Goal: Information Seeking & Learning: Learn about a topic

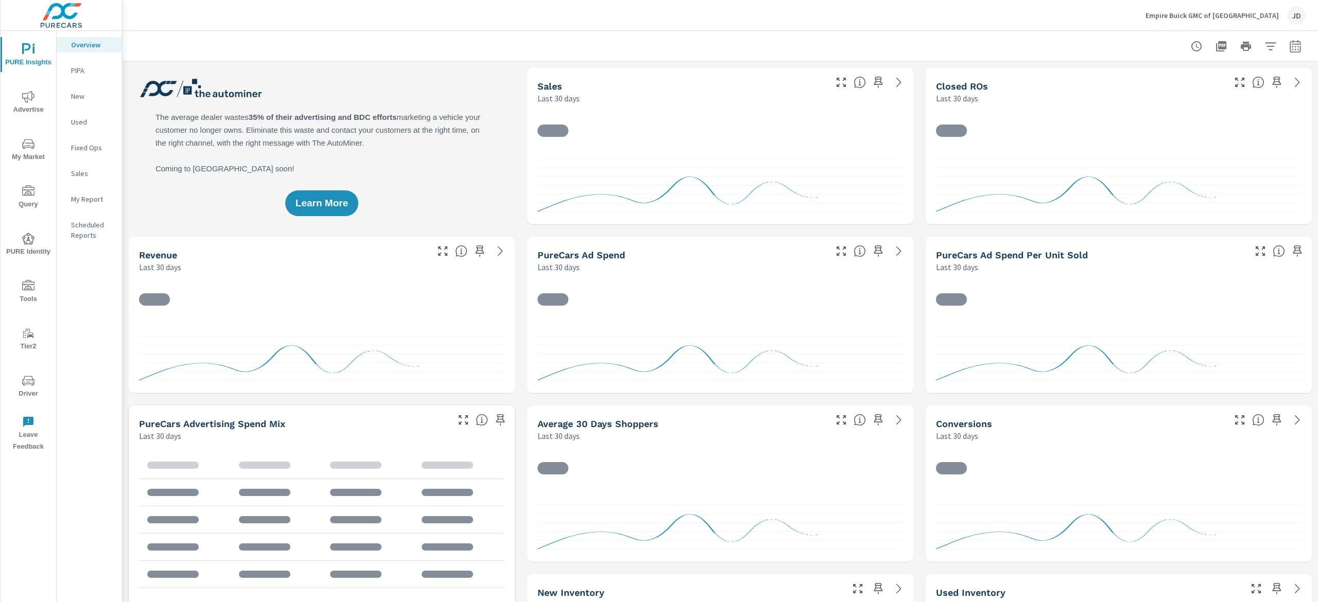
click at [15, 142] on span "My Market" at bounding box center [28, 150] width 49 height 25
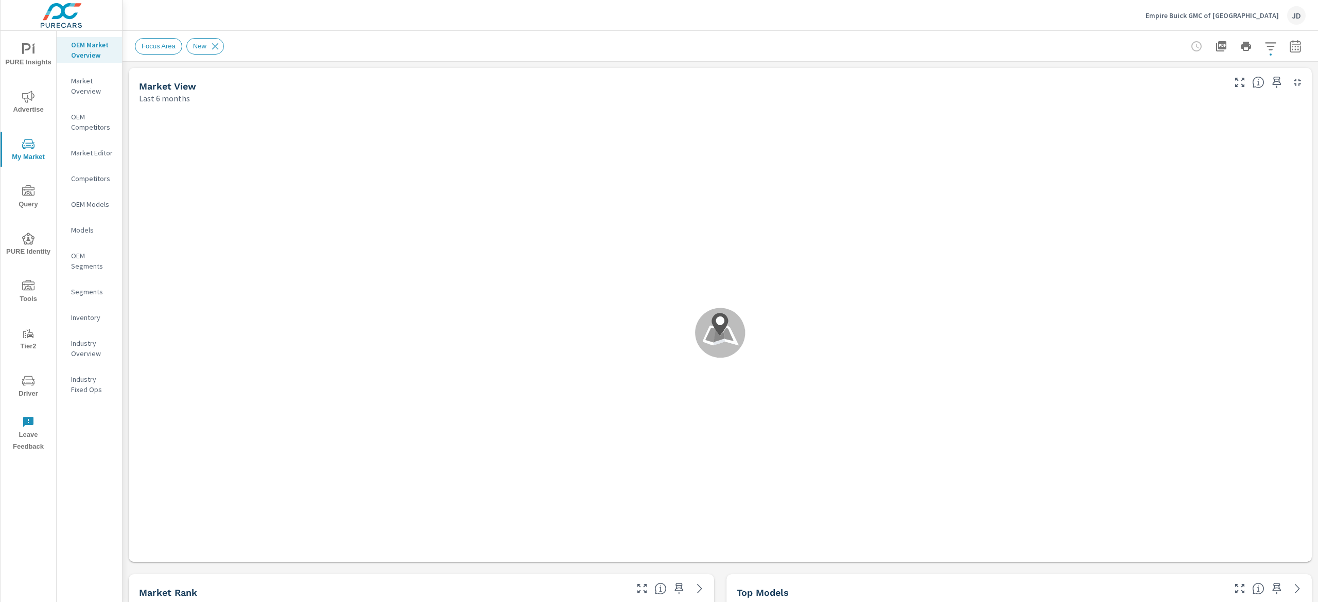
scroll to position [154, 0]
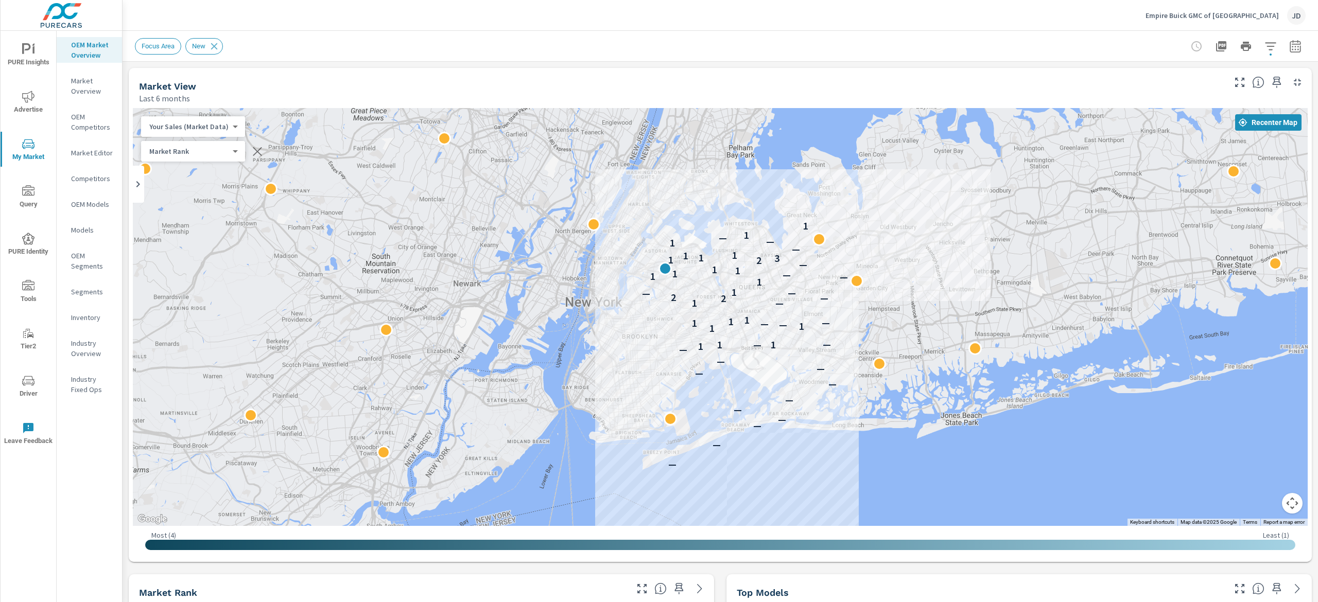
click at [1290, 44] on icon "button" at bounding box center [1295, 46] width 11 height 12
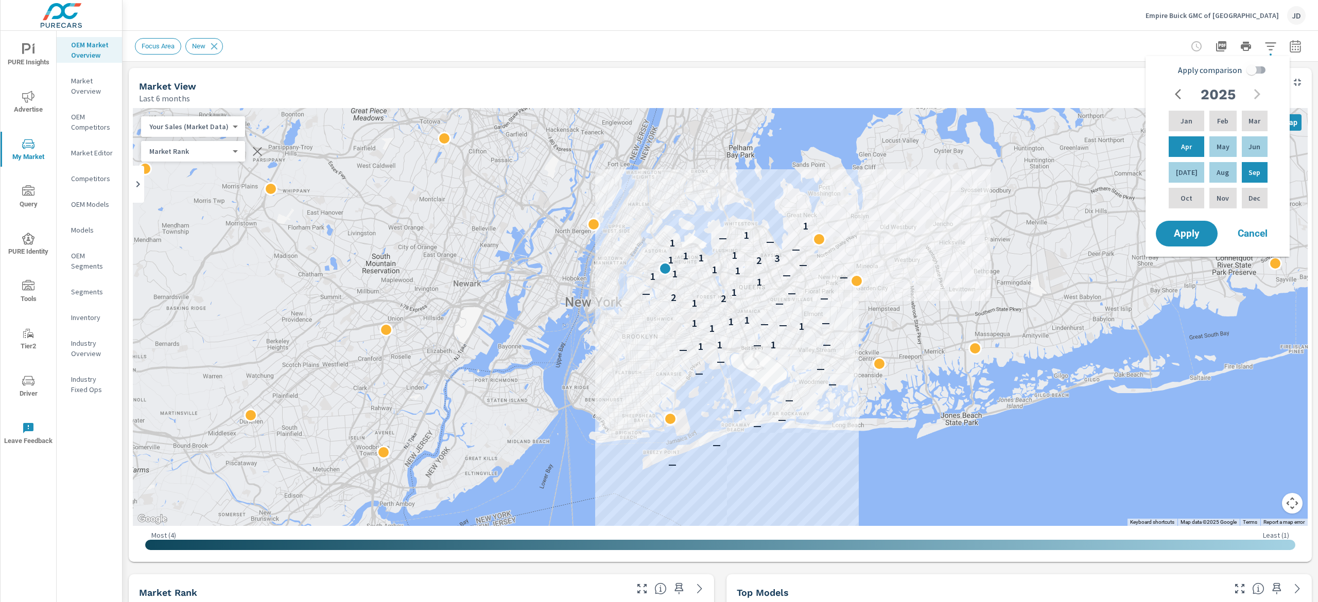
click at [1265, 72] on input "Apply comparison" at bounding box center [1251, 70] width 59 height 20
checkbox input "true"
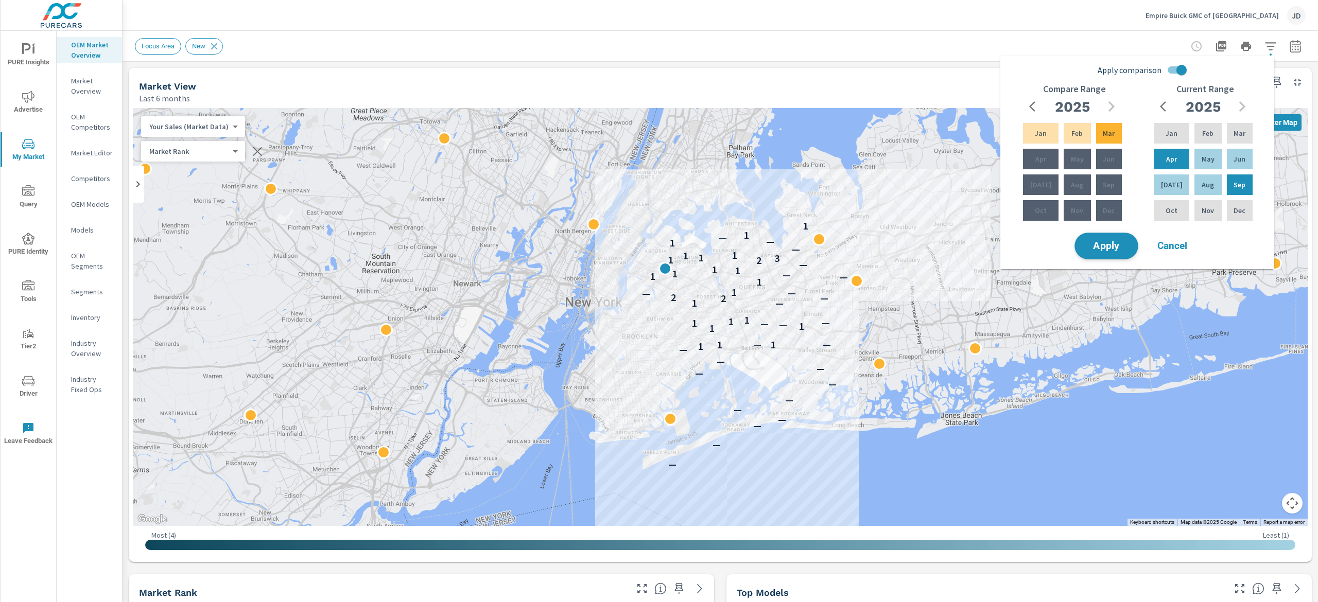
click at [1115, 235] on button "Apply" at bounding box center [1107, 246] width 64 height 27
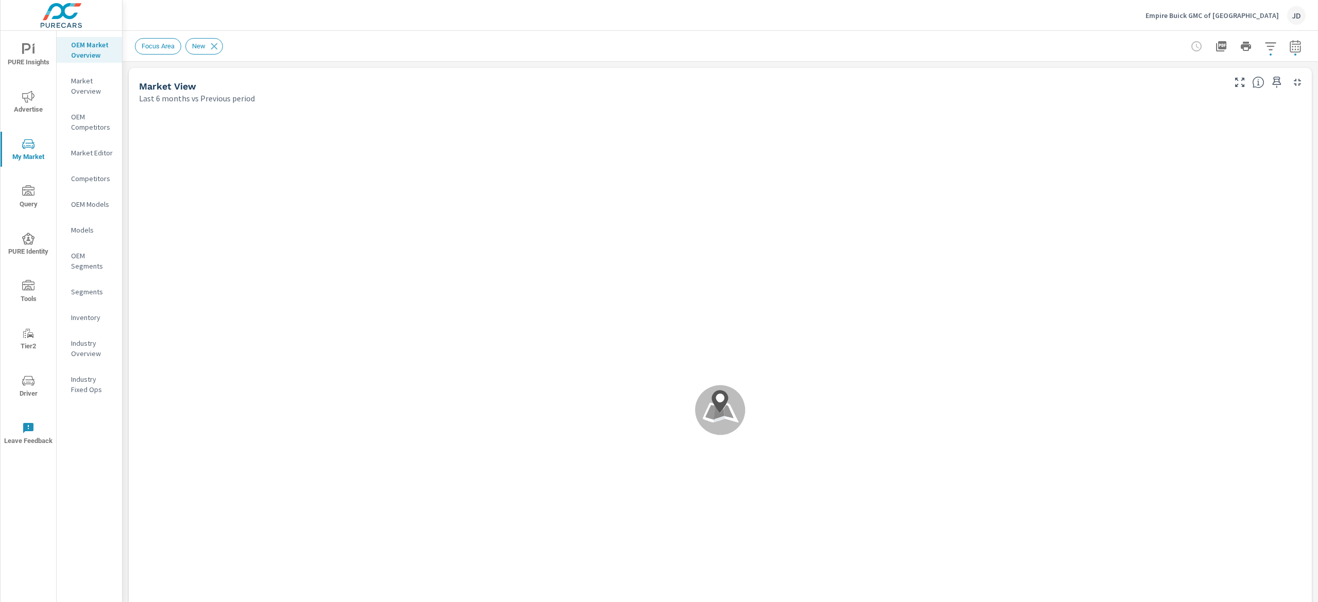
click at [1212, 174] on div ".map-bw_svg__st2{fill:#fdfefe}.map-bw_svg__st4{fill:#999}" at bounding box center [720, 410] width 1175 height 604
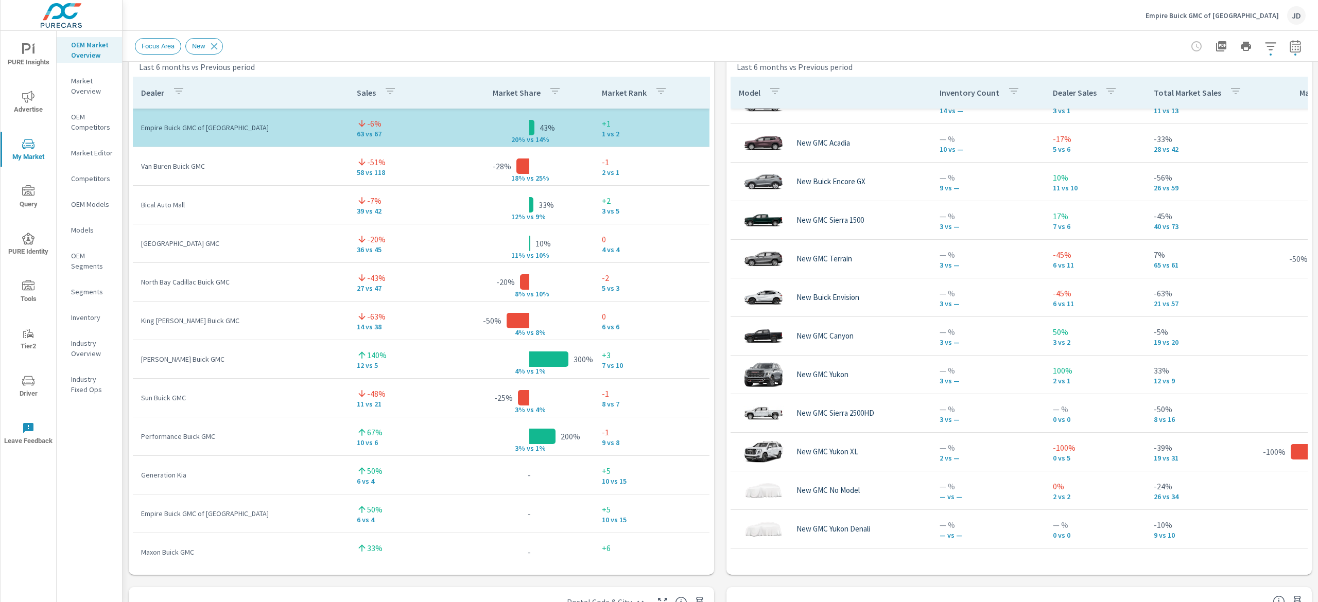
scroll to position [697, 0]
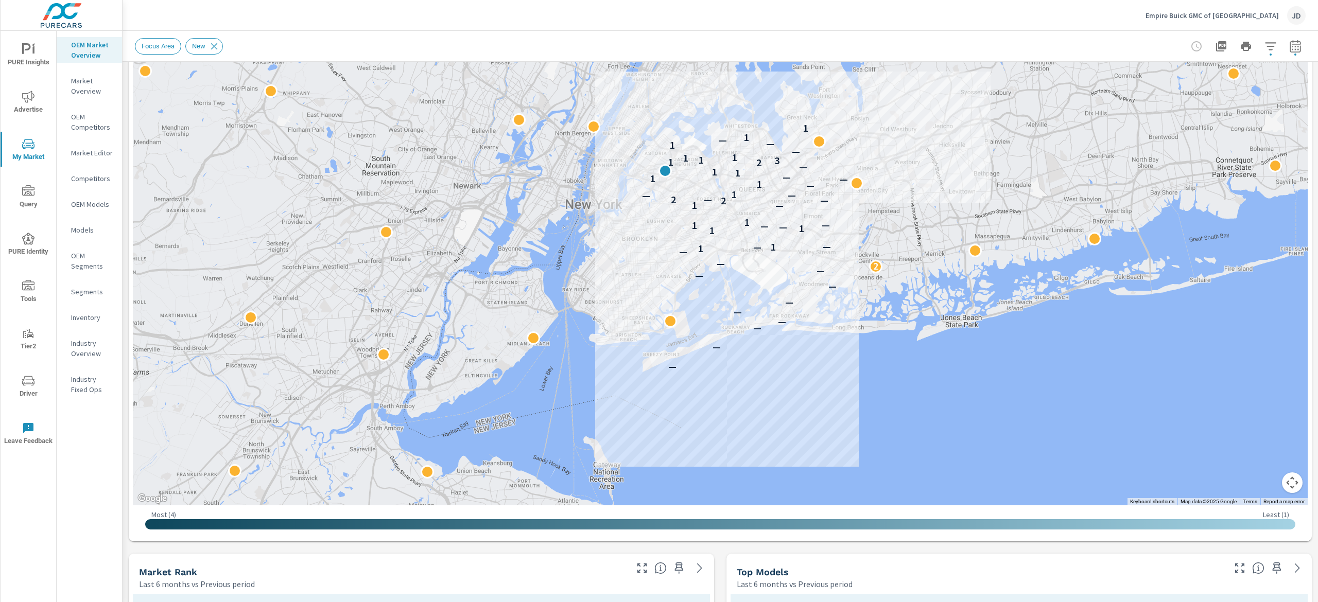
scroll to position [159, 0]
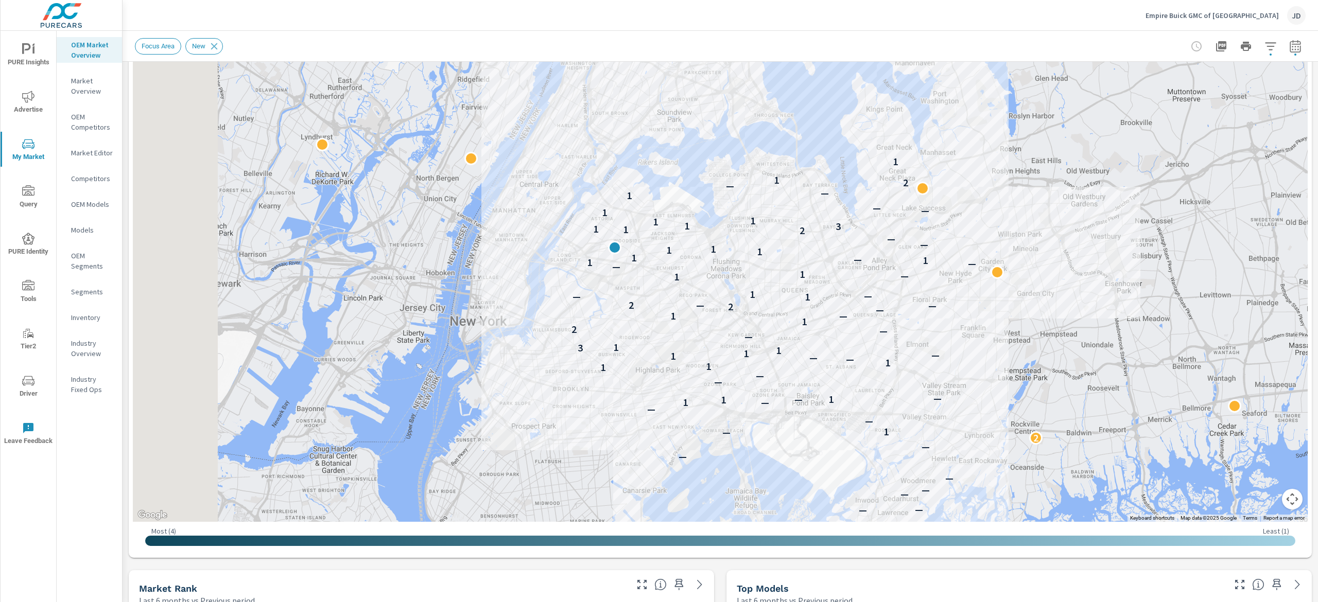
drag, startPoint x: 637, startPoint y: 158, endPoint x: 754, endPoint y: 306, distance: 188.1
click at [754, 306] on div "— — — — — — — — — — — — 2 — 1 — — — 1 1 1 — — — — 1 1 1 — — 1 — 1 1 3 1 — — 2 1…" at bounding box center [720, 236] width 1175 height 573
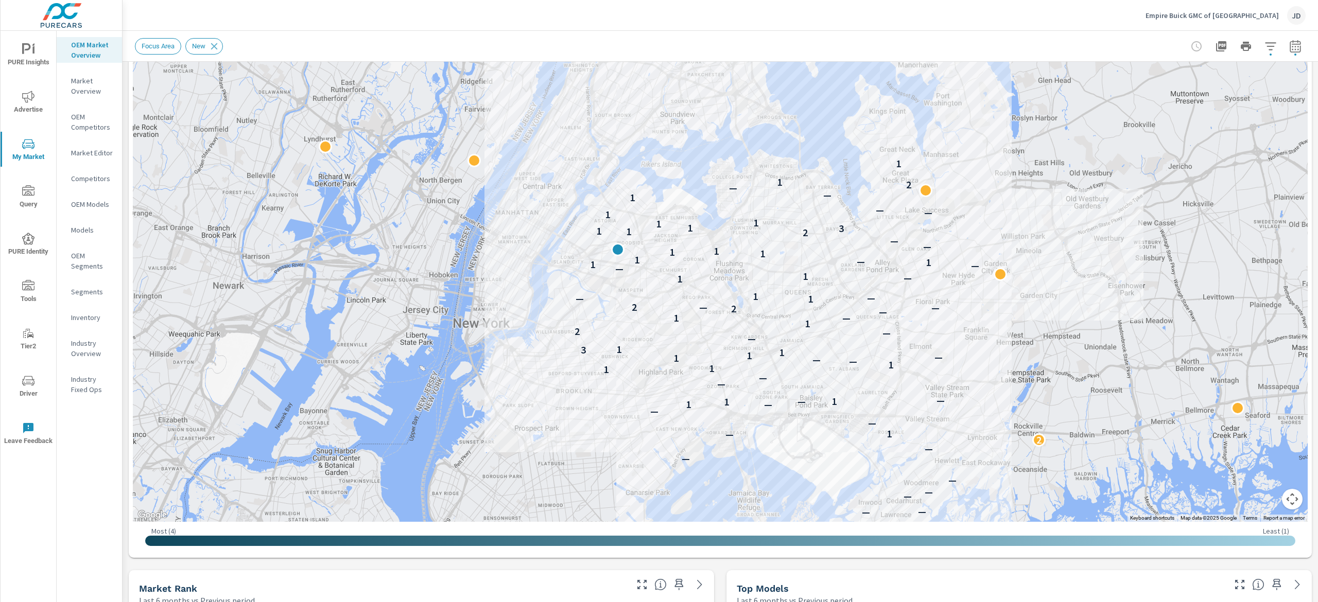
scroll to position [190, 0]
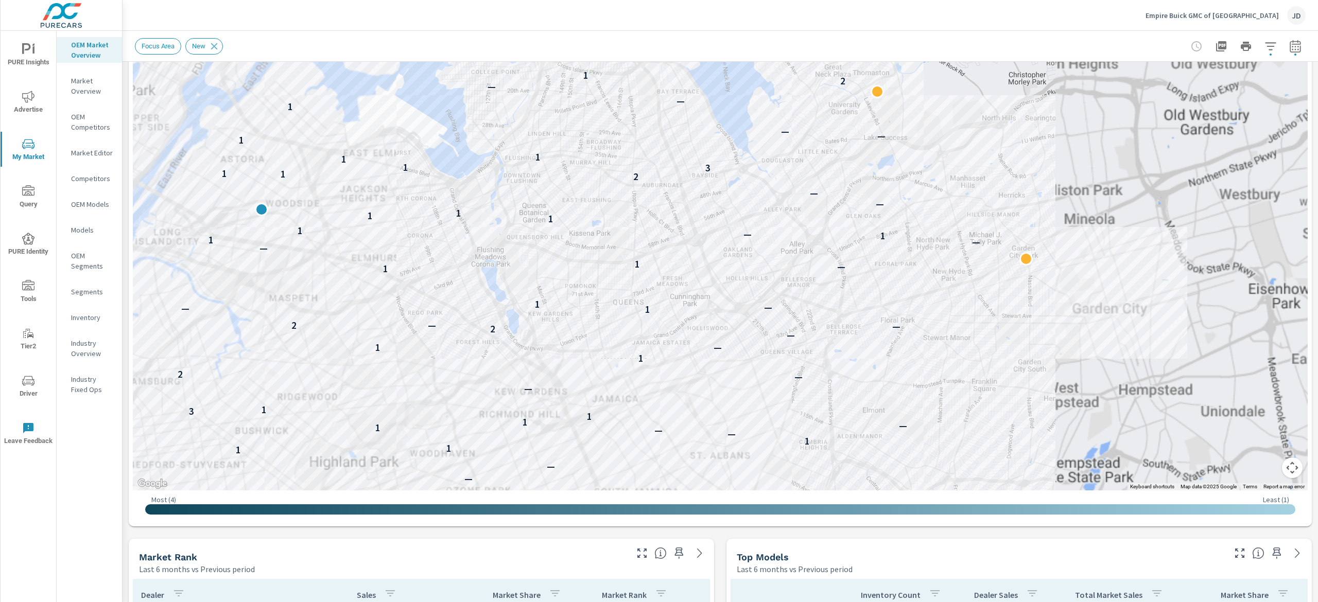
drag, startPoint x: 913, startPoint y: 211, endPoint x: 920, endPoint y: 211, distance: 6.2
click at [920, 211] on div "— — — — — — — — — — — 1 — — — 1 1 1 — — — — 1 1 1 — — 1 — 1 1 3 1 — — 2 1 — 1 —…" at bounding box center [1049, 389] width 659 height 371
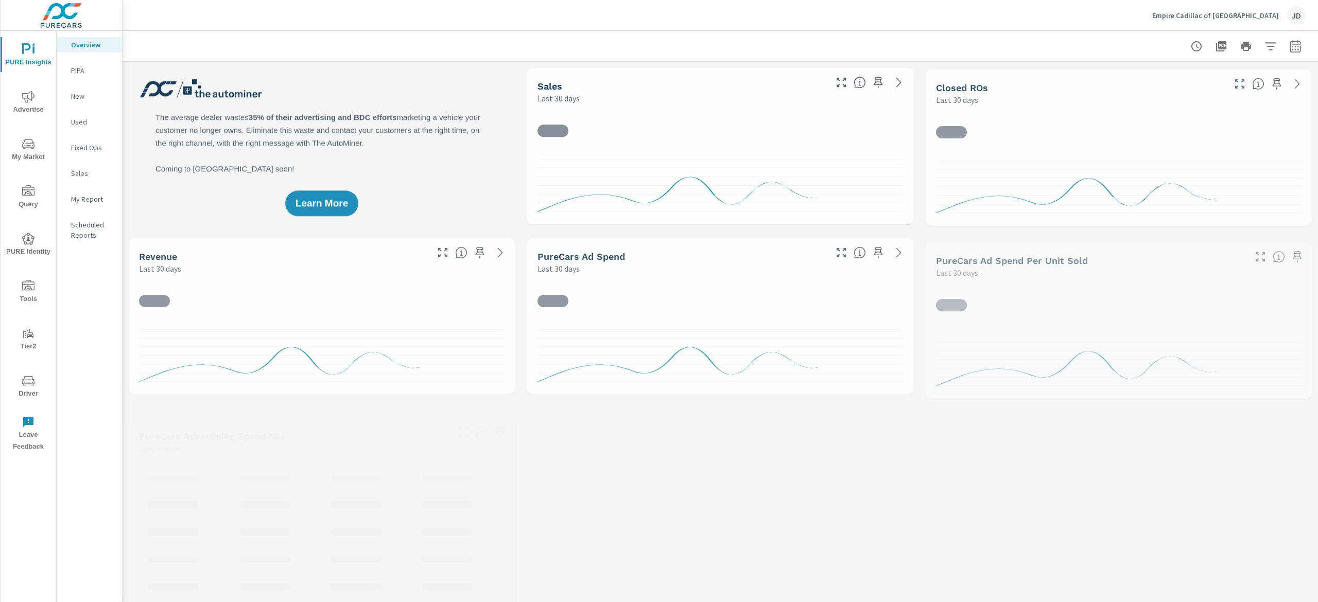
click at [25, 142] on icon "nav menu" at bounding box center [28, 144] width 12 height 12
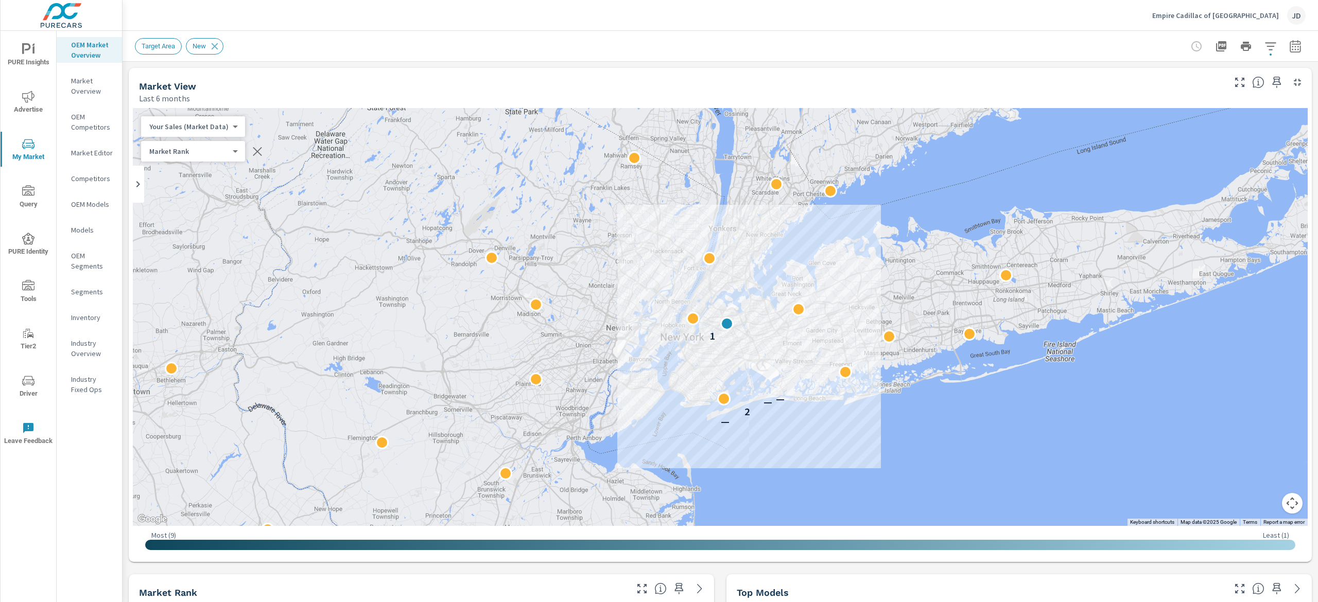
click at [659, 46] on icon "button" at bounding box center [1295, 46] width 11 height 12
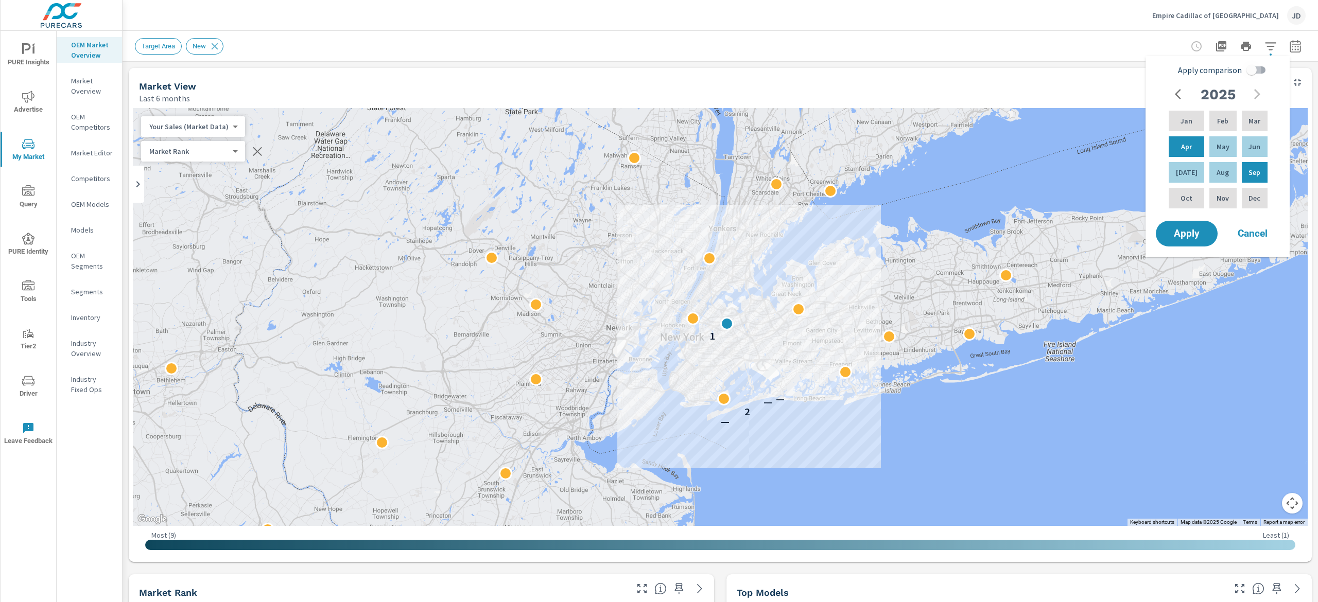
drag, startPoint x: 1249, startPoint y: 63, endPoint x: 1250, endPoint y: 72, distance: 9.3
click at [659, 63] on input "Apply comparison" at bounding box center [1251, 70] width 59 height 20
checkbox input "true"
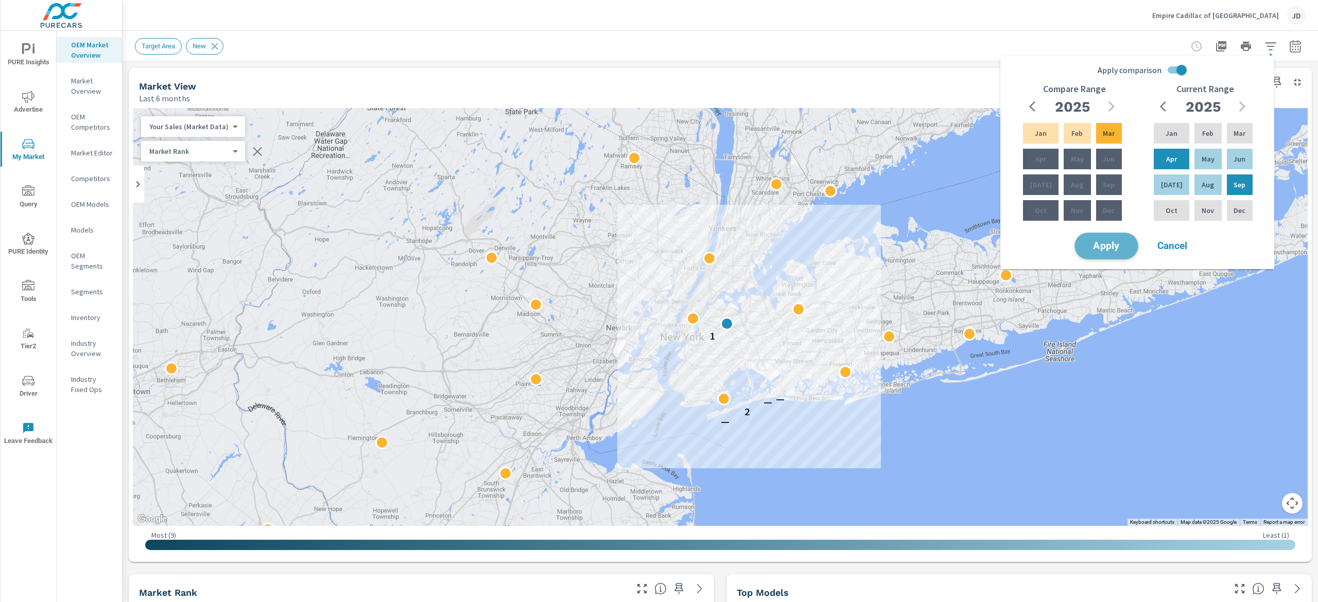
click at [659, 243] on span "Apply" at bounding box center [1106, 246] width 42 height 10
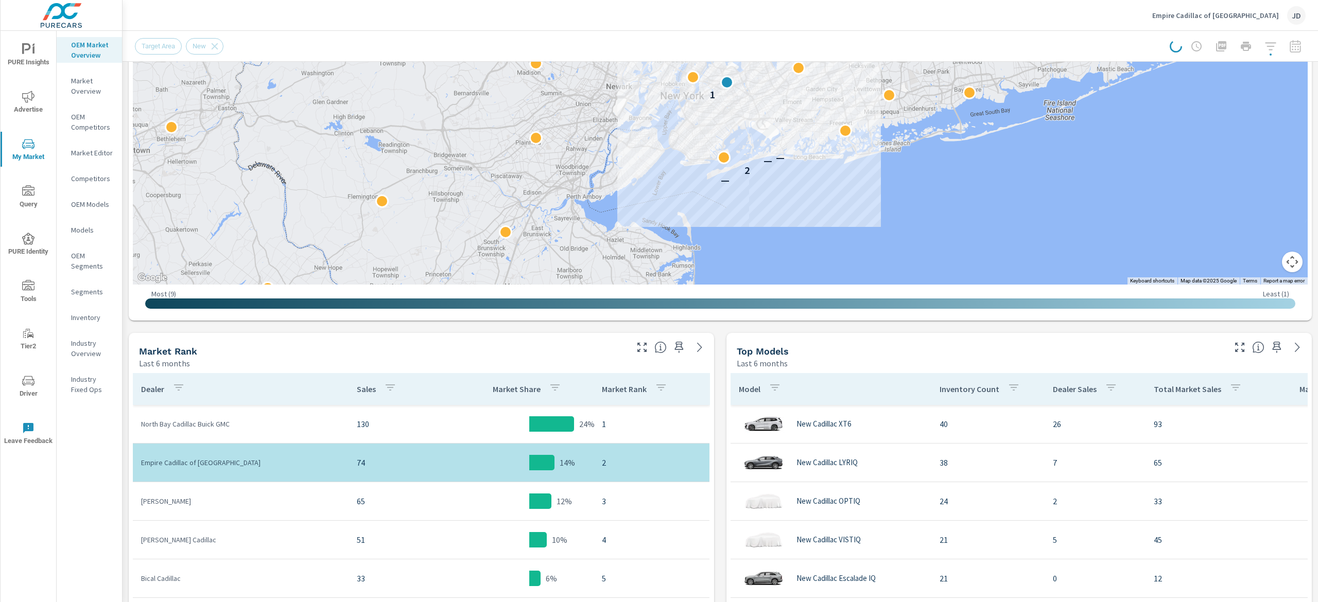
scroll to position [103, 0]
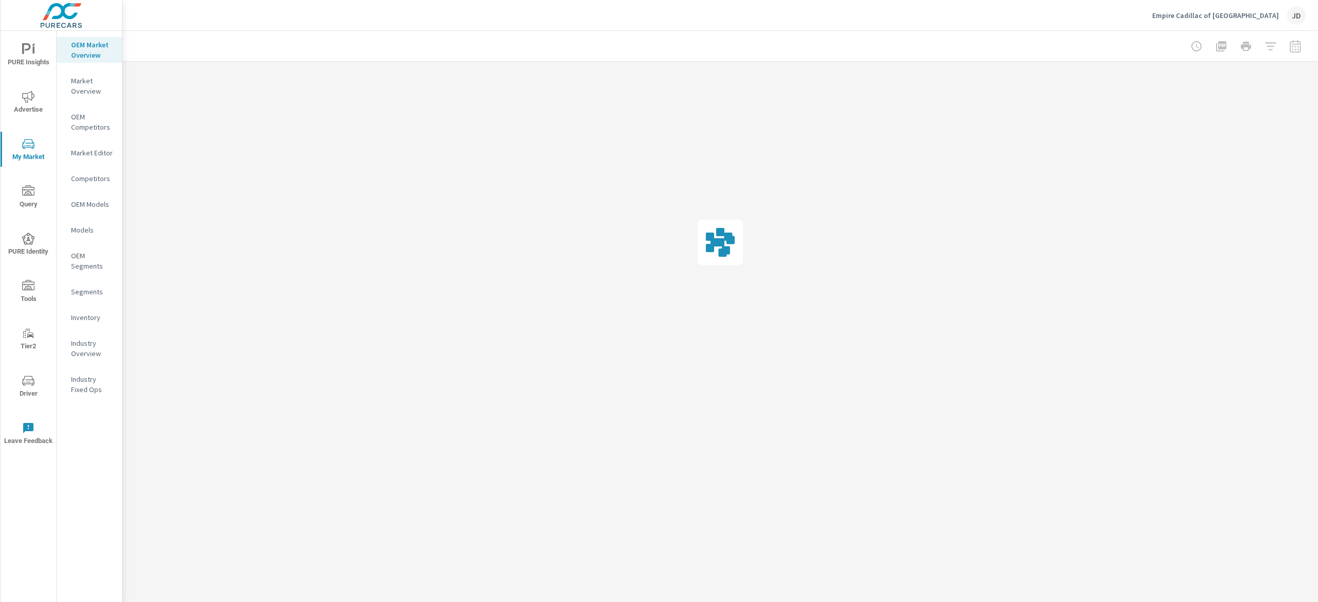
drag, startPoint x: 1311, startPoint y: 90, endPoint x: 1317, endPoint y: 42, distance: 47.8
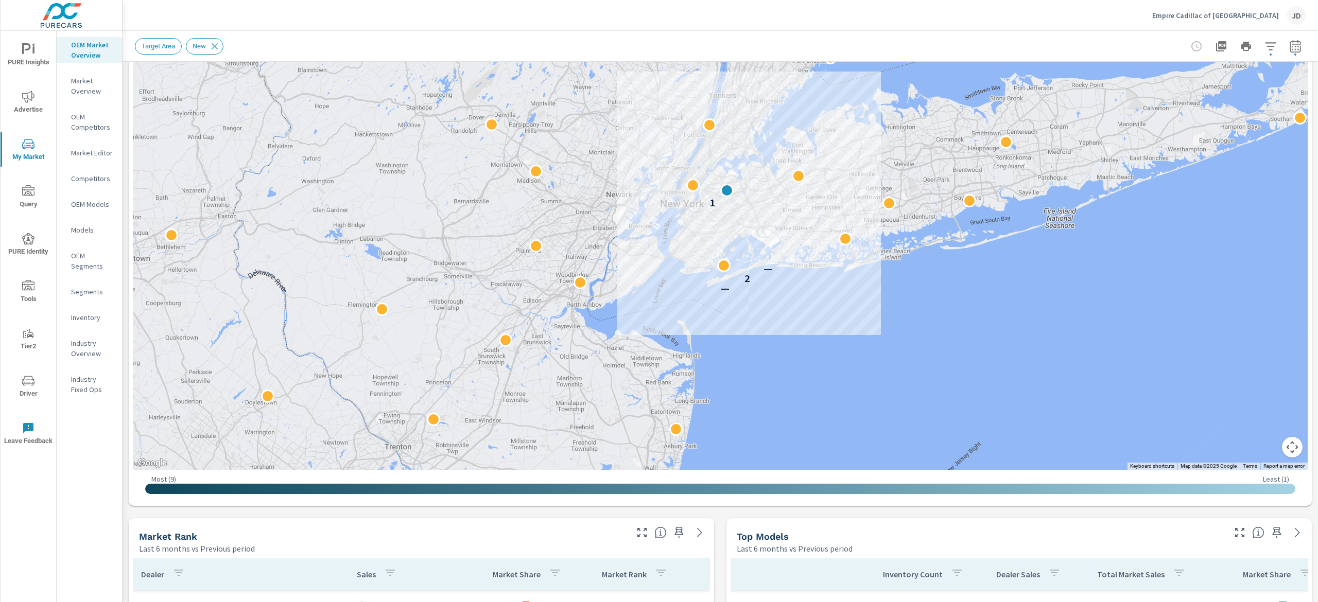
scroll to position [243, 0]
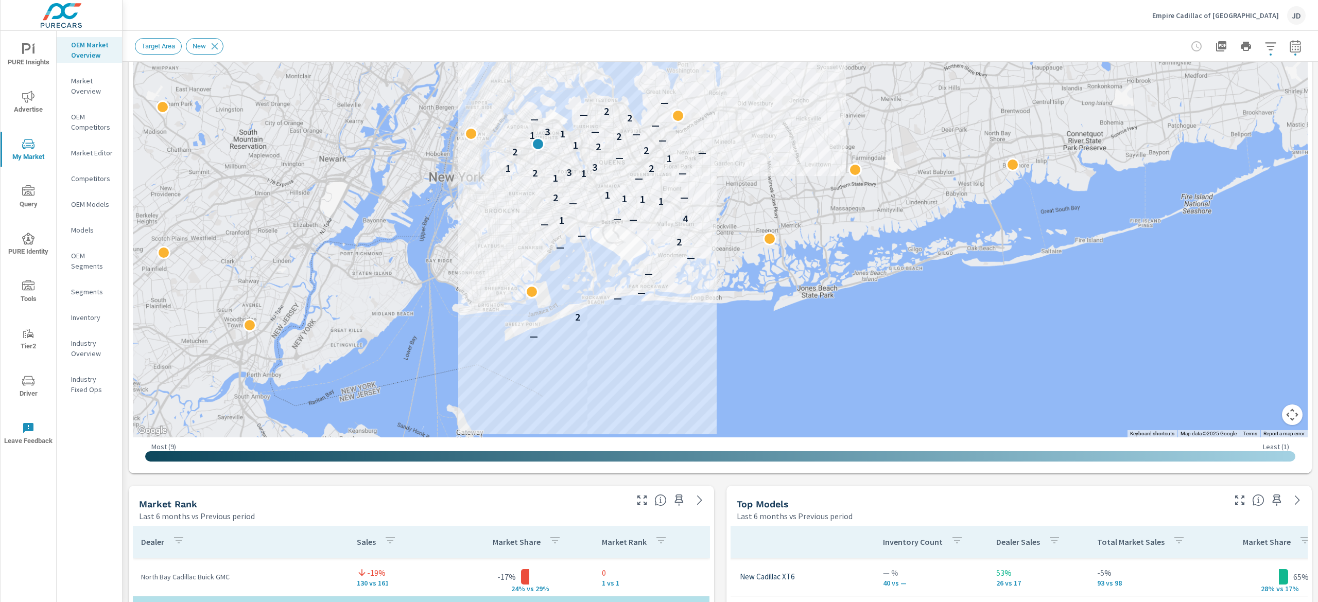
drag, startPoint x: 863, startPoint y: 193, endPoint x: 946, endPoint y: 224, distance: 88.8
click at [659, 224] on div "— 2 — — — — — 2 — — 1 — — 4 — 1 1 1 2 — 1 — 1 1 — 2 3 1 2 3 1 — — 2 2 2 1 — 2 1…" at bounding box center [720, 151] width 1175 height 573
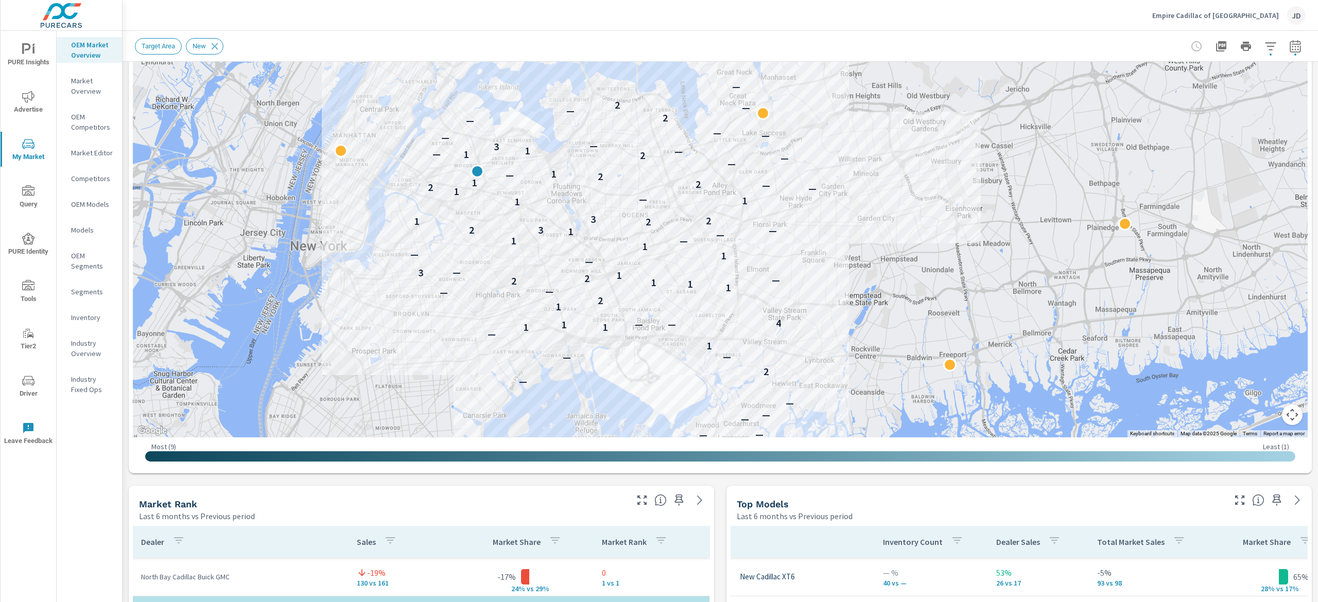
drag, startPoint x: 981, startPoint y: 135, endPoint x: 1115, endPoint y: 273, distance: 191.5
click at [659, 290] on div "— 2 — — — — — — — — 2 — — 1 — 1 1 1 — — 4 1 2 — — 1 1 1 2 — 2 1 3 — — 1 — 1 — 1…" at bounding box center [720, 151] width 1175 height 573
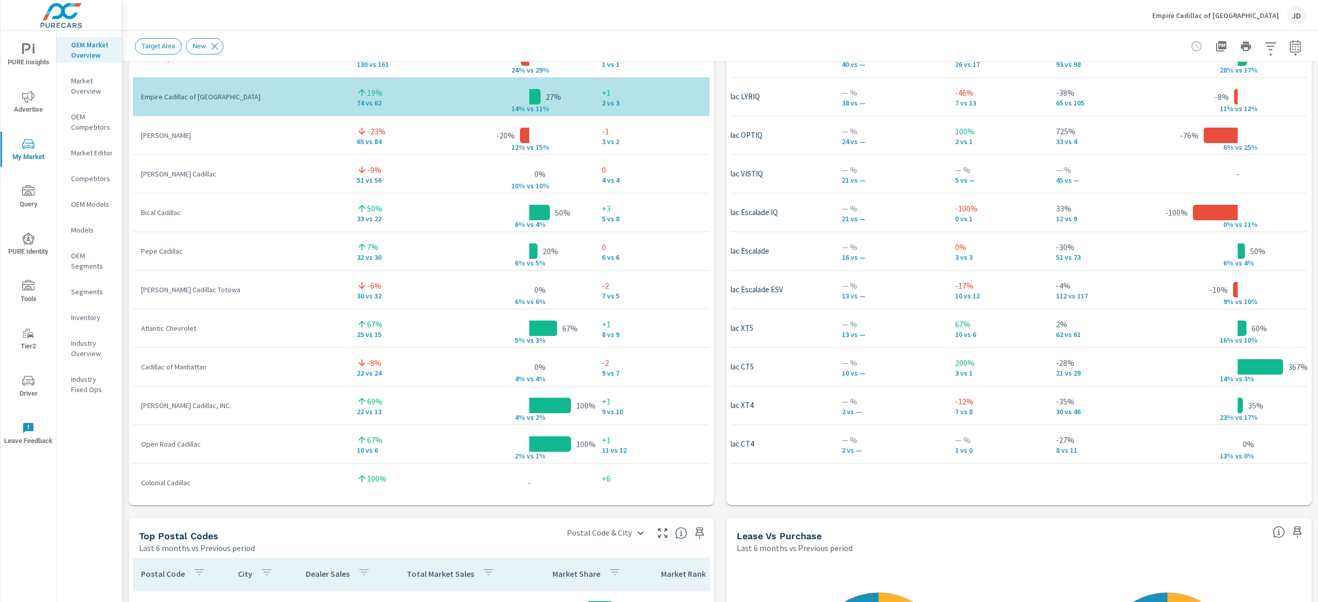
scroll to position [778, 0]
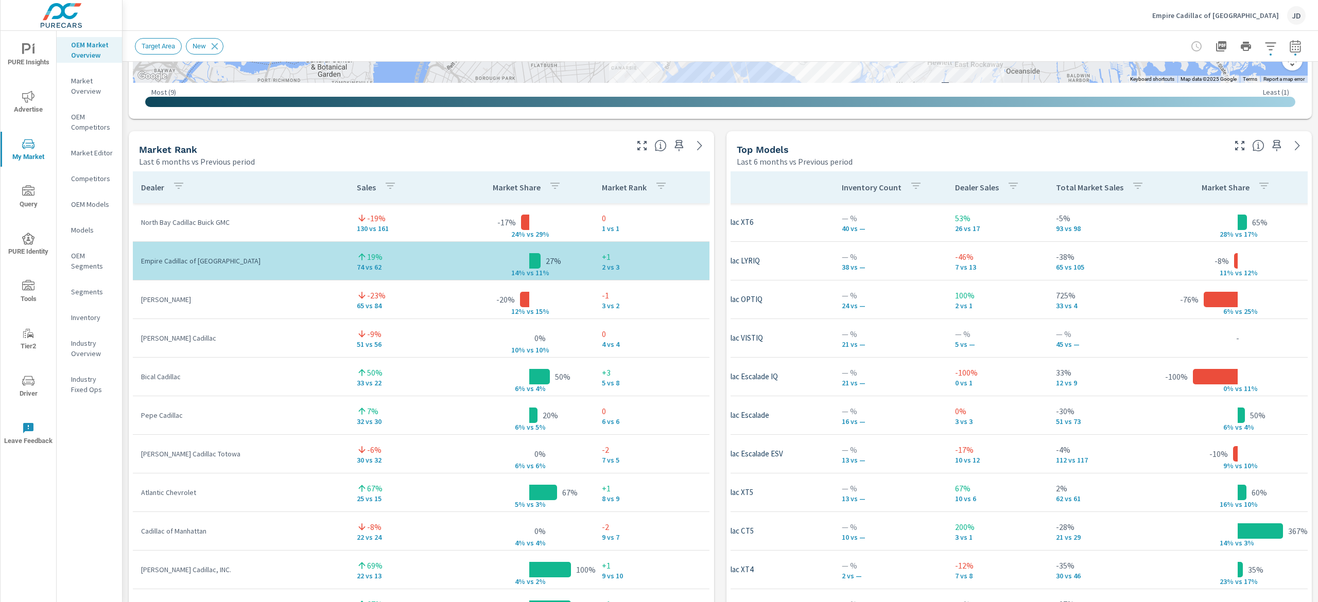
drag, startPoint x: 1317, startPoint y: 320, endPoint x: 1301, endPoint y: 268, distance: 55.0
click at [659, 268] on div "Market Overview Empire Cadillac of Long Island City Report date range: Apr 01, …" at bounding box center [721, 317] width 1196 height 572
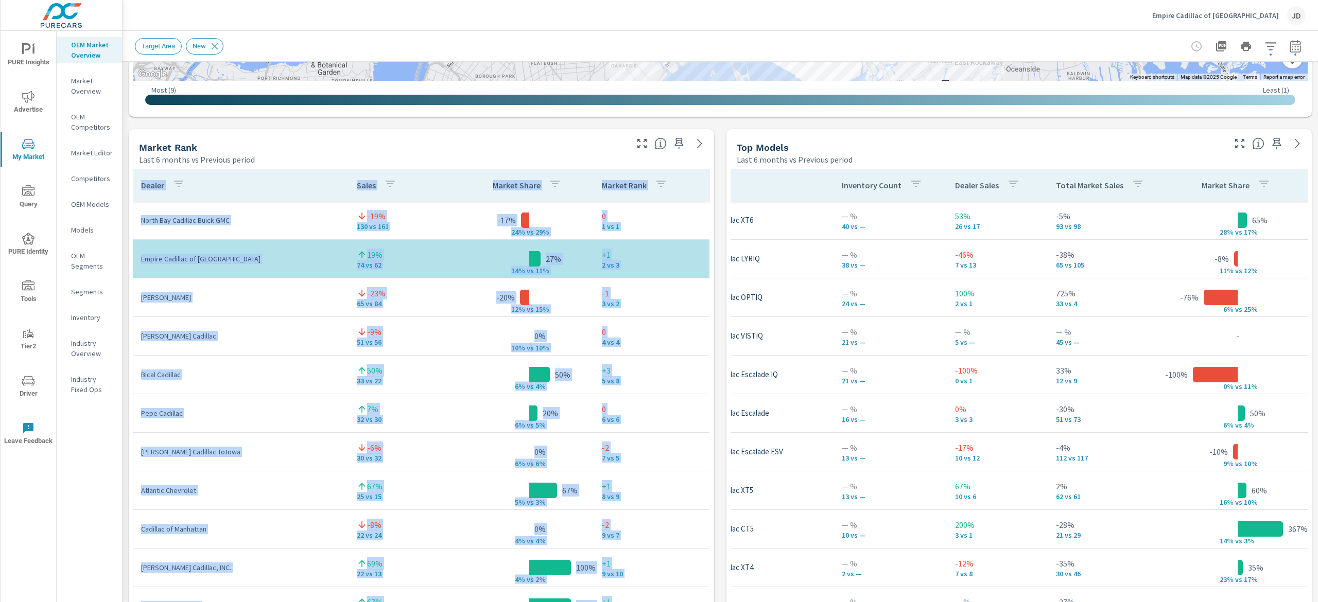
click at [659, 126] on div "Market View Last 6 months vs Previous period ← Move left → Move right ↑ Move up…" at bounding box center [721, 343] width 1196 height 1763
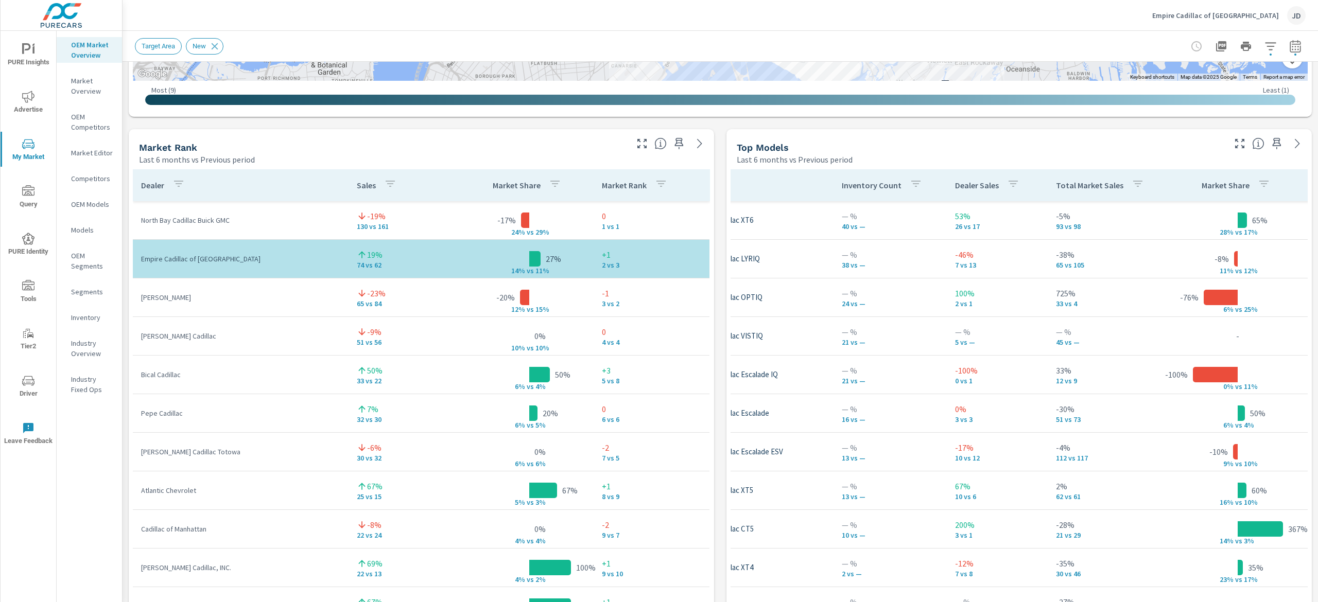
click at [659, 119] on div "Market View Last 6 months vs Previous period ← Move left → Move right ↑ Move up…" at bounding box center [721, 343] width 1196 height 1763
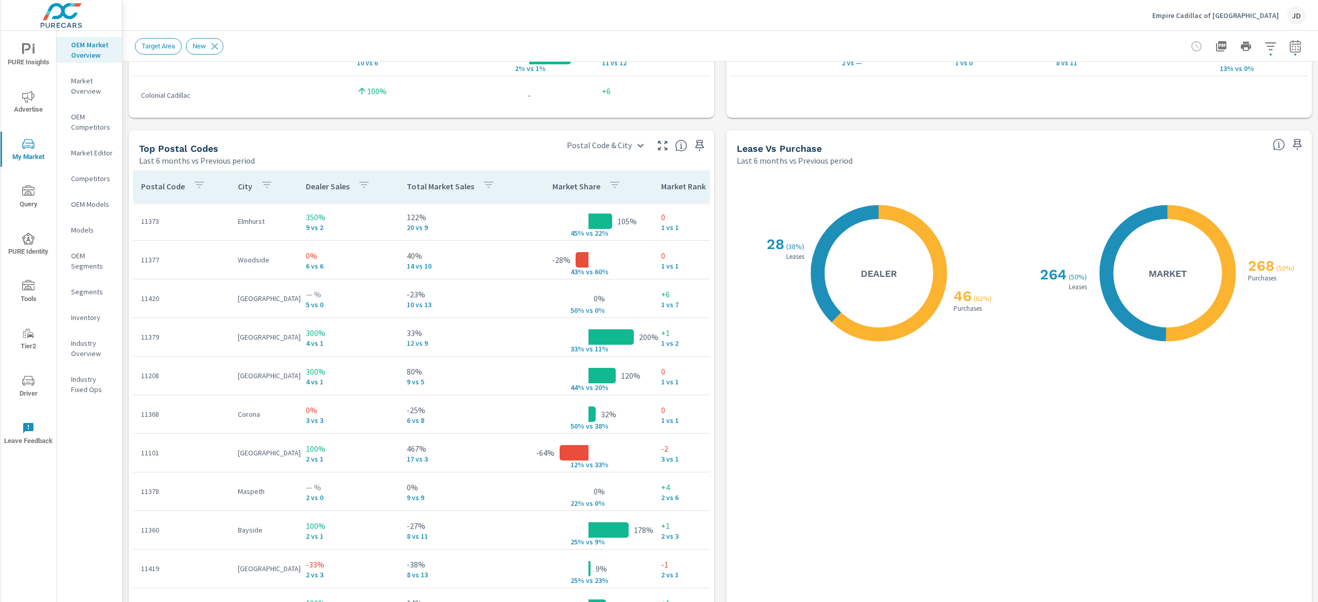
scroll to position [1154, 0]
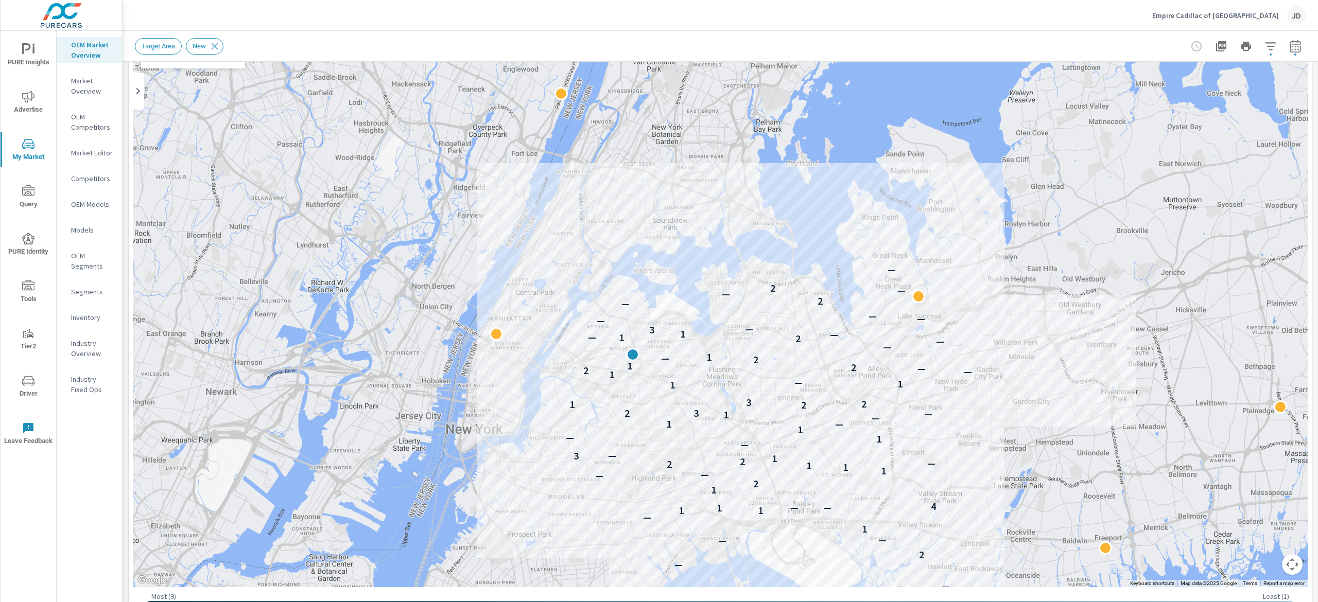
scroll to position [158, 0]
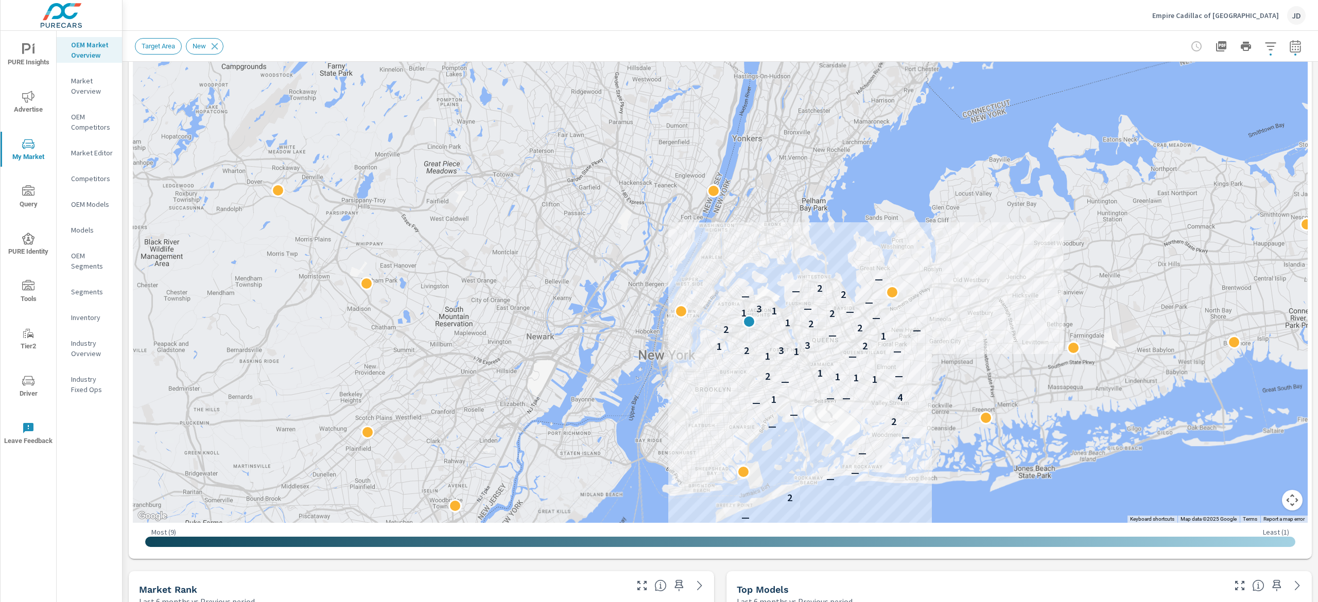
drag, startPoint x: 896, startPoint y: 222, endPoint x: 888, endPoint y: 300, distance: 78.7
click at [659, 300] on div "— 2 — — — — — 2 — — 1 — — 4 — 1 1 1 2 — 1 — 1 1 — 2 3 1 2 3 1 — — 2 2 2 1 — 2 1…" at bounding box center [720, 237] width 1175 height 573
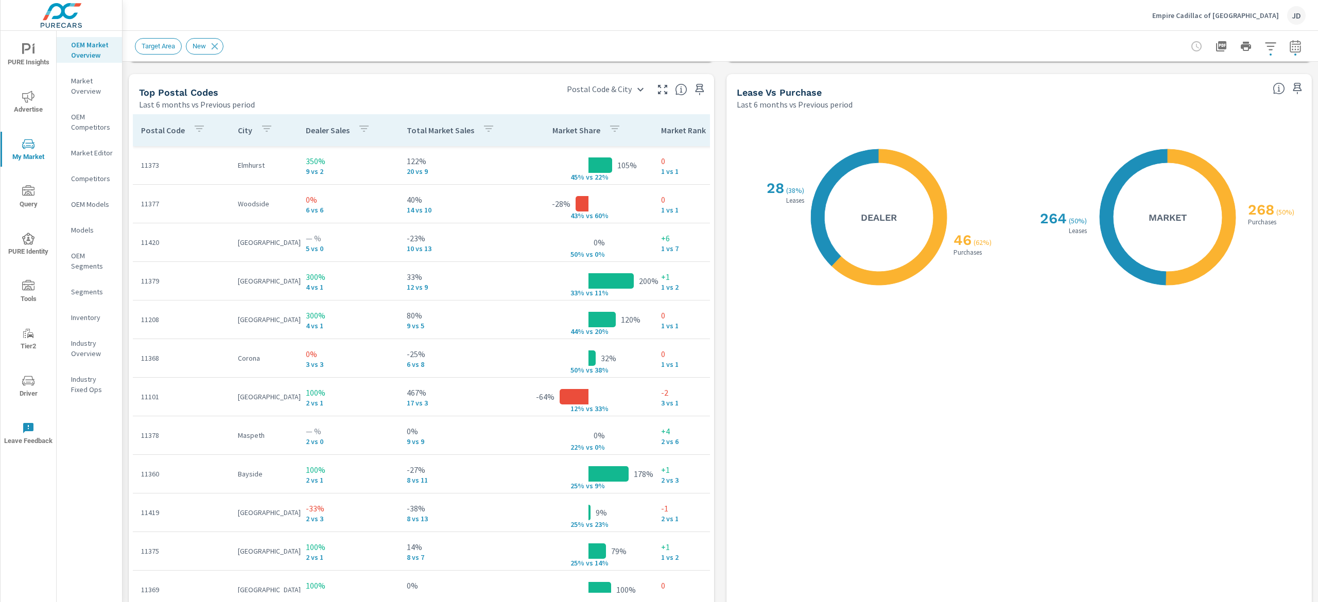
scroll to position [1222, 0]
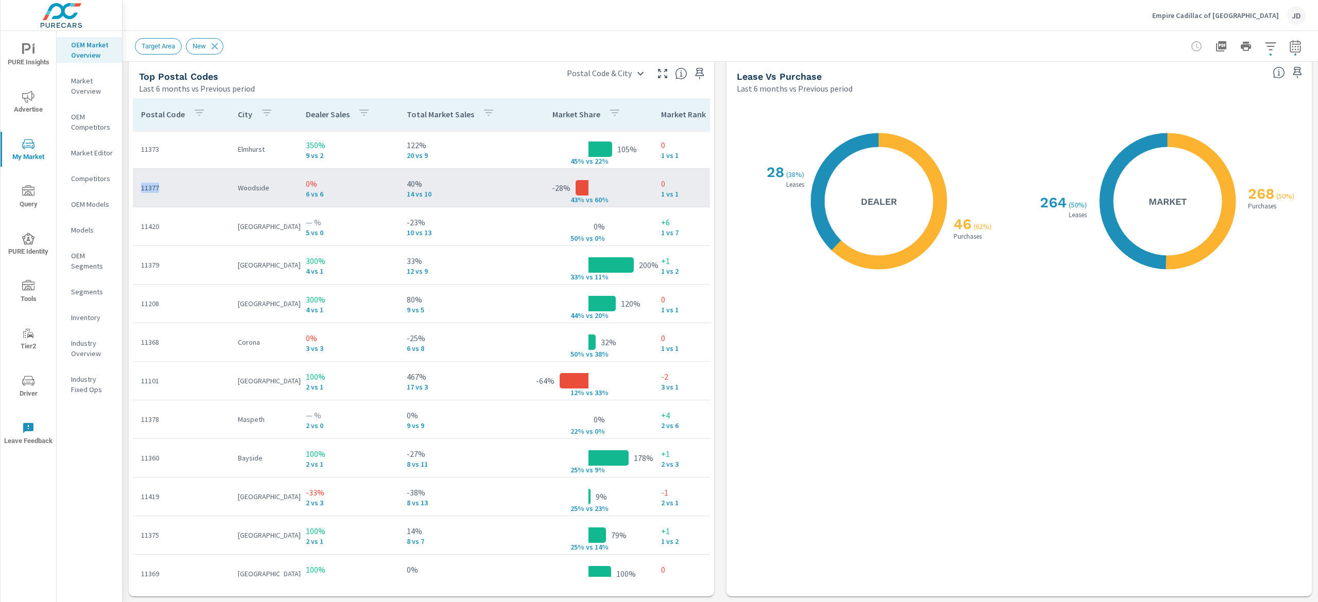
drag, startPoint x: 161, startPoint y: 193, endPoint x: 137, endPoint y: 191, distance: 24.2
click at [137, 191] on td "11377" at bounding box center [181, 188] width 97 height 27
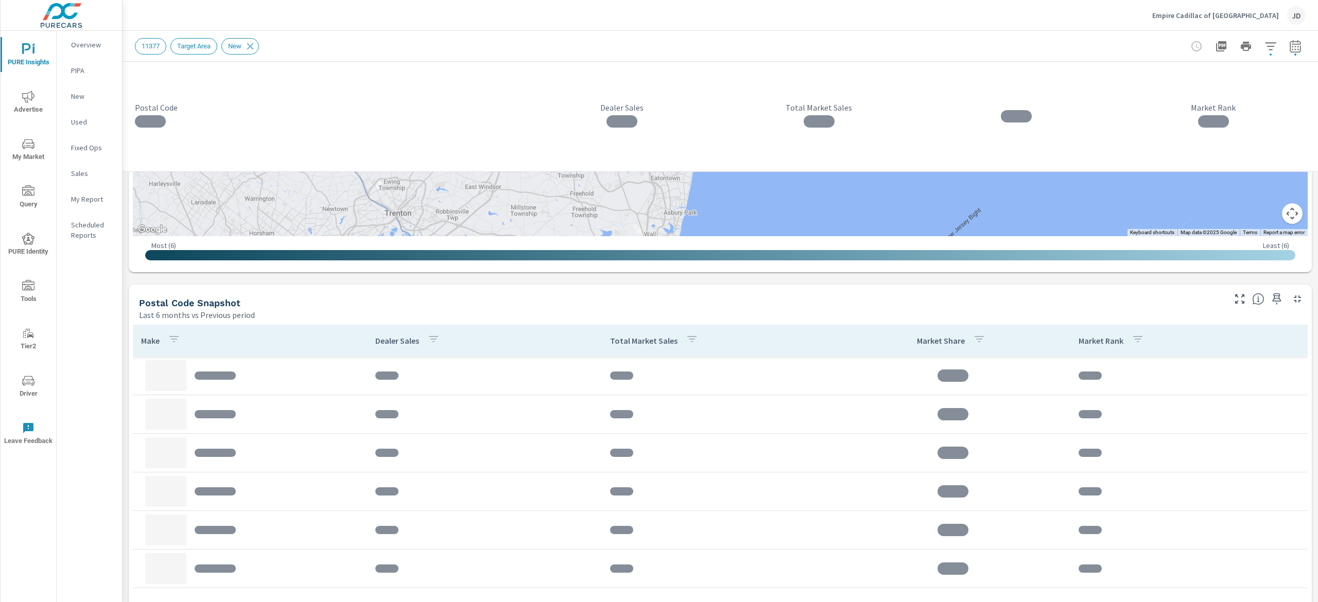
scroll to position [659, 0]
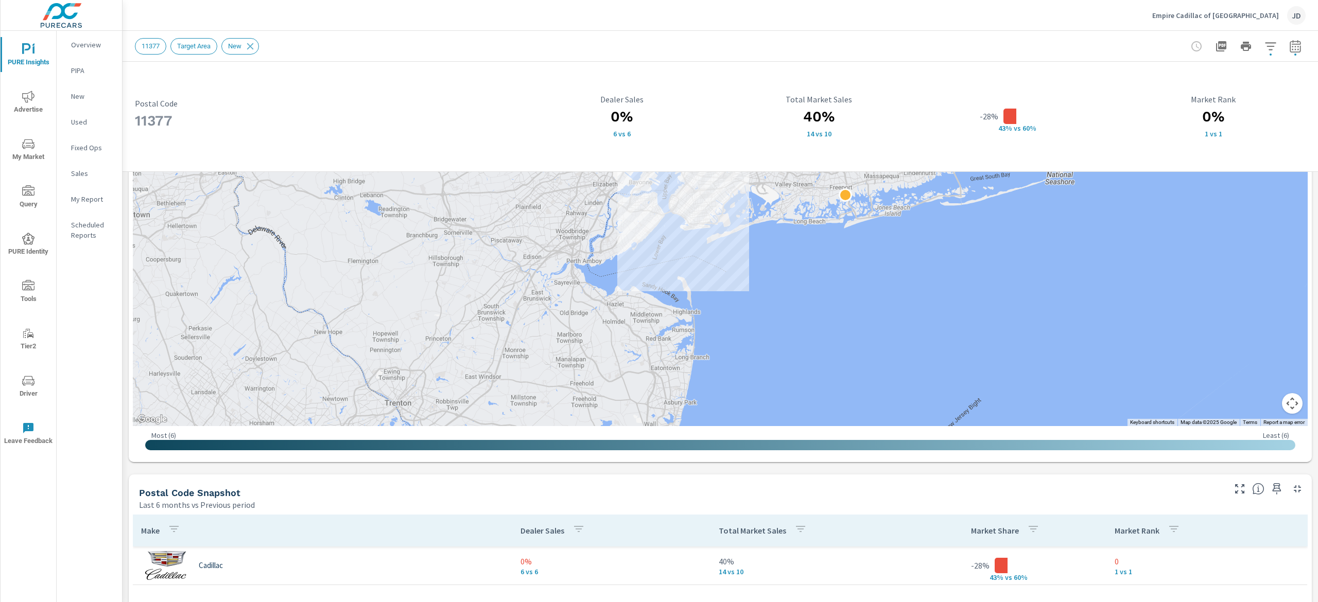
scroll to position [292, 0]
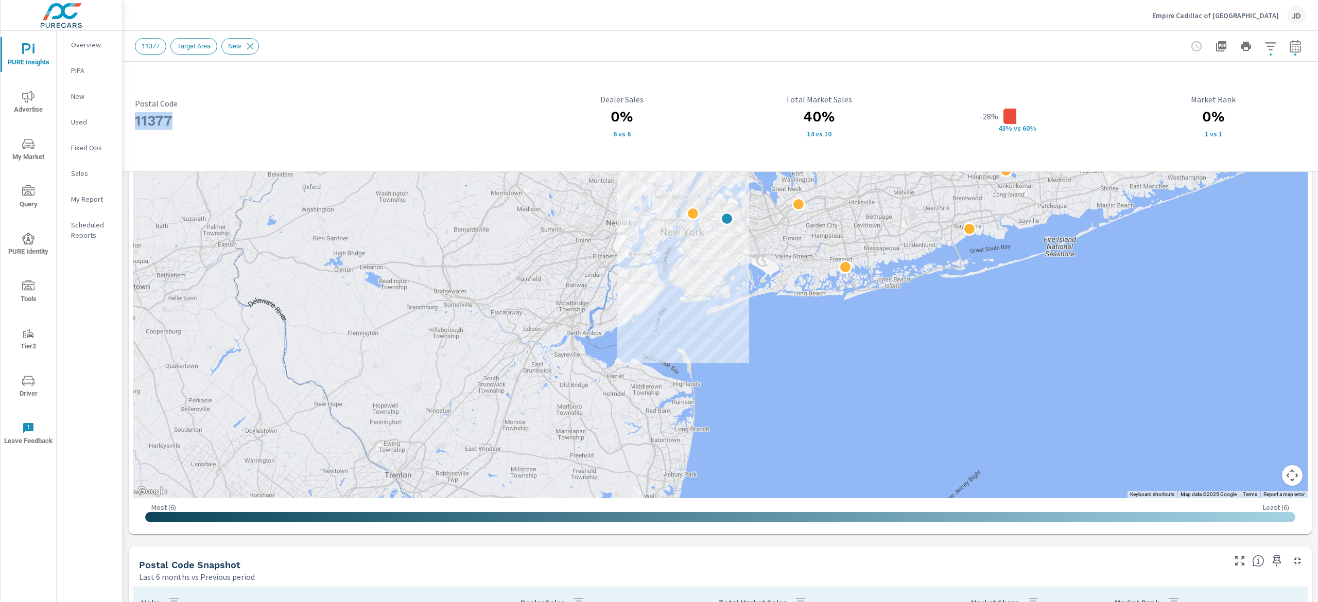
drag, startPoint x: 181, startPoint y: 115, endPoint x: 124, endPoint y: 116, distance: 57.7
click at [124, 116] on div "11377 Postal Code 0% 6 vs 6 Dealer Sales 40% 14 vs 10 Total Market Sales -28% 4…" at bounding box center [721, 117] width 1196 height 110
copy h3 "11377"
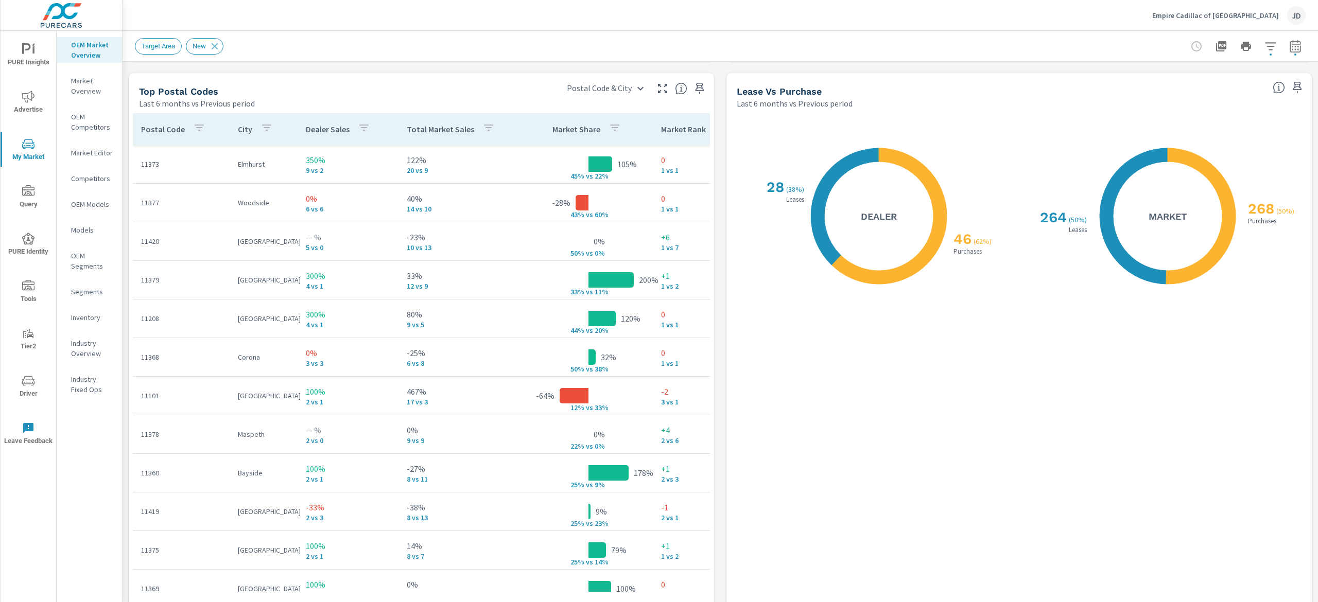
scroll to position [1203, 0]
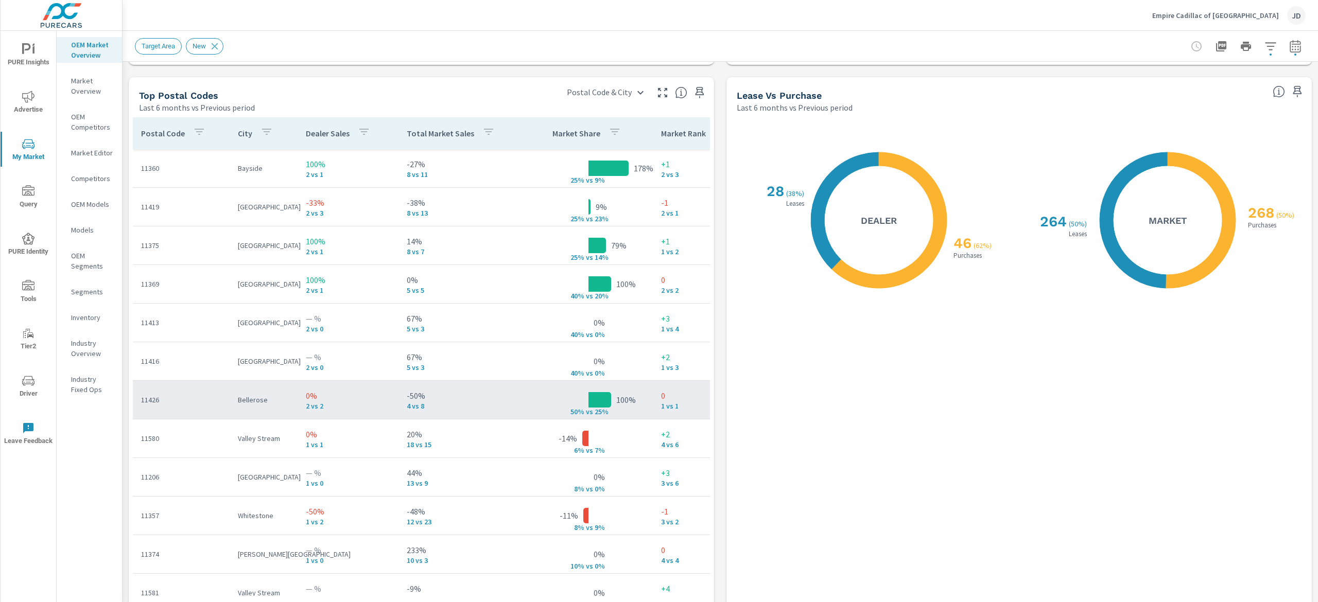
scroll to position [412, 0]
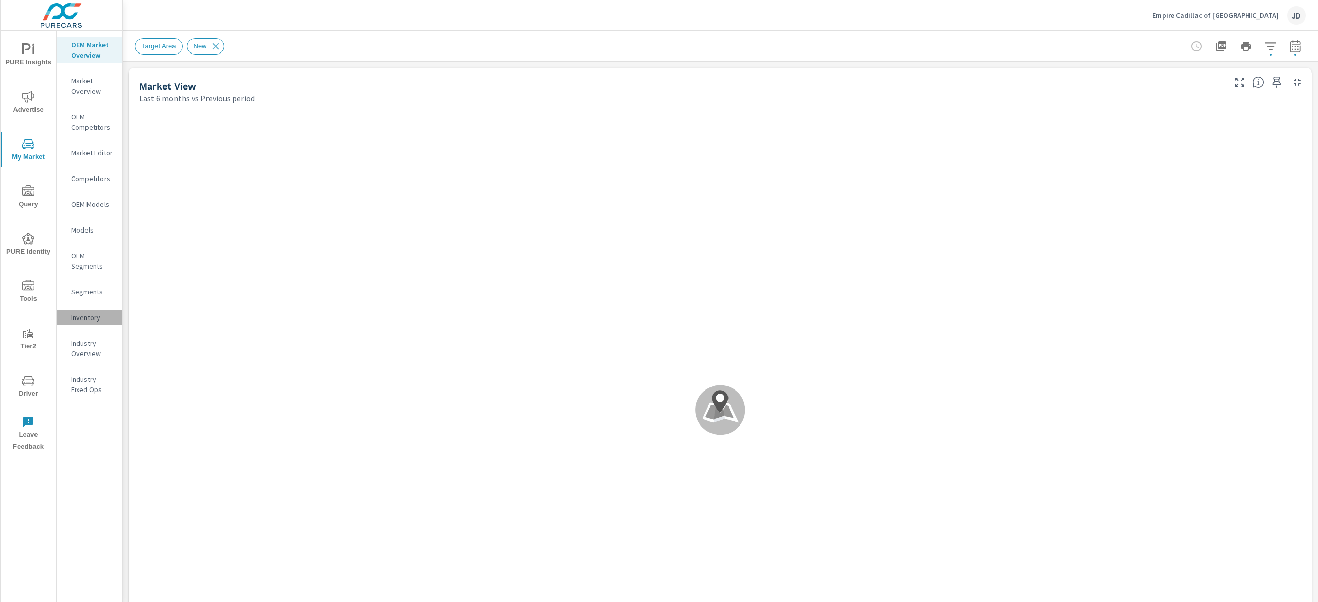
click at [85, 321] on p "Inventory" at bounding box center [92, 318] width 43 height 10
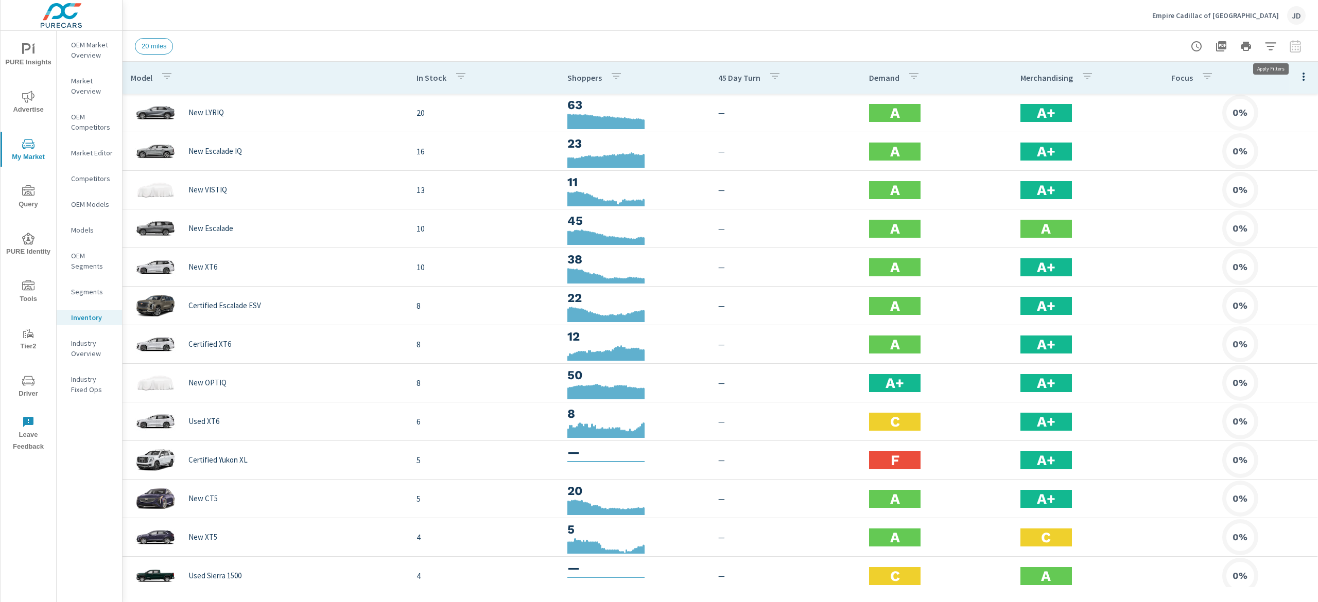
click at [1270, 51] on icon "button" at bounding box center [1271, 46] width 12 height 12
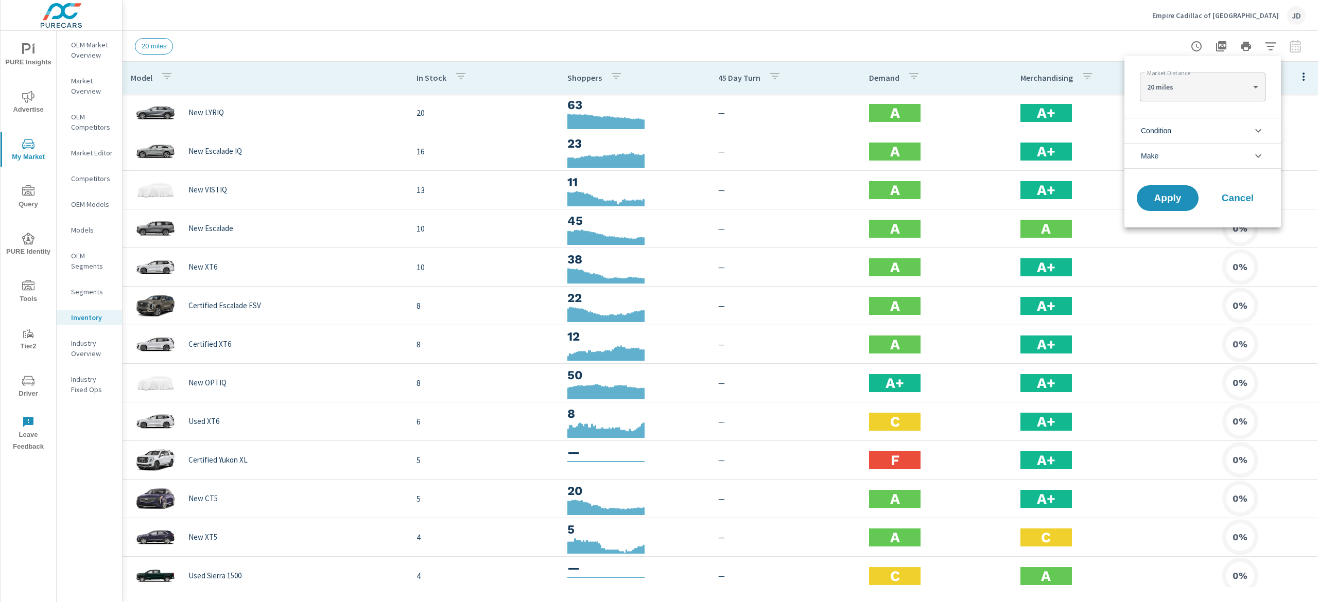
click at [1218, 129] on li "Condition" at bounding box center [1202, 130] width 157 height 25
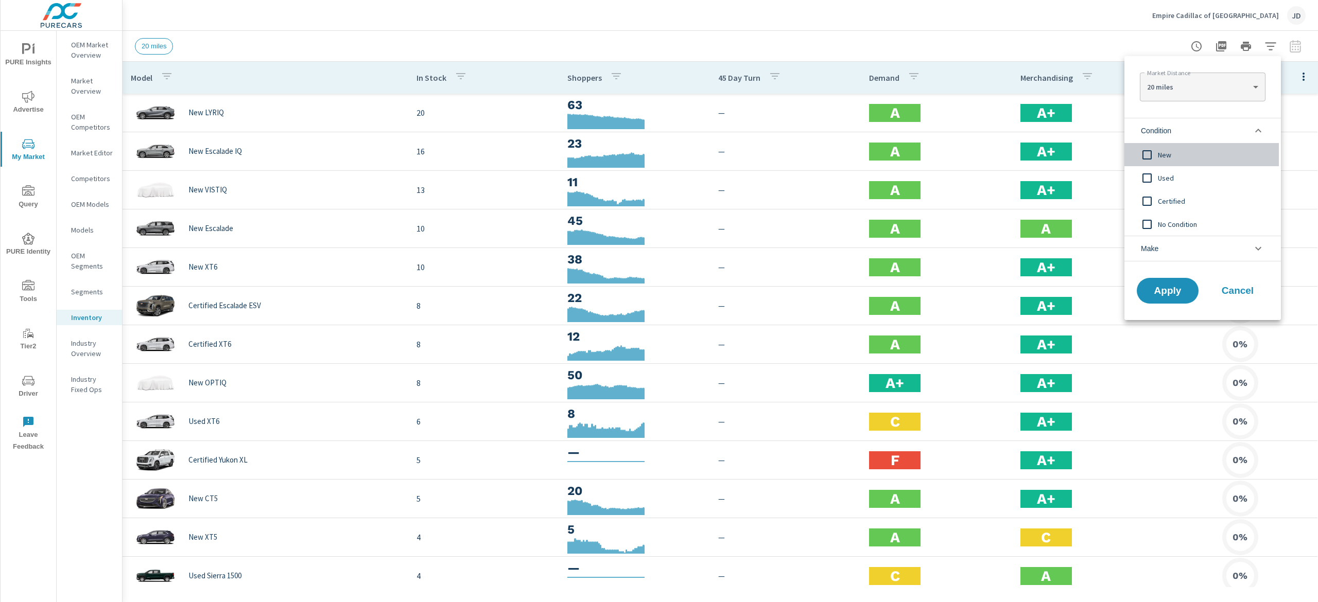
click at [1162, 155] on span "New" at bounding box center [1214, 155] width 113 height 12
click at [1157, 298] on button "Apply" at bounding box center [1168, 291] width 64 height 27
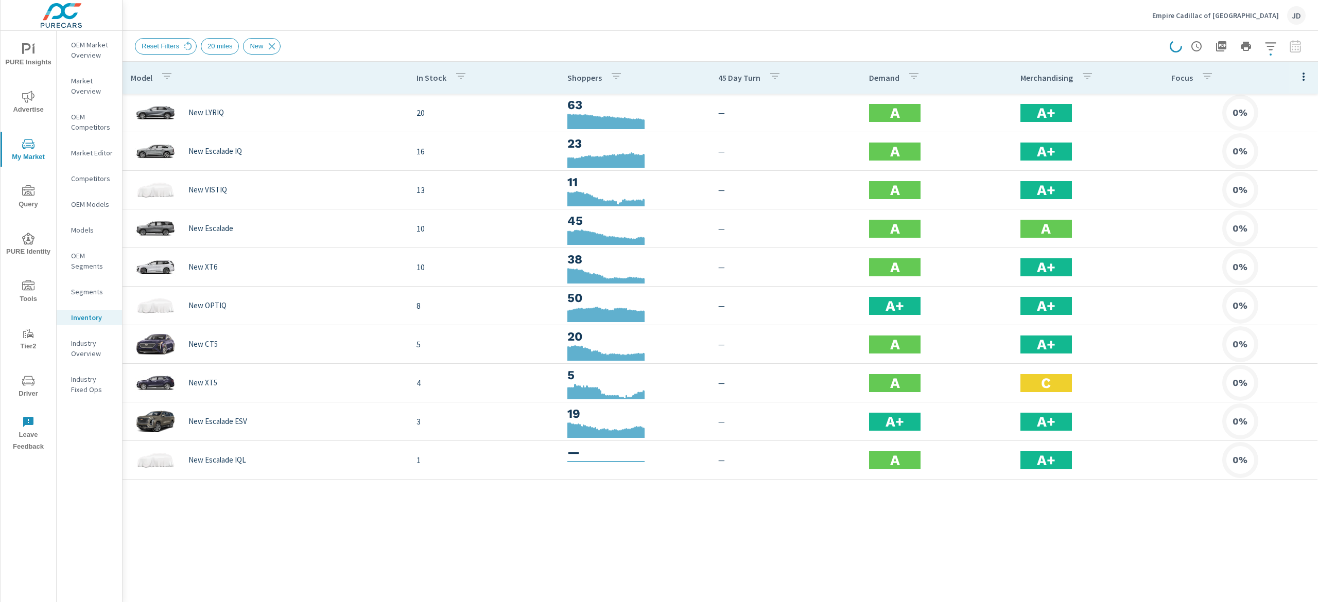
click at [1304, 74] on icon "button" at bounding box center [1304, 77] width 2 height 8
click at [1295, 197] on span "Market Comparison" at bounding box center [1270, 193] width 65 height 10
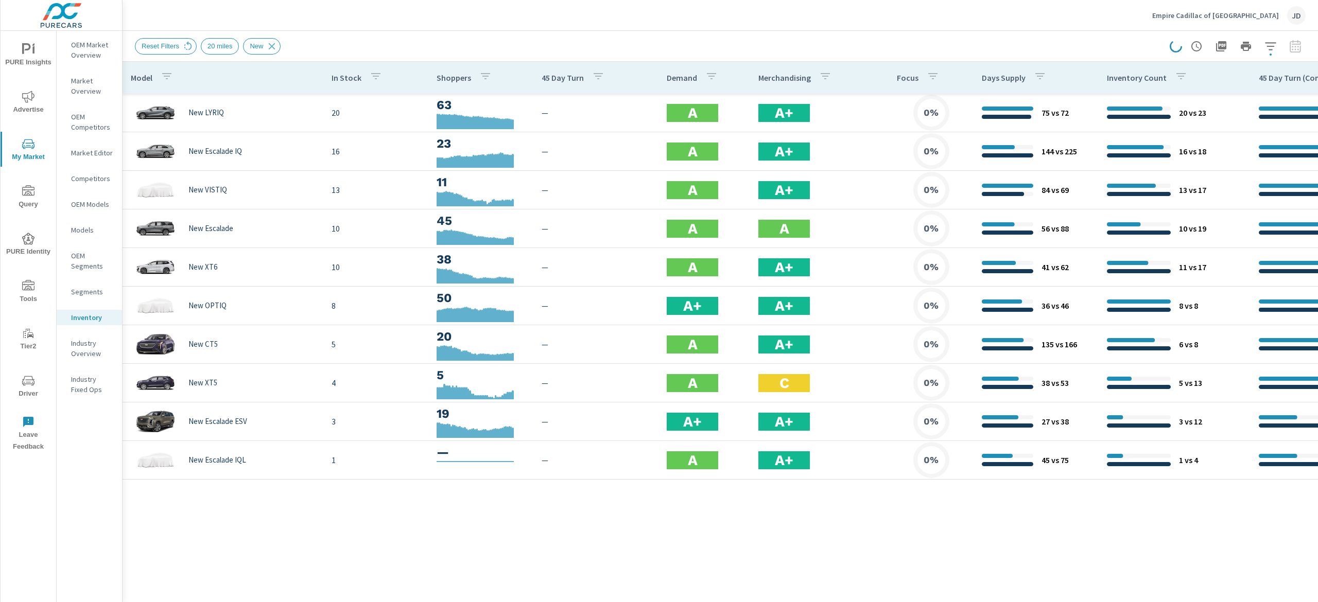
click at [90, 152] on p "Market Editor" at bounding box center [92, 153] width 43 height 10
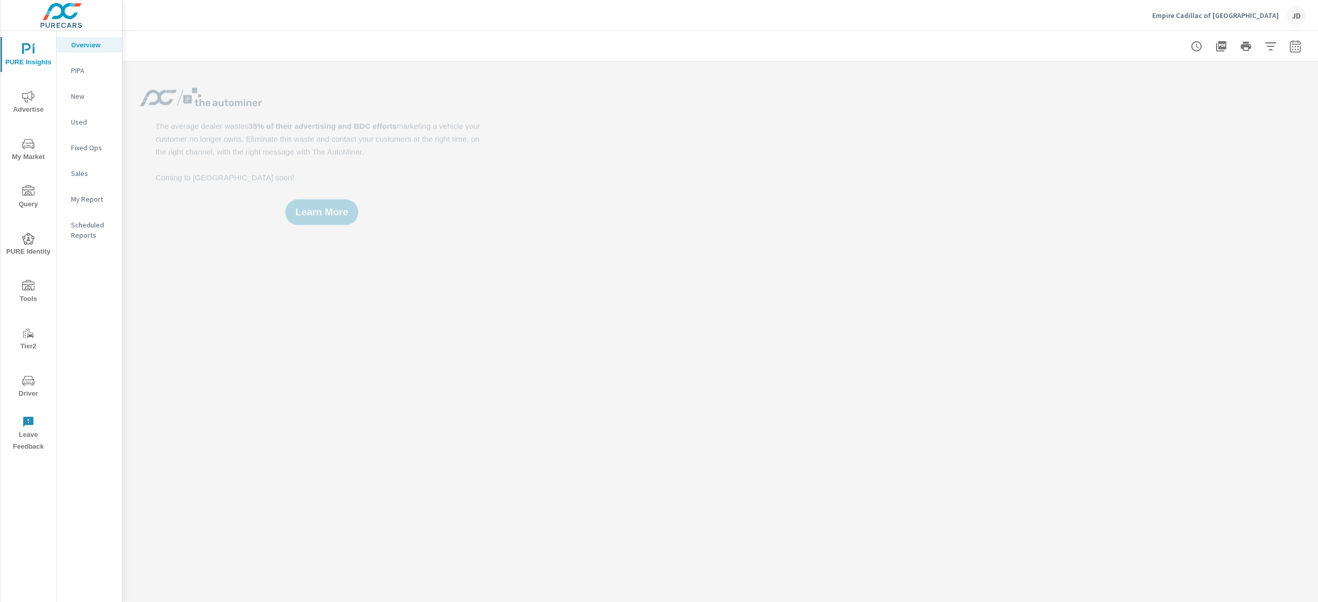
click at [33, 153] on span "My Market" at bounding box center [28, 150] width 49 height 25
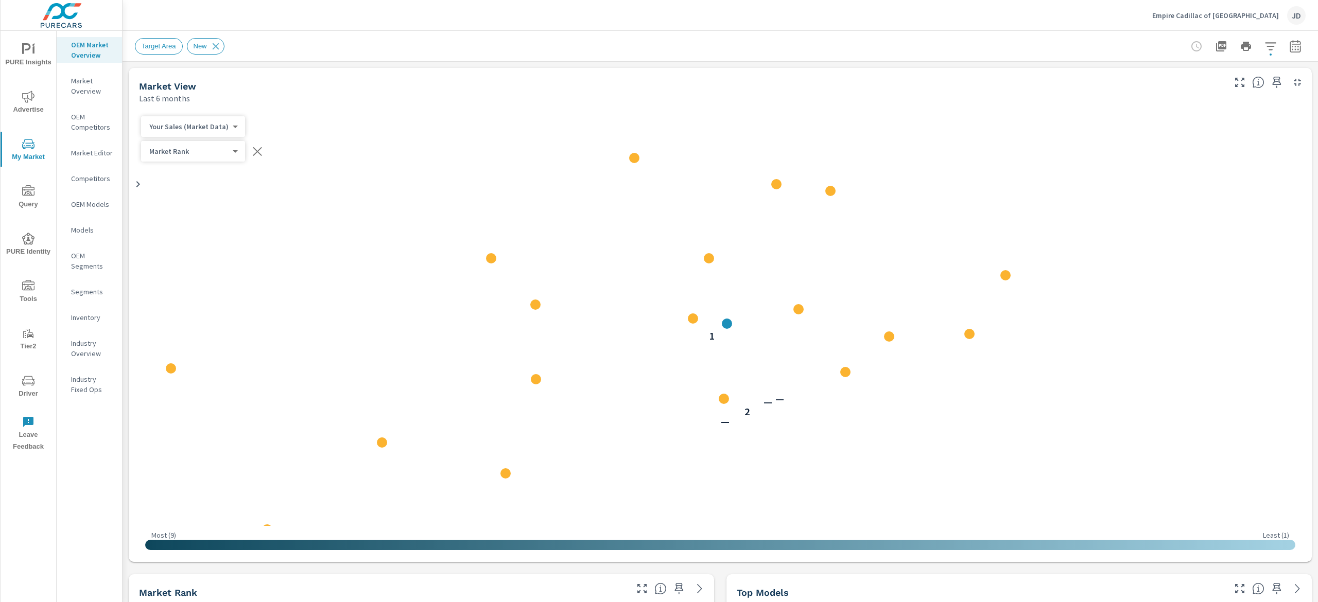
scroll to position [309, 0]
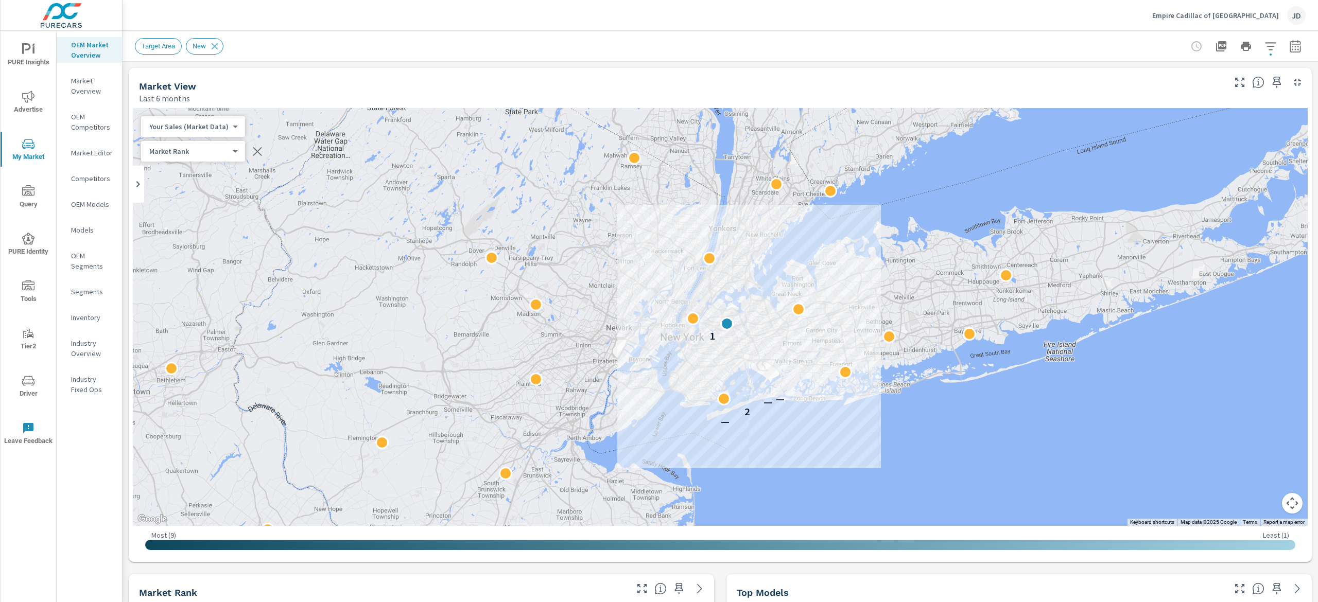
click at [1265, 44] on icon "button" at bounding box center [1271, 46] width 12 height 12
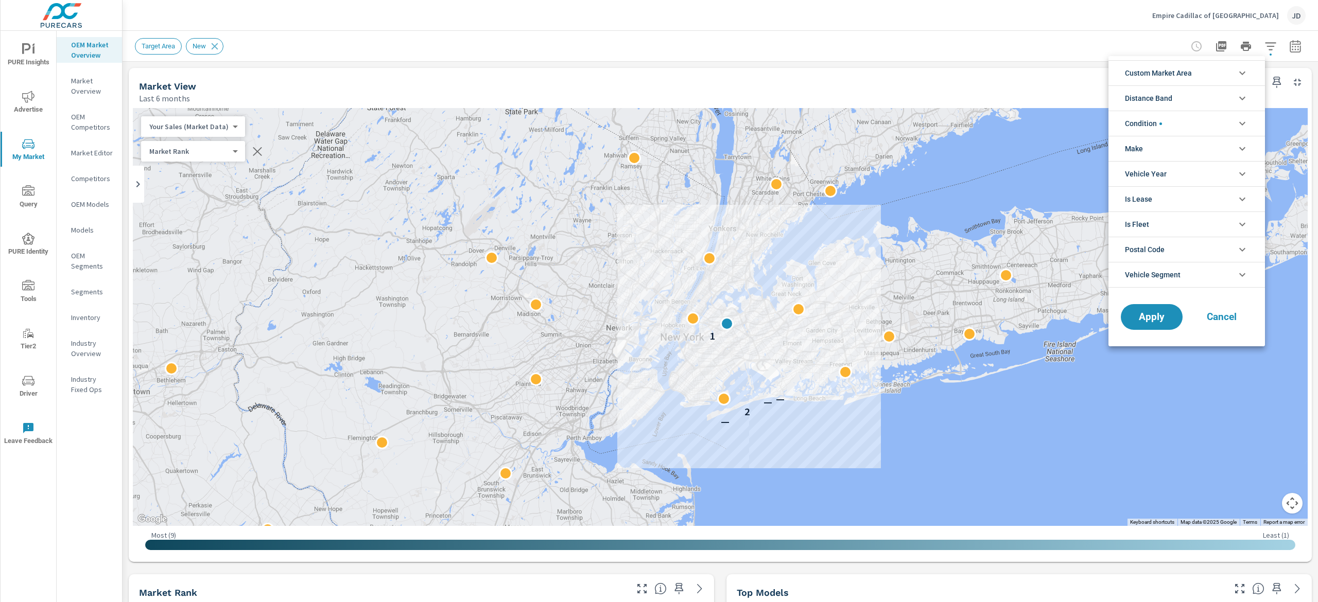
click at [1218, 74] on li "Custom Market Area" at bounding box center [1187, 72] width 157 height 25
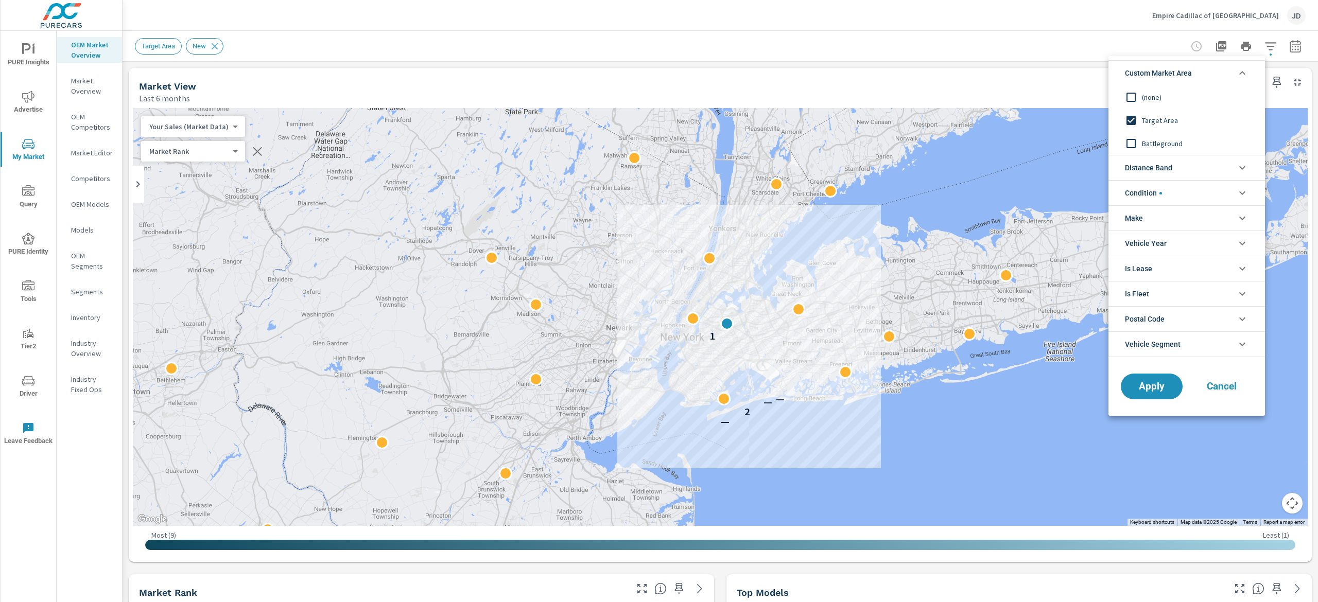
click at [1205, 167] on li "Distance Band" at bounding box center [1187, 167] width 157 height 25
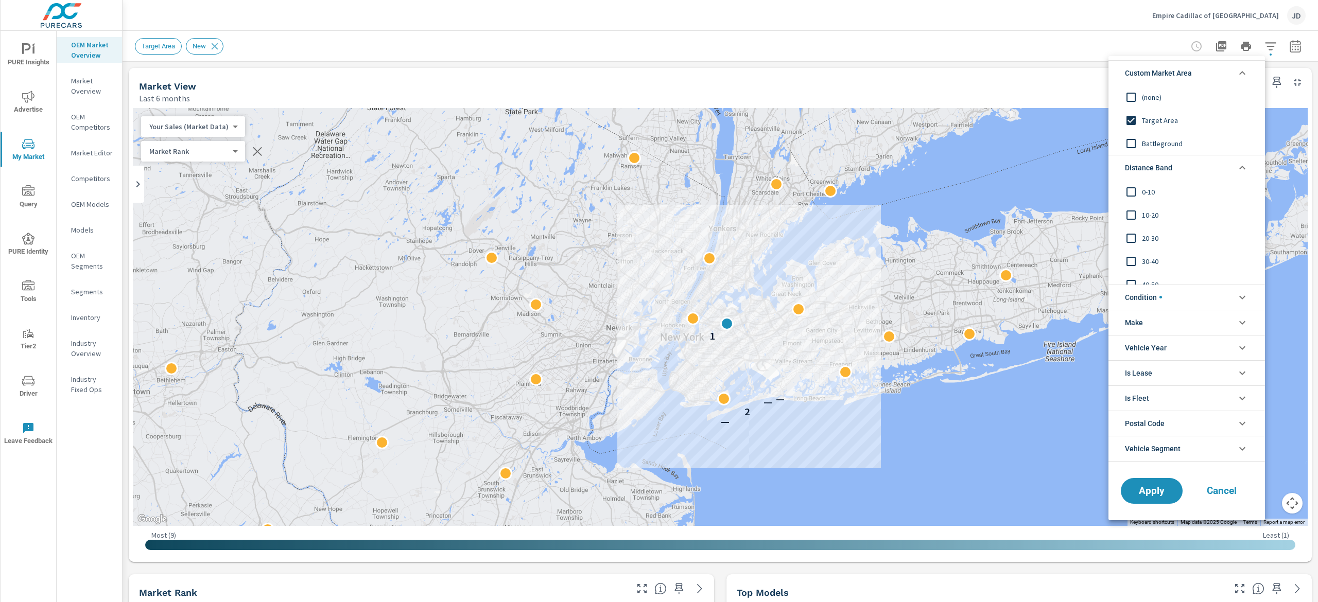
click at [1209, 167] on li "Distance Band" at bounding box center [1187, 167] width 157 height 25
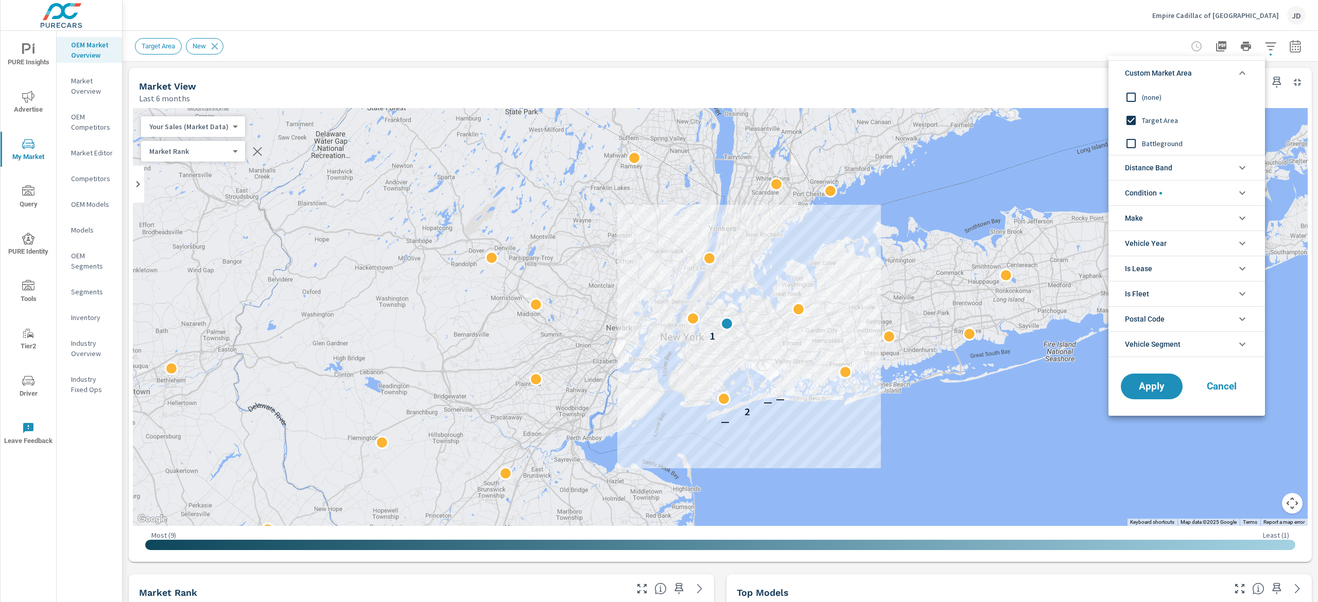
click at [1070, 43] on div at bounding box center [659, 301] width 1318 height 602
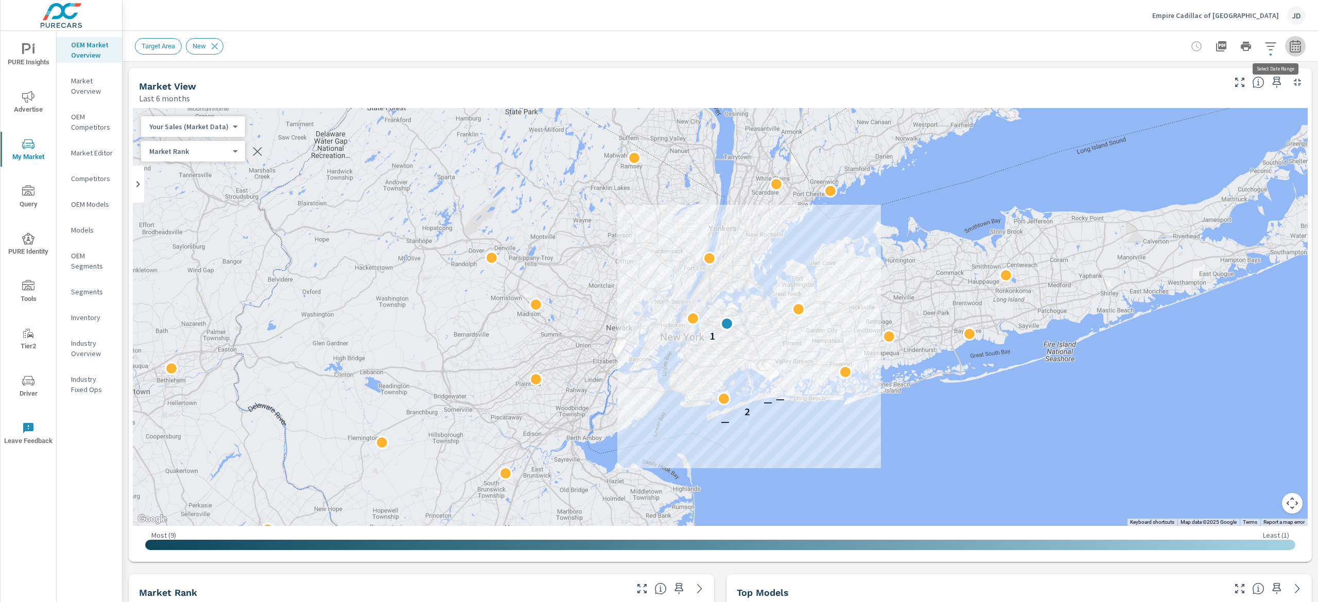
click at [1292, 46] on icon "button" at bounding box center [1295, 48] width 7 height 4
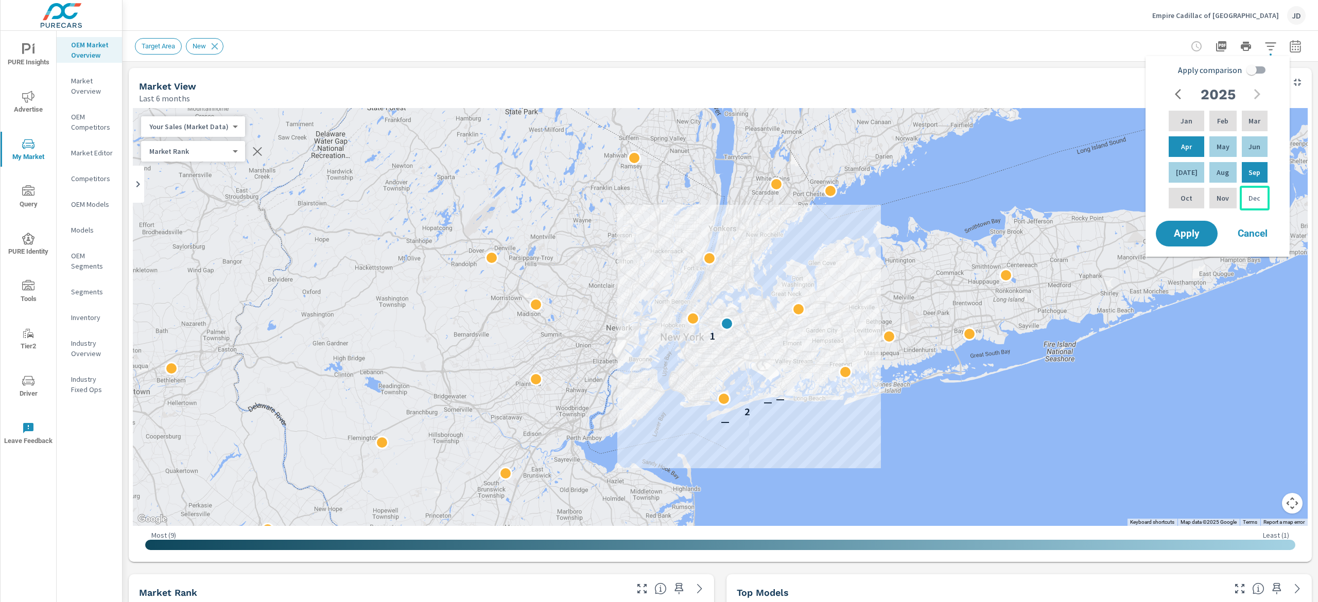
drag, startPoint x: 1254, startPoint y: 65, endPoint x: 1243, endPoint y: 212, distance: 146.7
click at [1254, 66] on input "Apply comparison" at bounding box center [1251, 70] width 59 height 20
checkbox input "true"
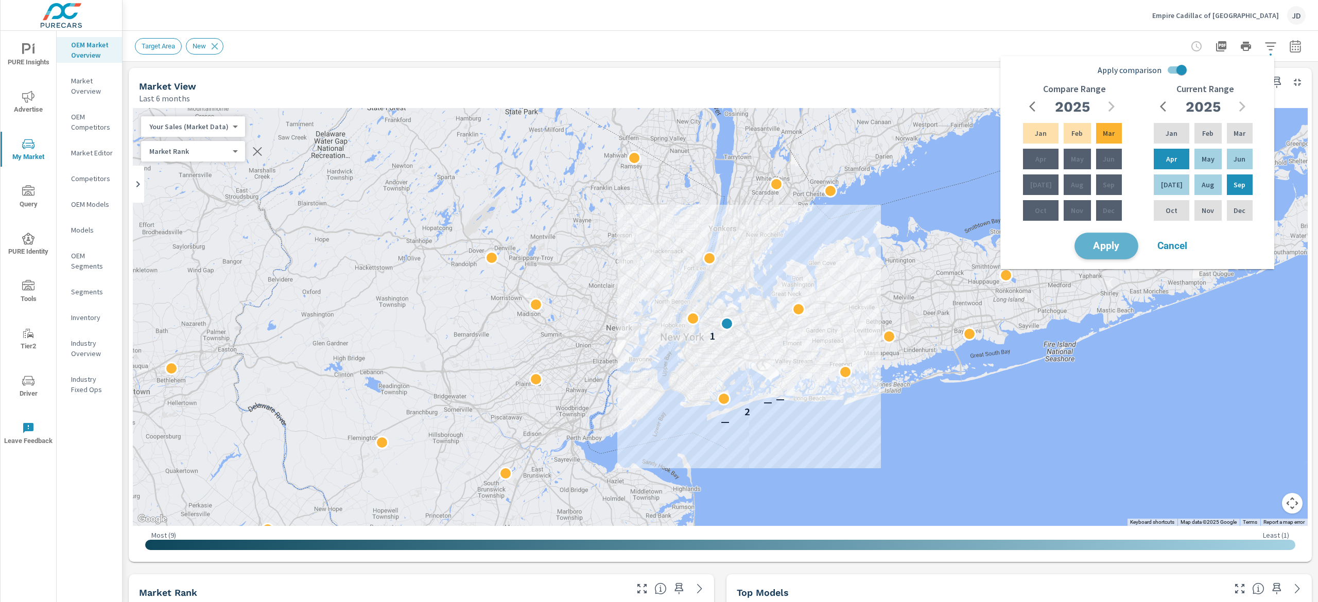
click at [1115, 241] on span "Apply" at bounding box center [1106, 246] width 42 height 10
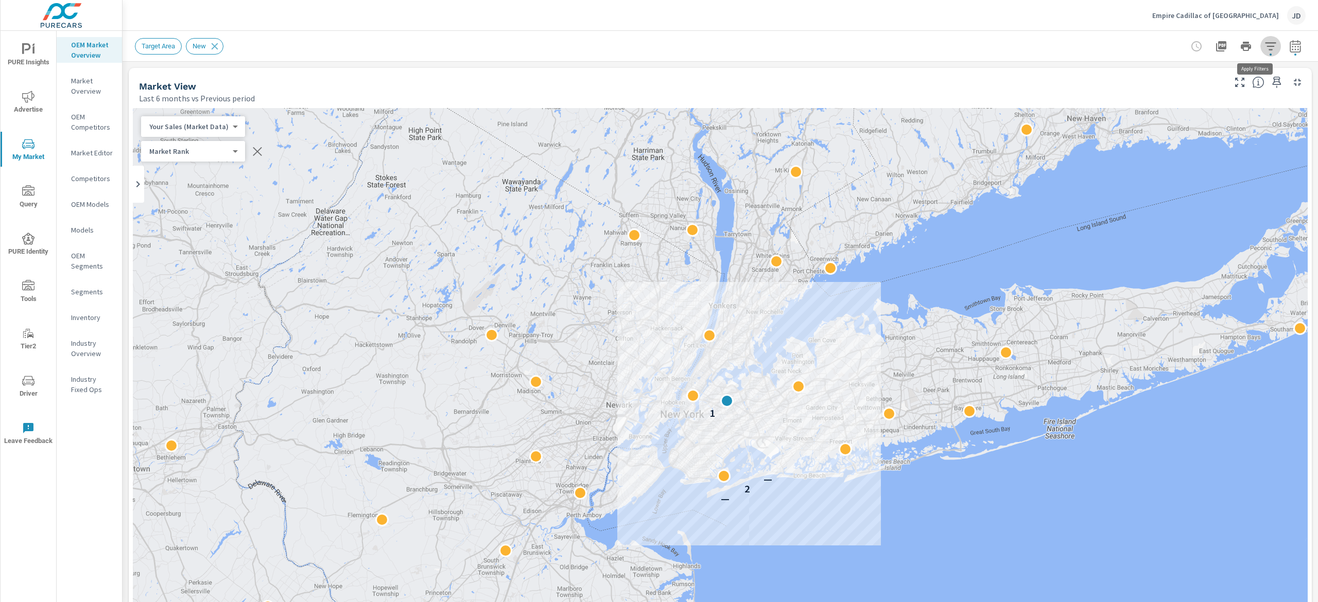
click at [1265, 40] on icon "button" at bounding box center [1271, 46] width 12 height 12
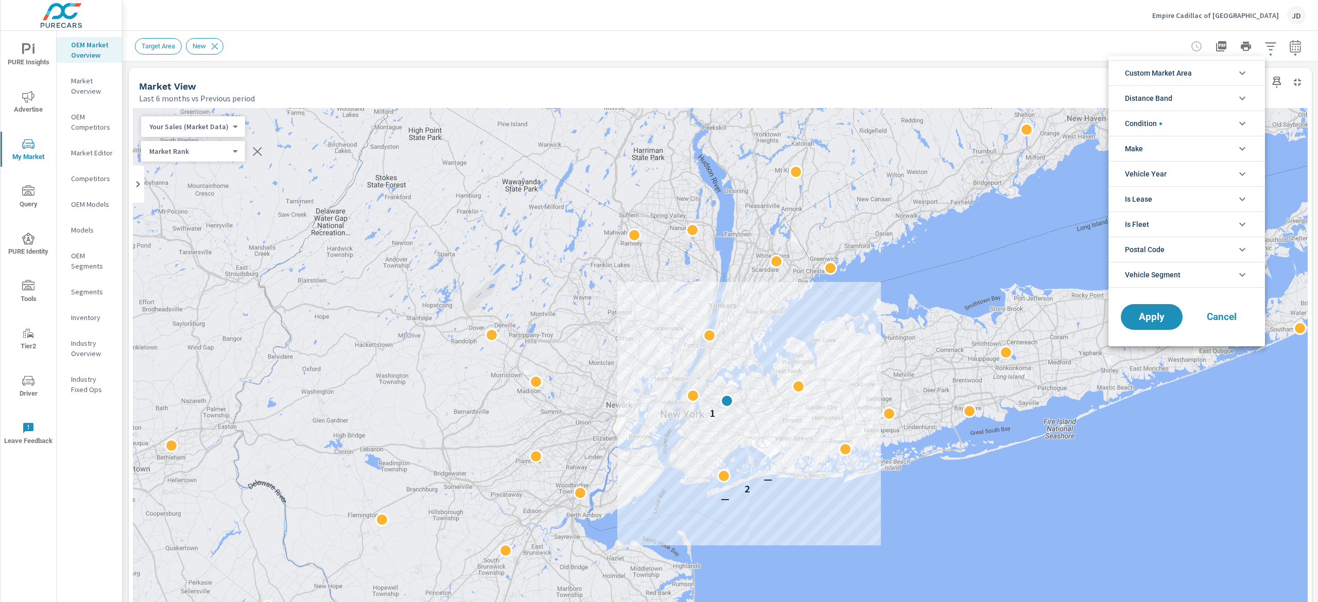
click at [1200, 65] on li "Custom Market Area" at bounding box center [1187, 72] width 157 height 25
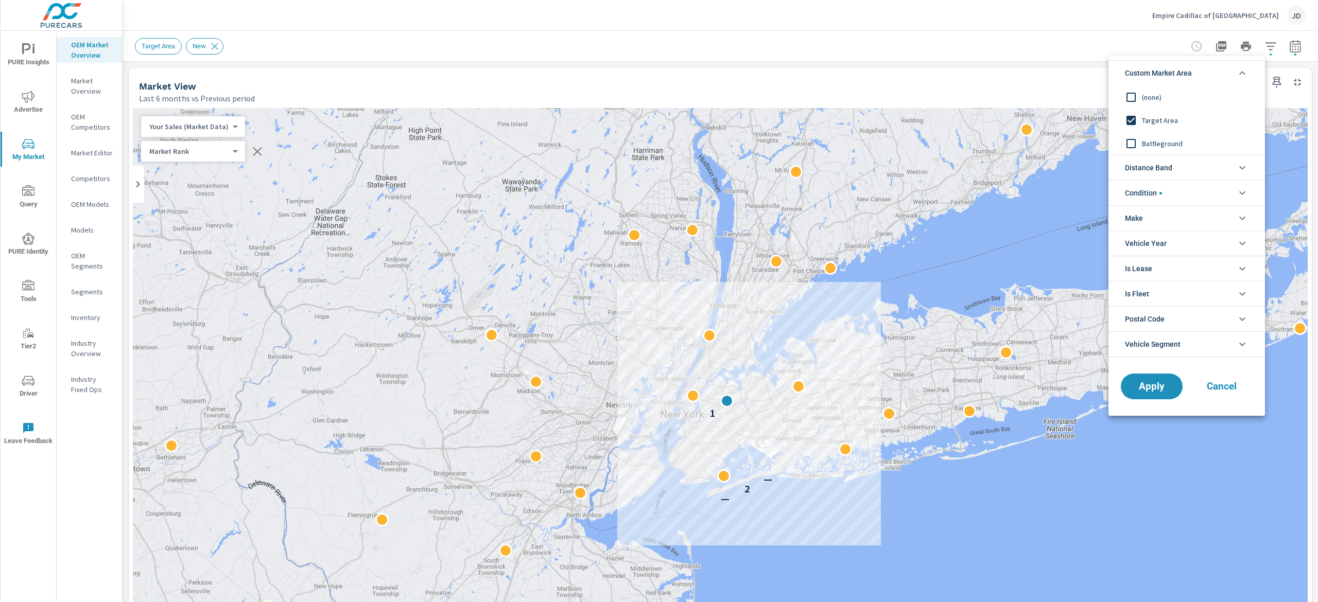
click at [1151, 140] on span "Battleground" at bounding box center [1198, 143] width 113 height 12
drag, startPoint x: 1149, startPoint y: 391, endPoint x: 1161, endPoint y: 401, distance: 15.3
click at [1149, 392] on span "Apply" at bounding box center [1152, 387] width 42 height 10
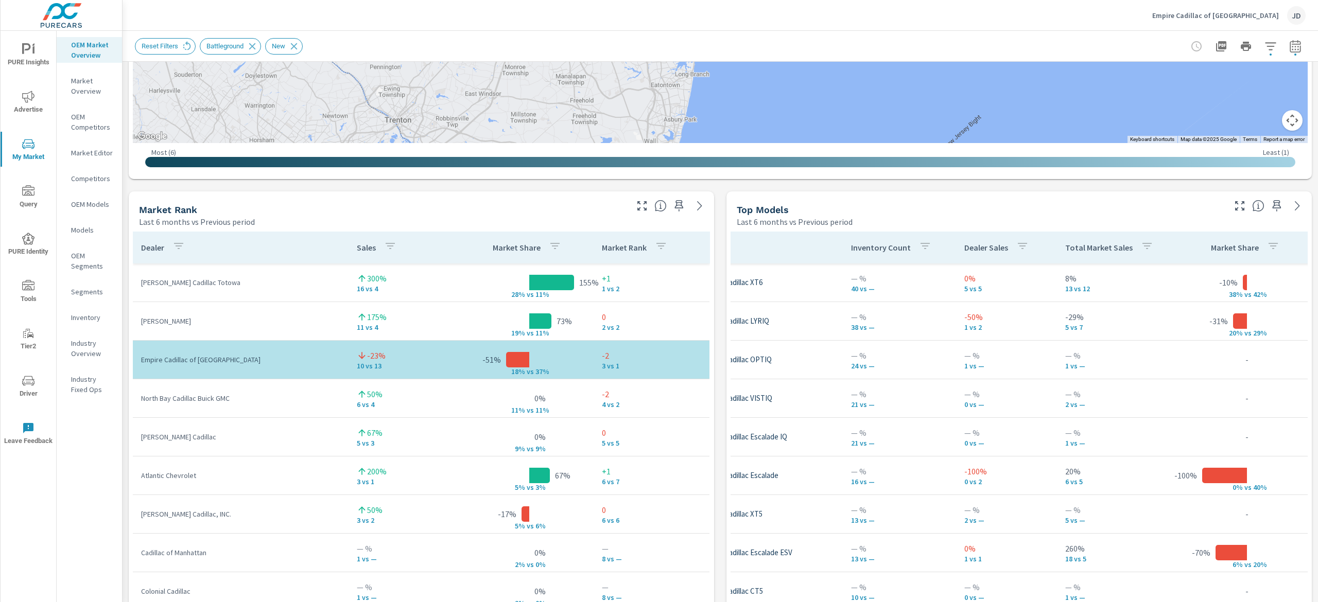
scroll to position [583, 0]
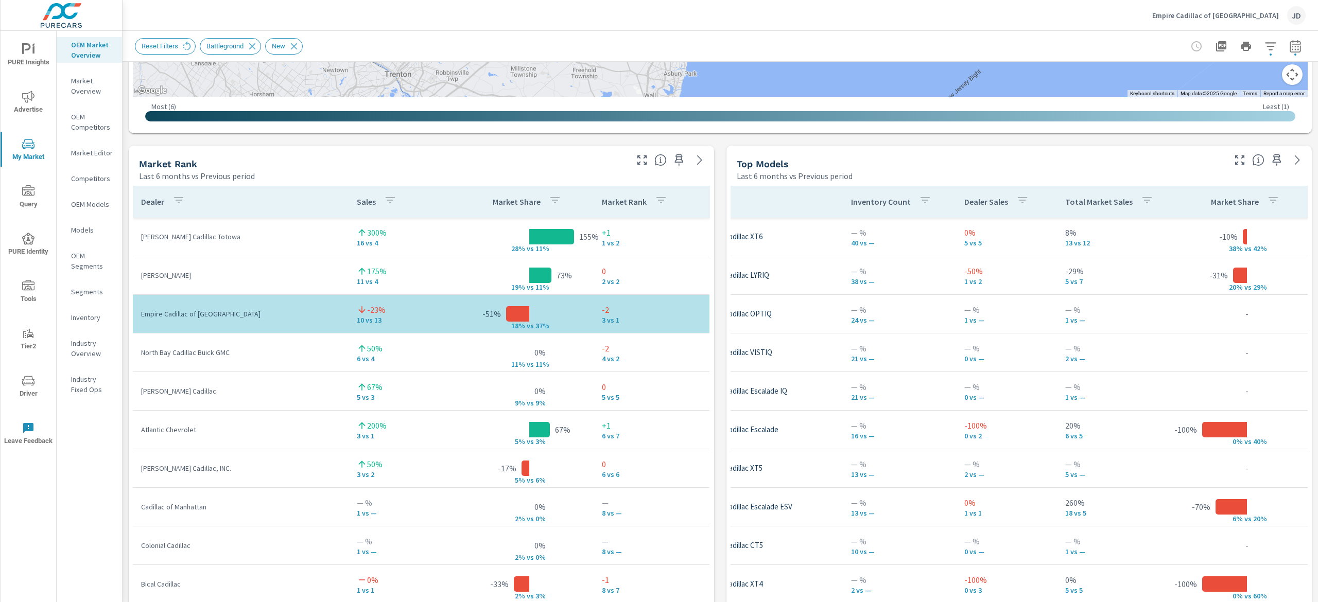
drag, startPoint x: 1300, startPoint y: 269, endPoint x: 1304, endPoint y: 315, distance: 46.0
click at [1304, 315] on div "Market Overview Empire Cadillac of [GEOGRAPHIC_DATA] Report date range: [DATE] …" at bounding box center [721, 317] width 1196 height 572
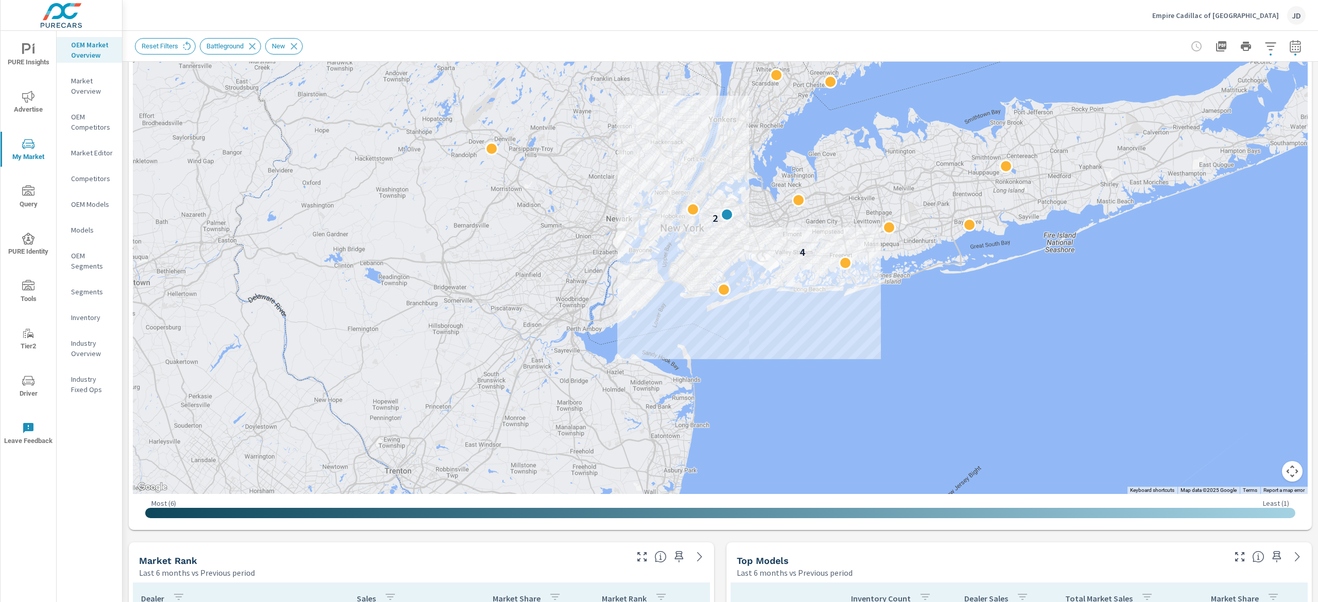
scroll to position [184, 0]
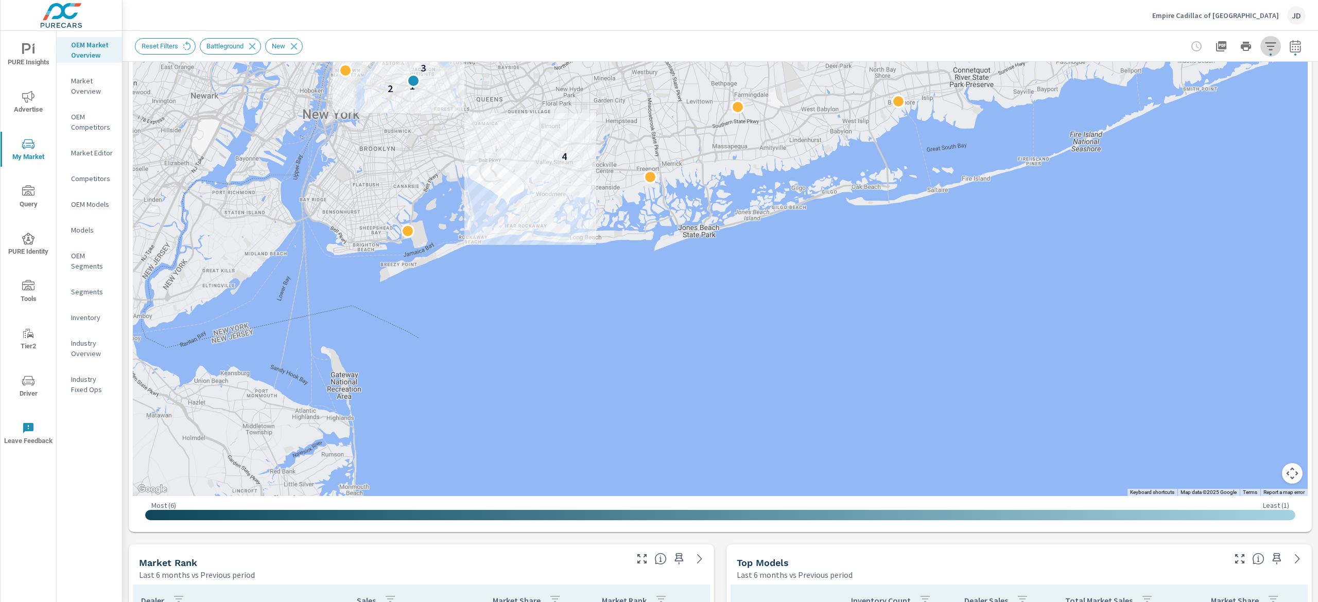
click at [1265, 46] on icon "button" at bounding box center [1270, 46] width 11 height 8
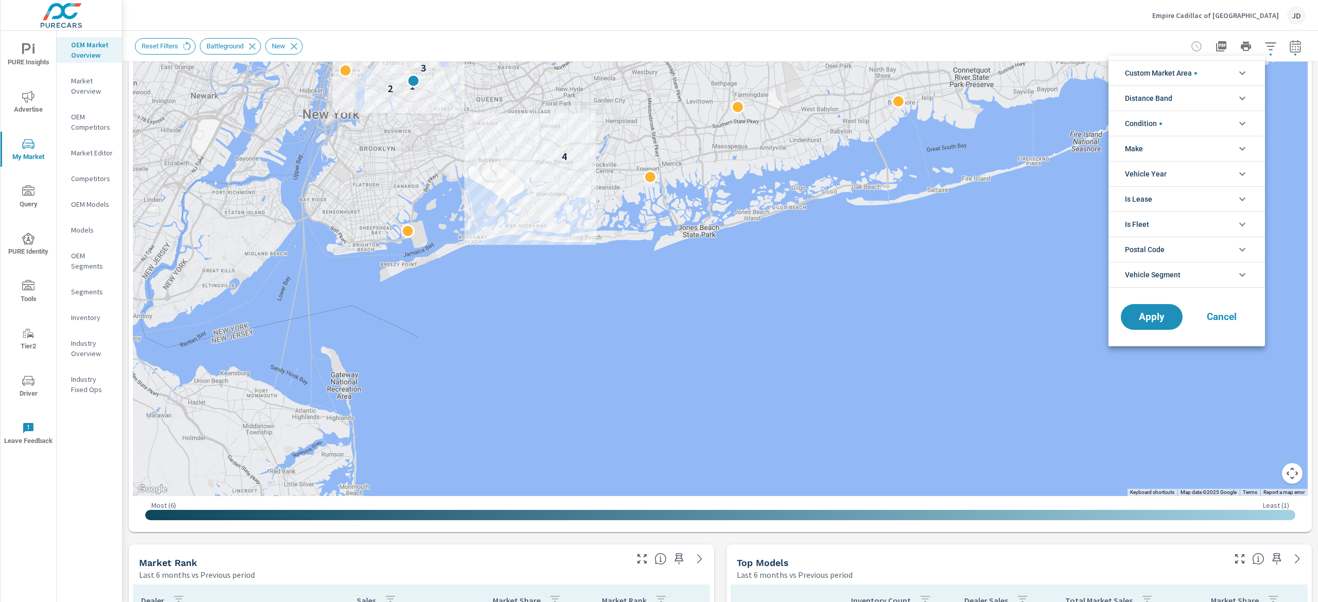
click at [1317, 129] on div at bounding box center [659, 301] width 1318 height 602
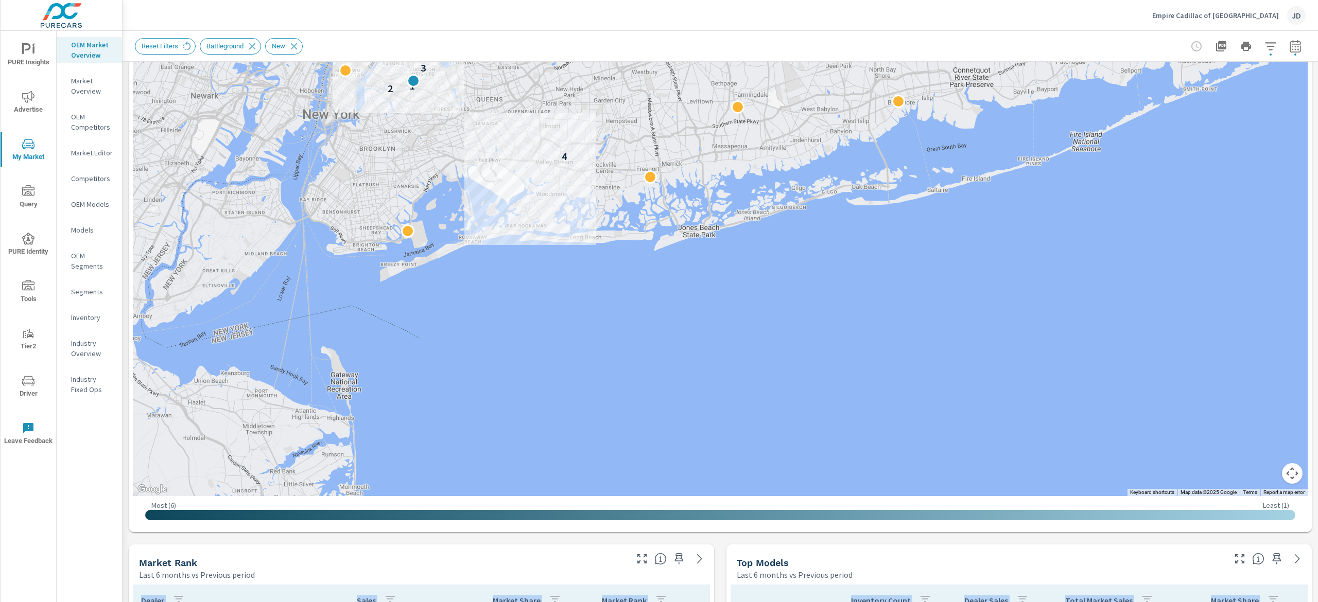
drag, startPoint x: 1312, startPoint y: 113, endPoint x: 1317, endPoint y: 306, distance: 193.7
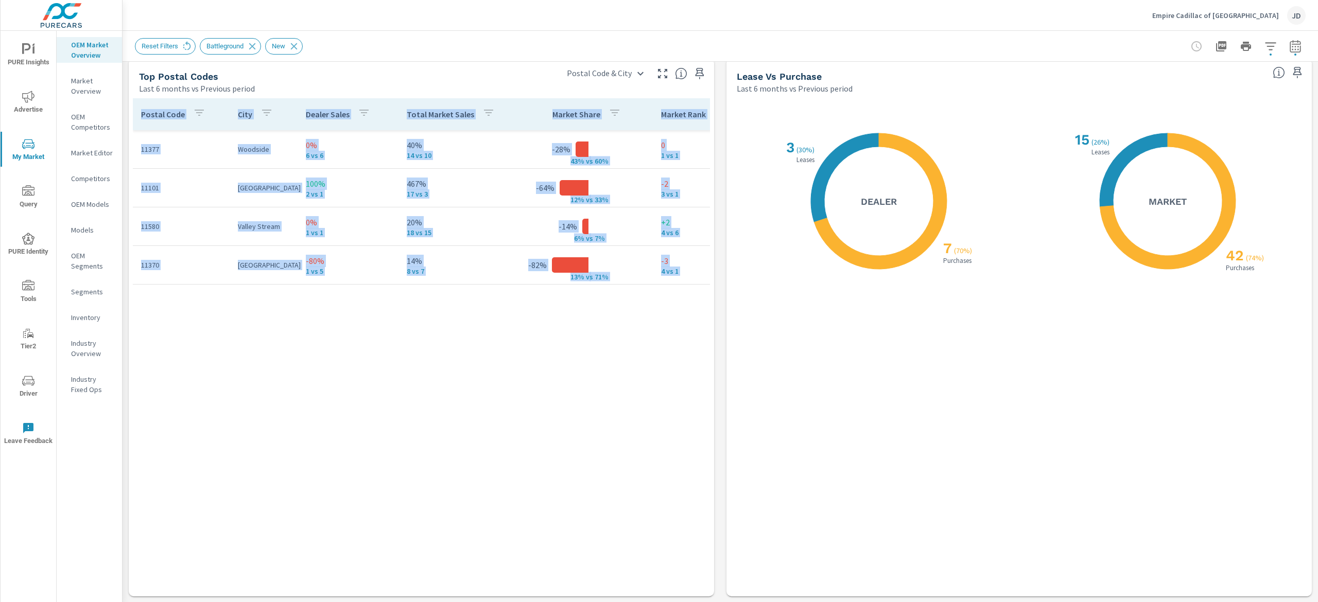
click at [360, 401] on div "Postal Code City Dealer Sales Total Market Sales Market Share Market Rank 11377…" at bounding box center [421, 337] width 577 height 479
click at [343, 436] on div "Postal Code City Dealer Sales Total Market Sales Market Share Market Rank 11377…" at bounding box center [421, 337] width 577 height 479
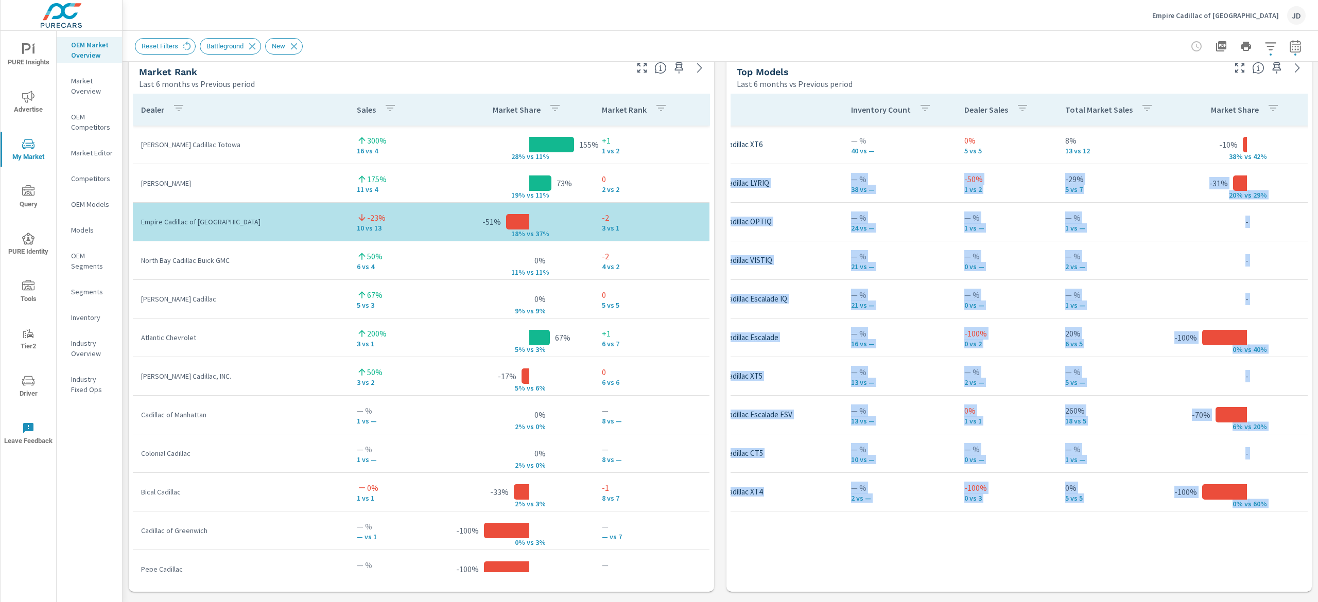
drag, startPoint x: 1317, startPoint y: 479, endPoint x: 1305, endPoint y: 292, distance: 187.3
click at [1317, 313] on div "Market Overview Empire Cadillac of Long Island City Report date range: Apr 01, …" at bounding box center [721, 317] width 1196 height 572
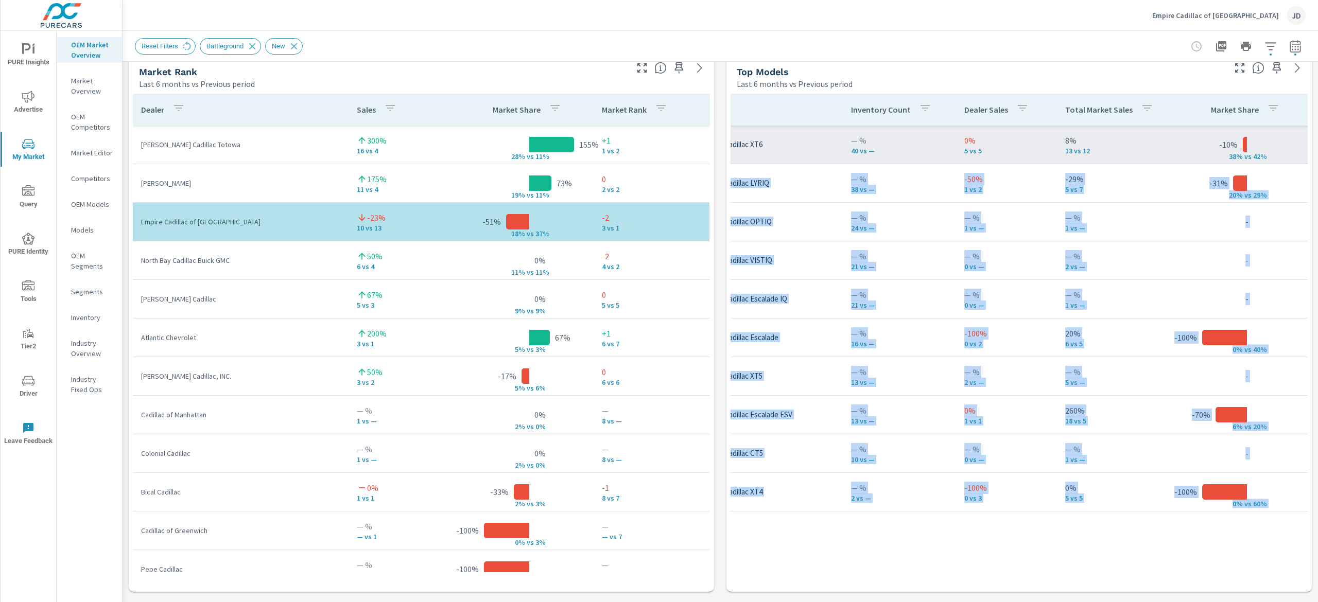
scroll to position [664, 0]
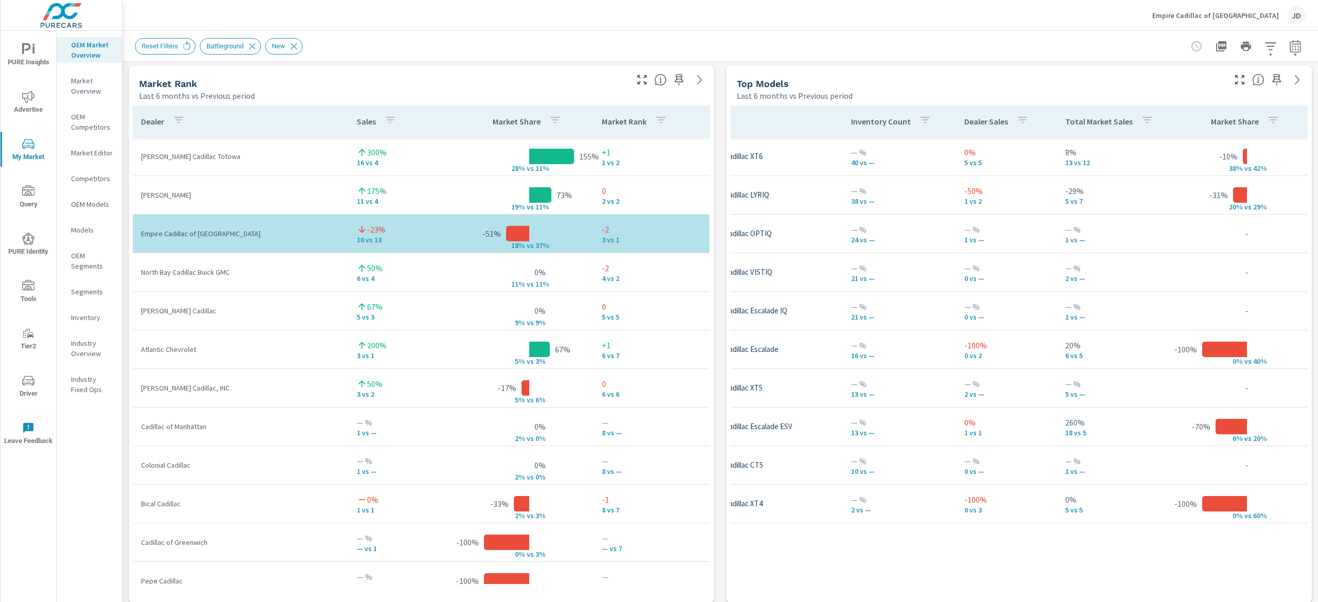
click at [1102, 84] on div "Top Models" at bounding box center [980, 84] width 487 height 12
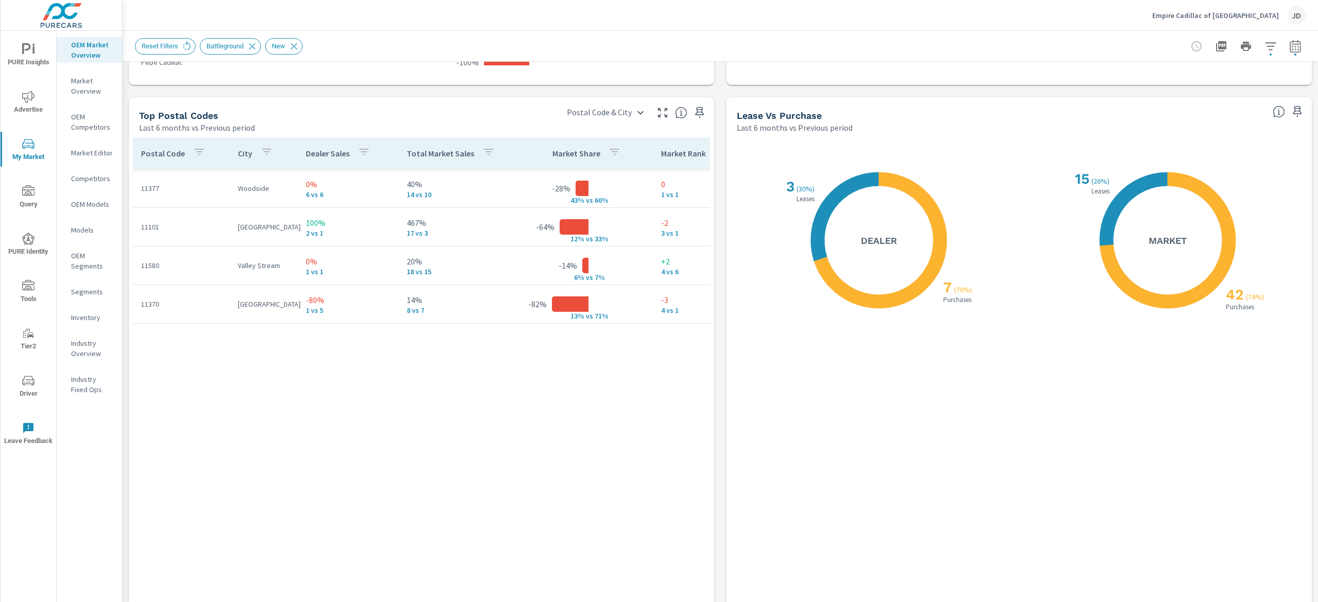
scroll to position [1222, 0]
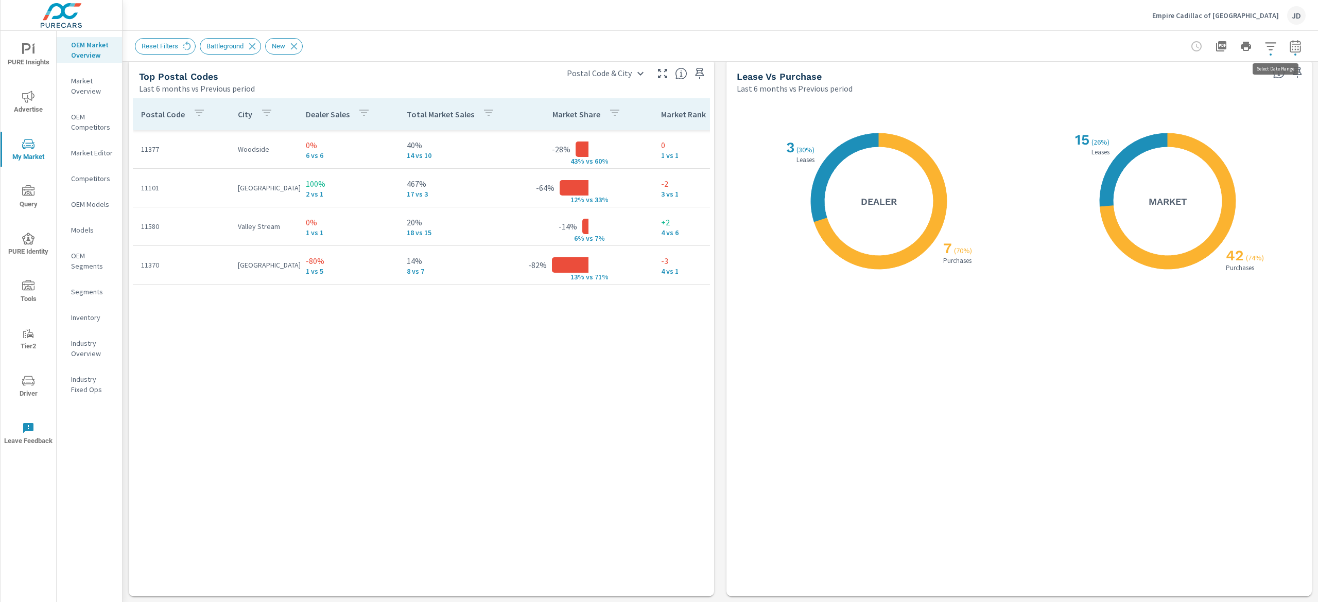
click at [1289, 48] on icon "button" at bounding box center [1295, 46] width 12 height 12
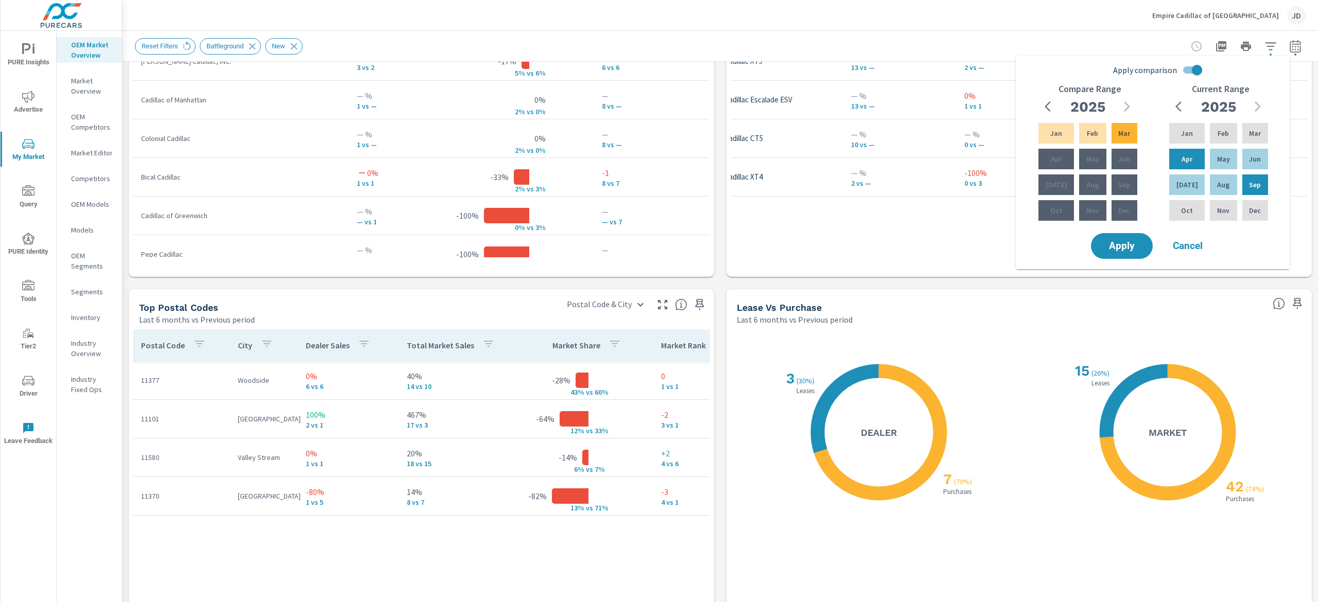
scroll to position [1004, 0]
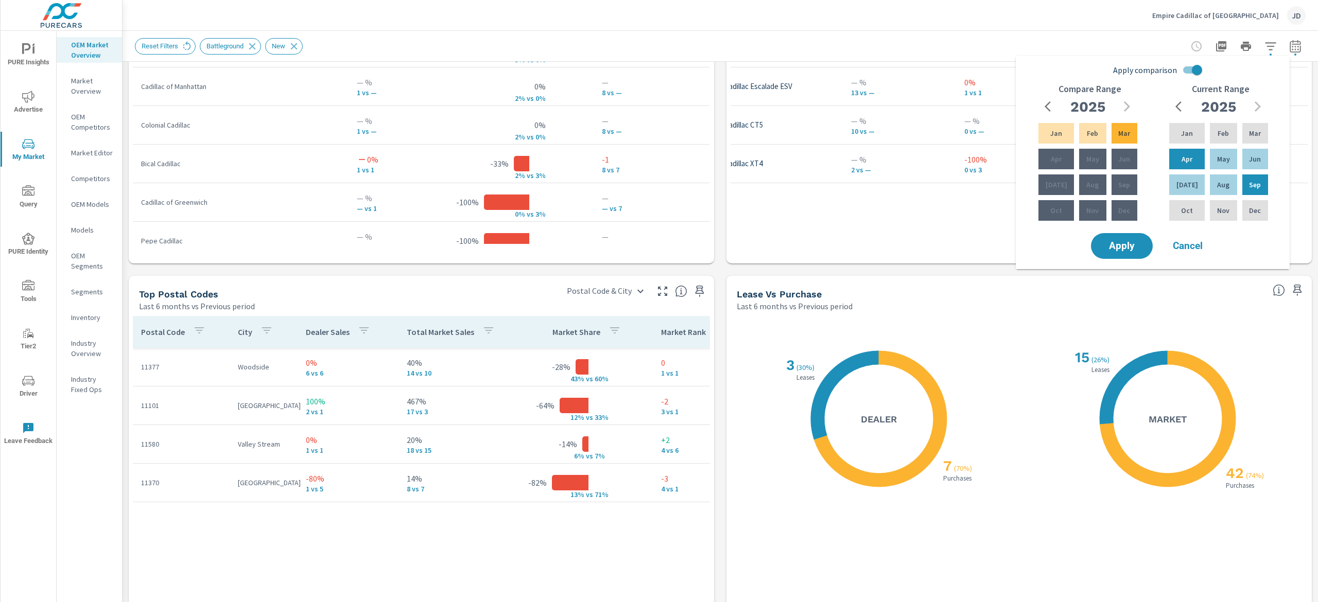
click at [1203, 68] on input "Apply comparison" at bounding box center [1197, 70] width 59 height 20
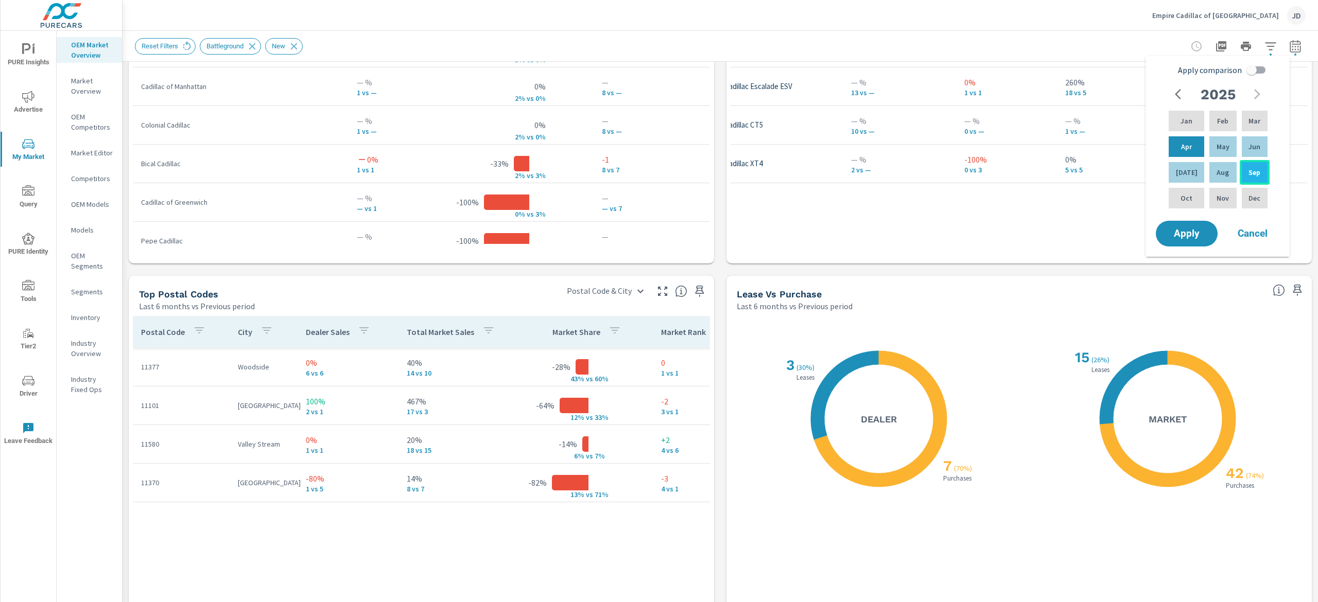
click at [1249, 164] on div "Sep" at bounding box center [1255, 172] width 30 height 25
click at [1264, 172] on div "Sep" at bounding box center [1255, 172] width 30 height 25
click at [1259, 67] on input "Apply comparison" at bounding box center [1251, 70] width 59 height 20
checkbox input "true"
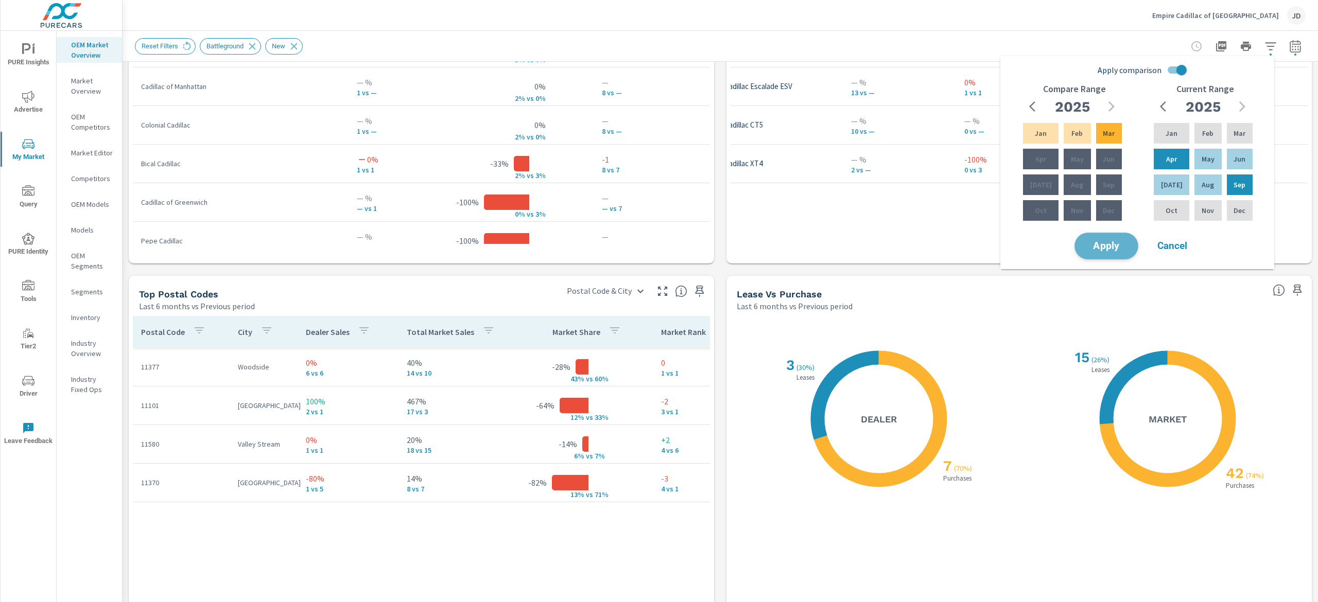
click at [1106, 243] on span "Apply" at bounding box center [1106, 246] width 42 height 10
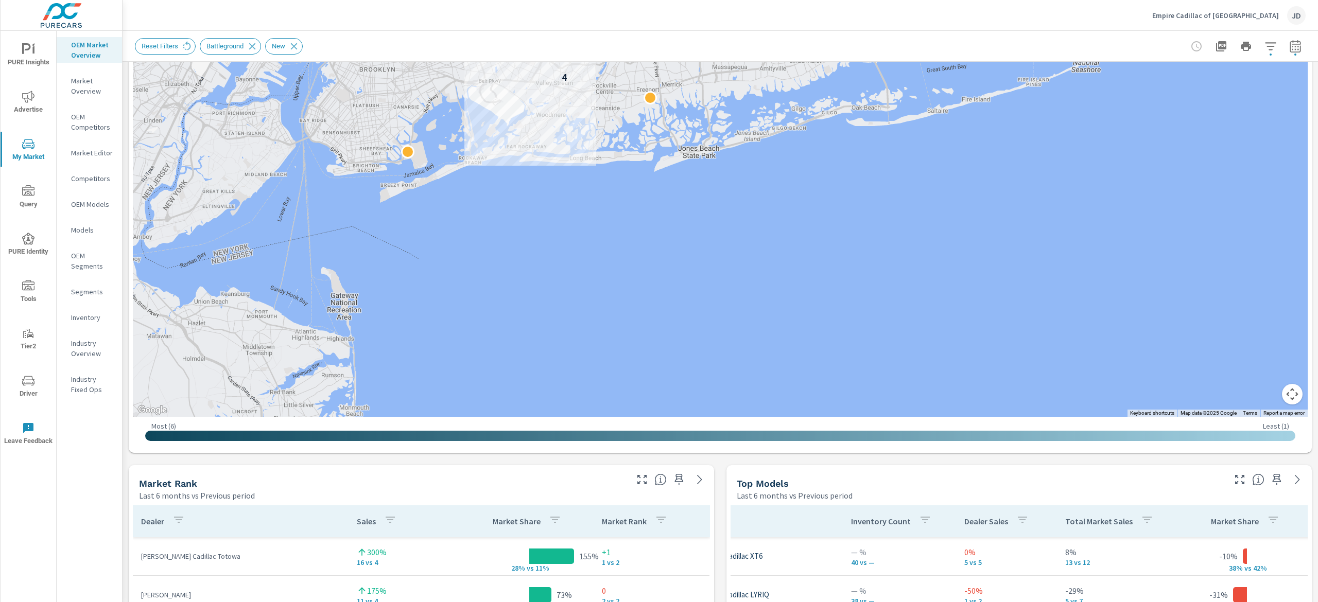
scroll to position [151, 0]
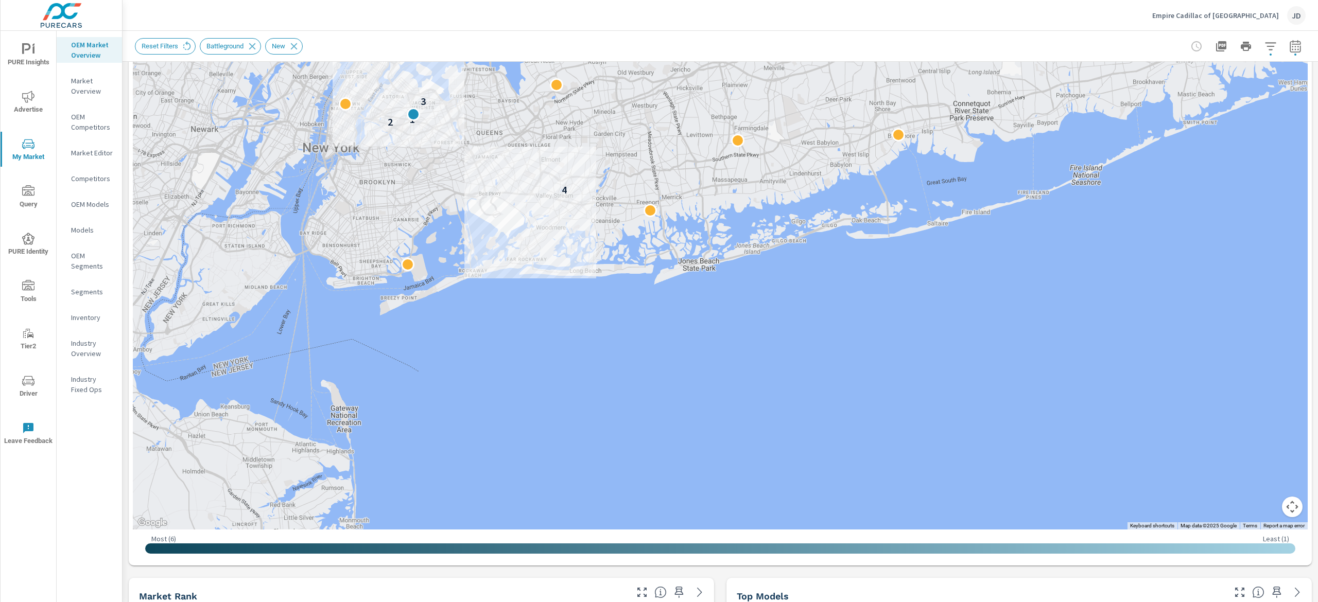
click at [1285, 53] on button "button" at bounding box center [1295, 46] width 21 height 21
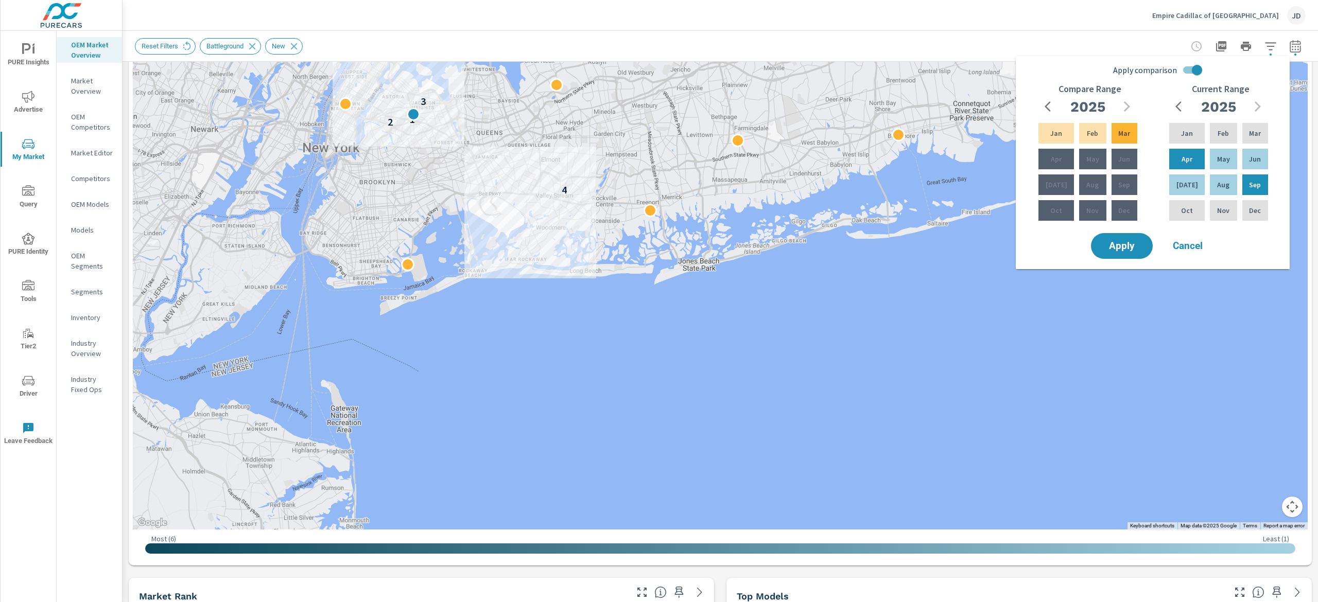
click at [1195, 65] on input "Apply comparison" at bounding box center [1197, 70] width 59 height 20
checkbox input "false"
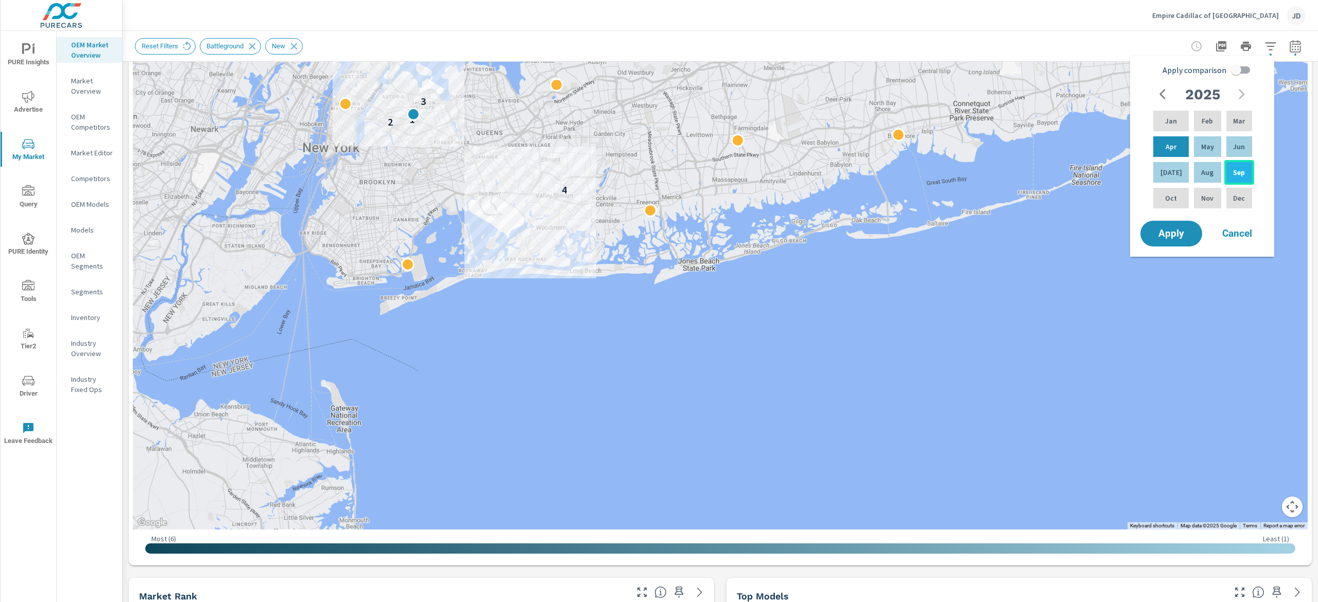
click at [1238, 168] on p "Sep" at bounding box center [1239, 172] width 12 height 10
click at [1164, 232] on span "Apply" at bounding box center [1171, 234] width 42 height 10
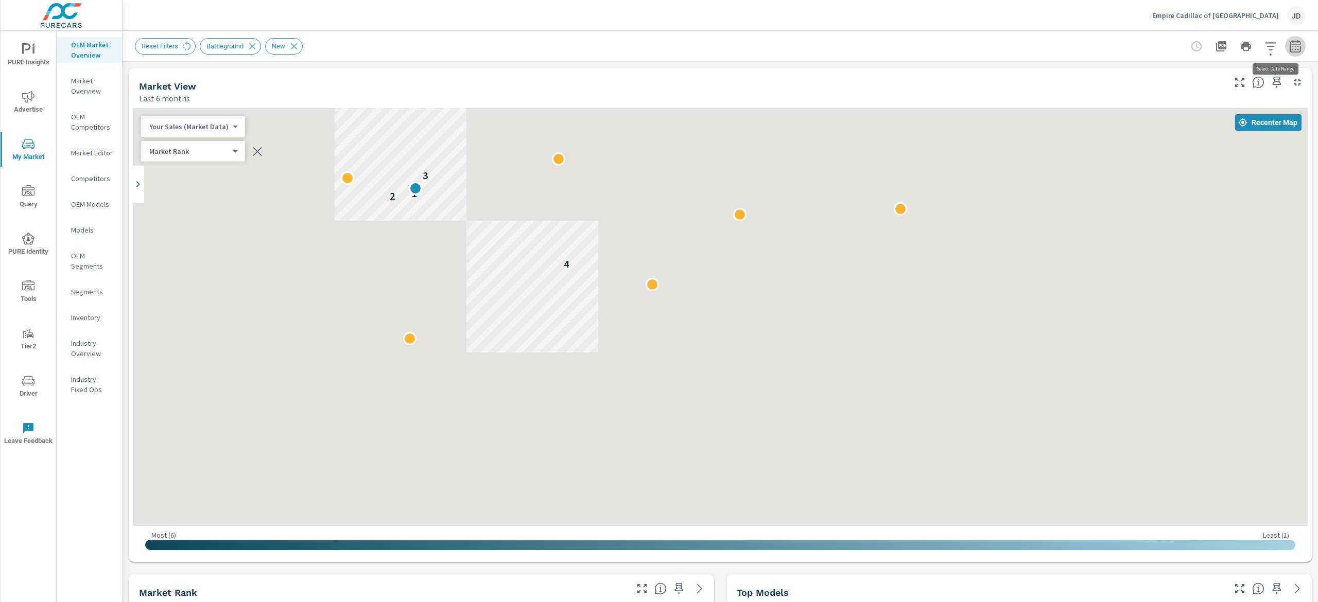
click at [1285, 39] on button "button" at bounding box center [1295, 46] width 21 height 21
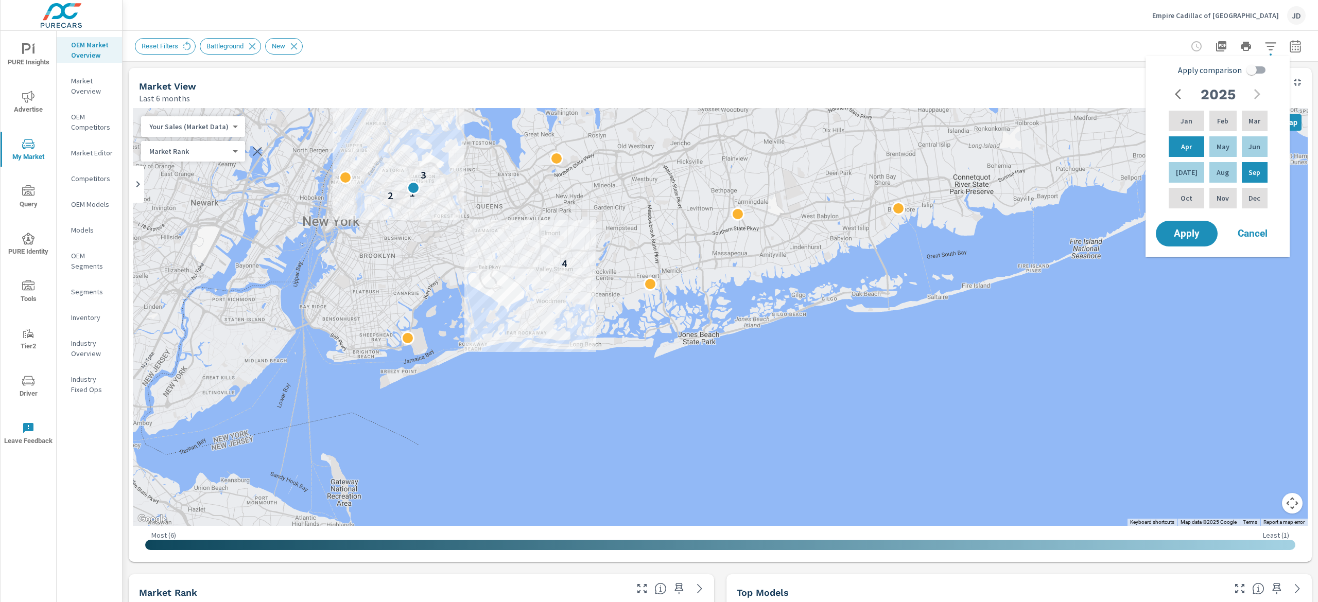
click at [1255, 76] on input "Apply comparison" at bounding box center [1251, 70] width 59 height 20
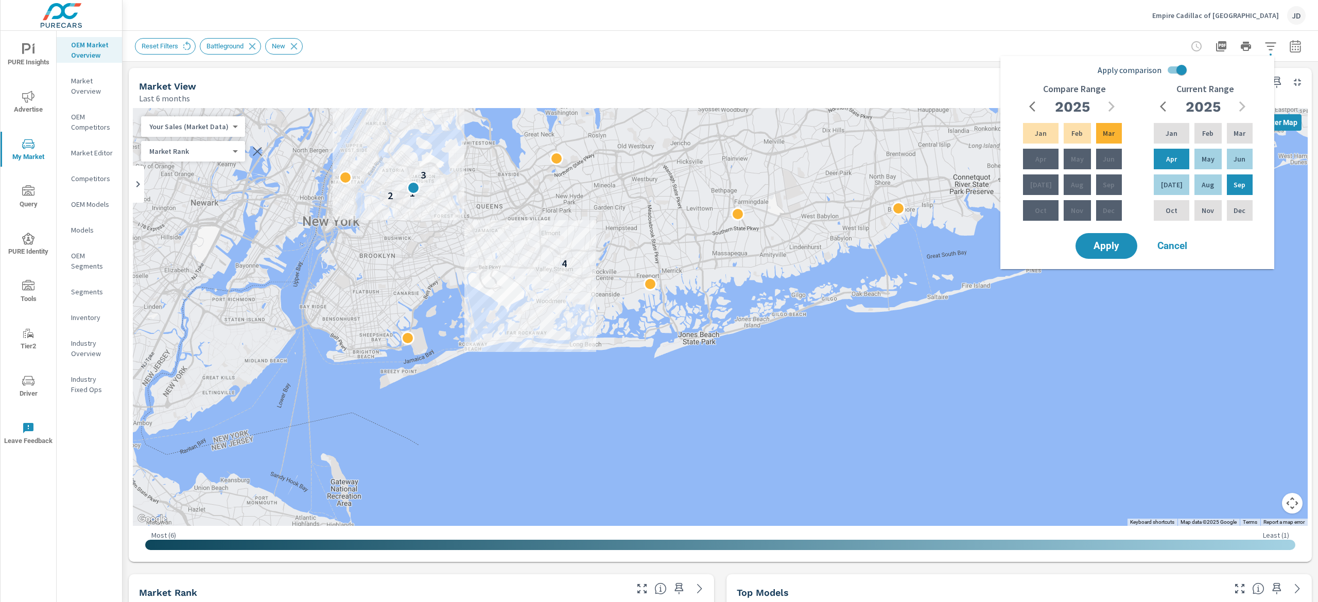
click at [1179, 70] on input "Apply comparison" at bounding box center [1181, 70] width 59 height 20
checkbox input "false"
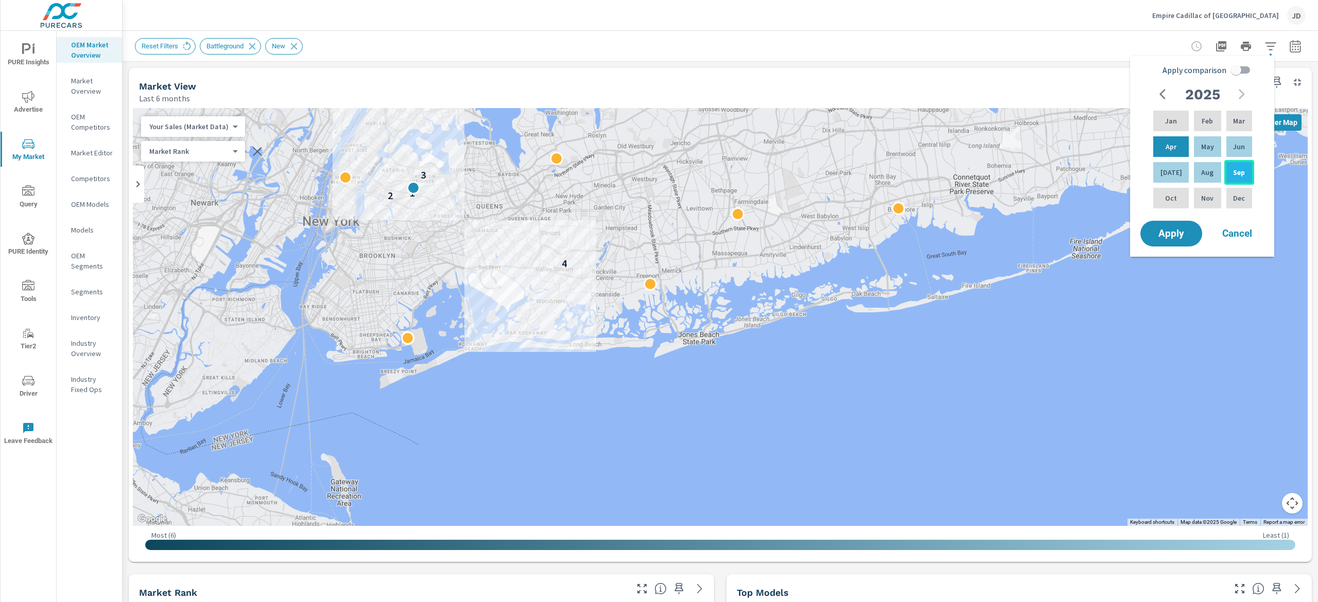
click at [1249, 171] on div "Sep" at bounding box center [1239, 172] width 30 height 25
click at [1174, 236] on span "Apply" at bounding box center [1171, 234] width 42 height 10
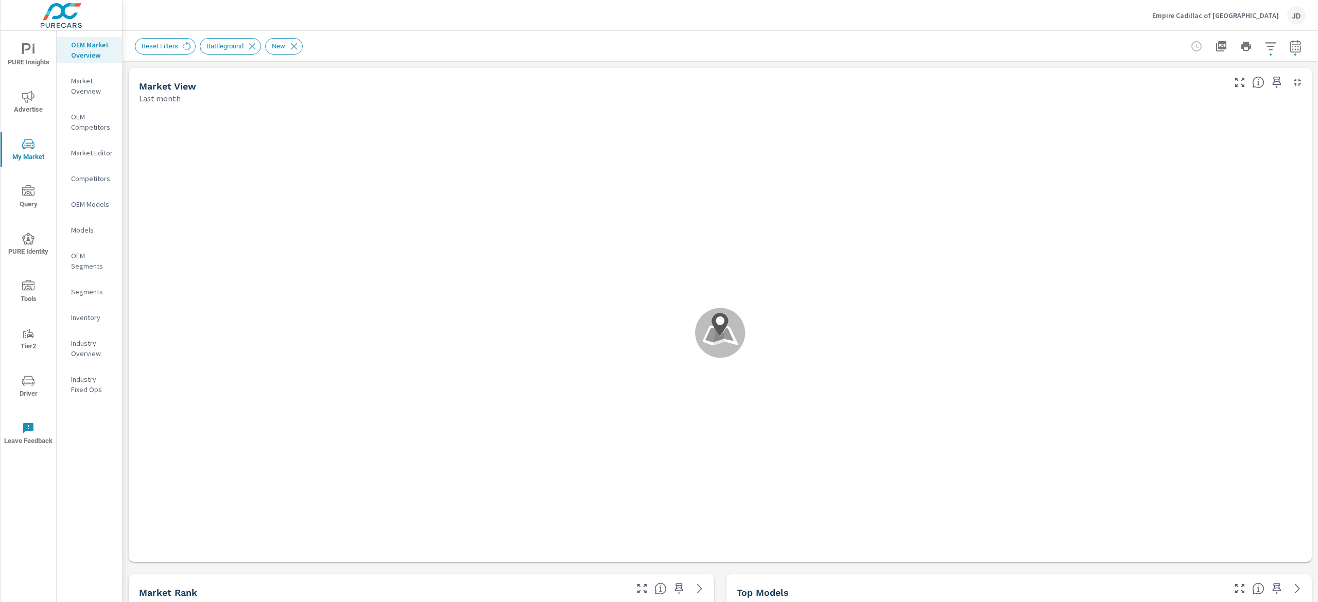
drag, startPoint x: 1308, startPoint y: 74, endPoint x: 1317, endPoint y: 172, distance: 99.2
click at [1289, 43] on icon "button" at bounding box center [1295, 46] width 12 height 12
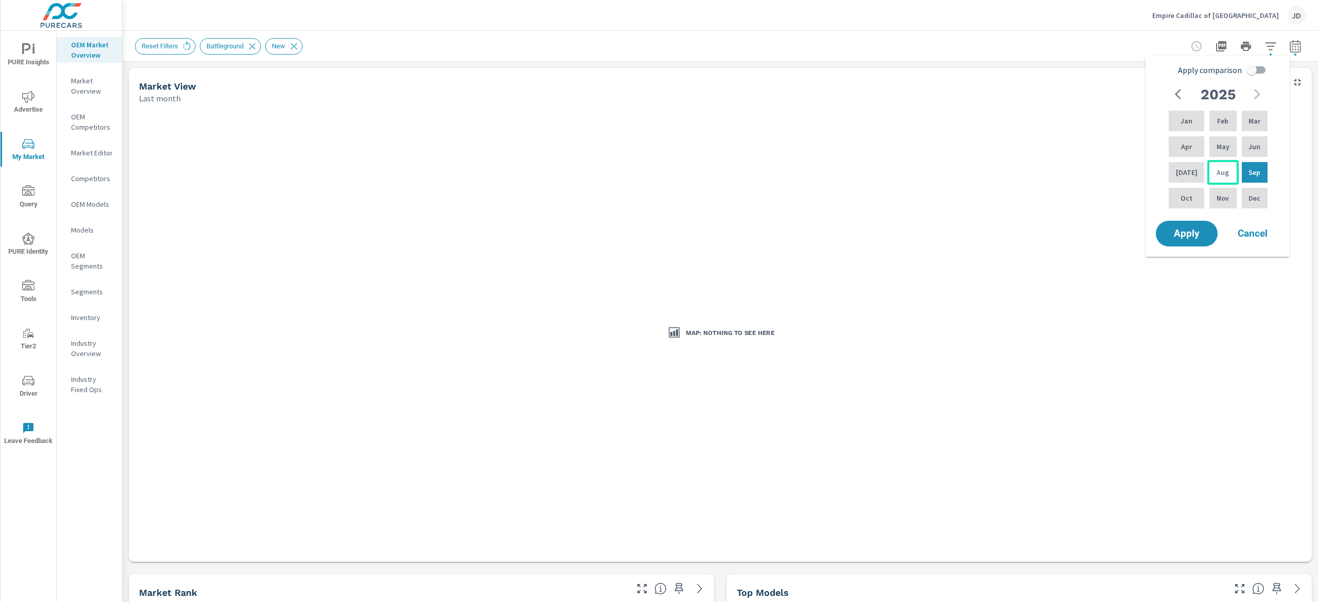
drag, startPoint x: 1183, startPoint y: 175, endPoint x: 1220, endPoint y: 176, distance: 36.6
click at [1183, 176] on p "[DATE]" at bounding box center [1187, 172] width 22 height 10
click at [1246, 172] on div "Sep" at bounding box center [1255, 172] width 30 height 25
click at [1189, 232] on span "Apply" at bounding box center [1187, 234] width 42 height 10
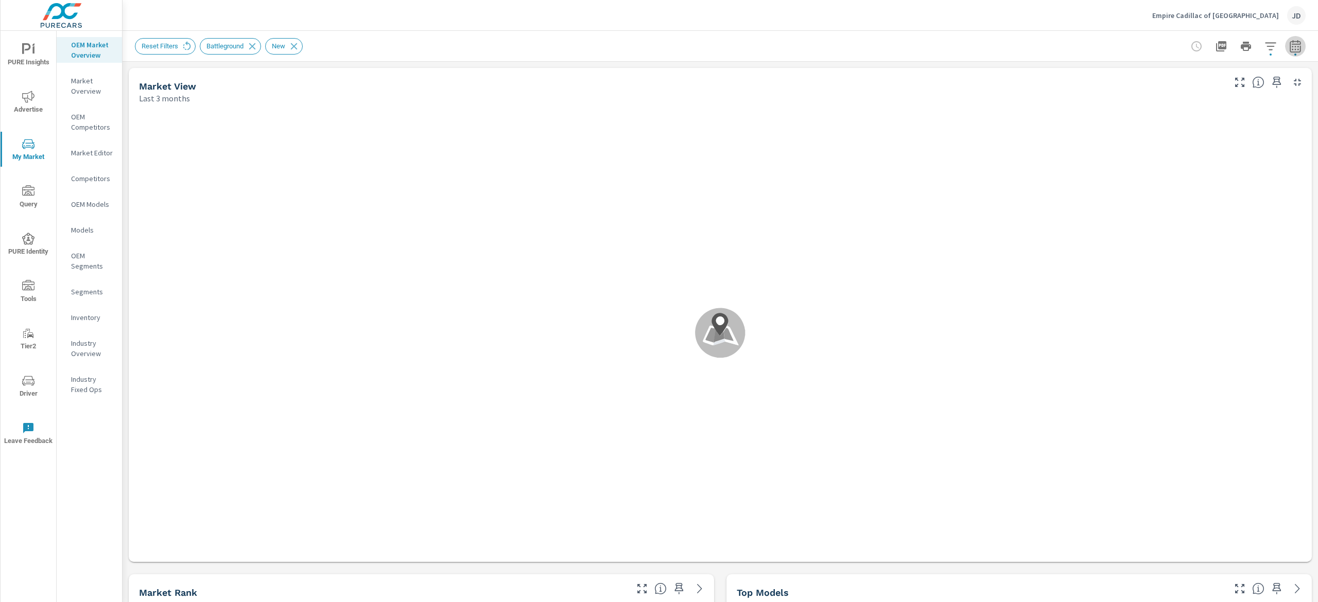
click at [1289, 45] on icon "button" at bounding box center [1295, 46] width 12 height 12
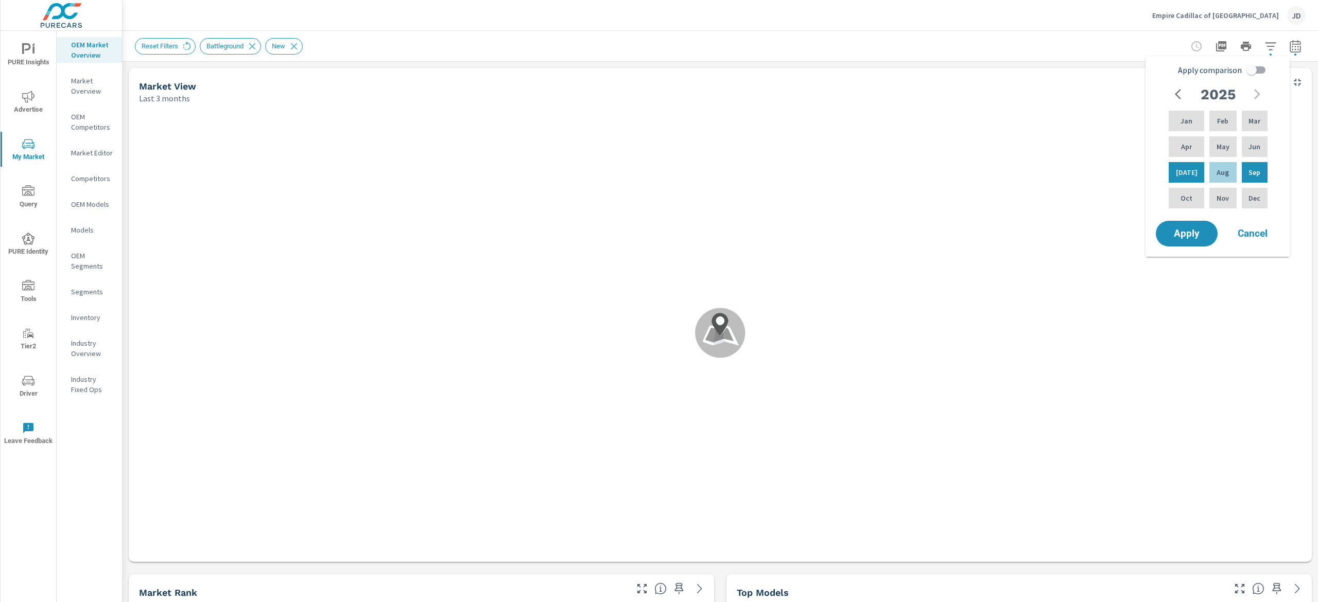
click at [1249, 70] on input "Apply comparison" at bounding box center [1251, 70] width 59 height 20
checkbox input "true"
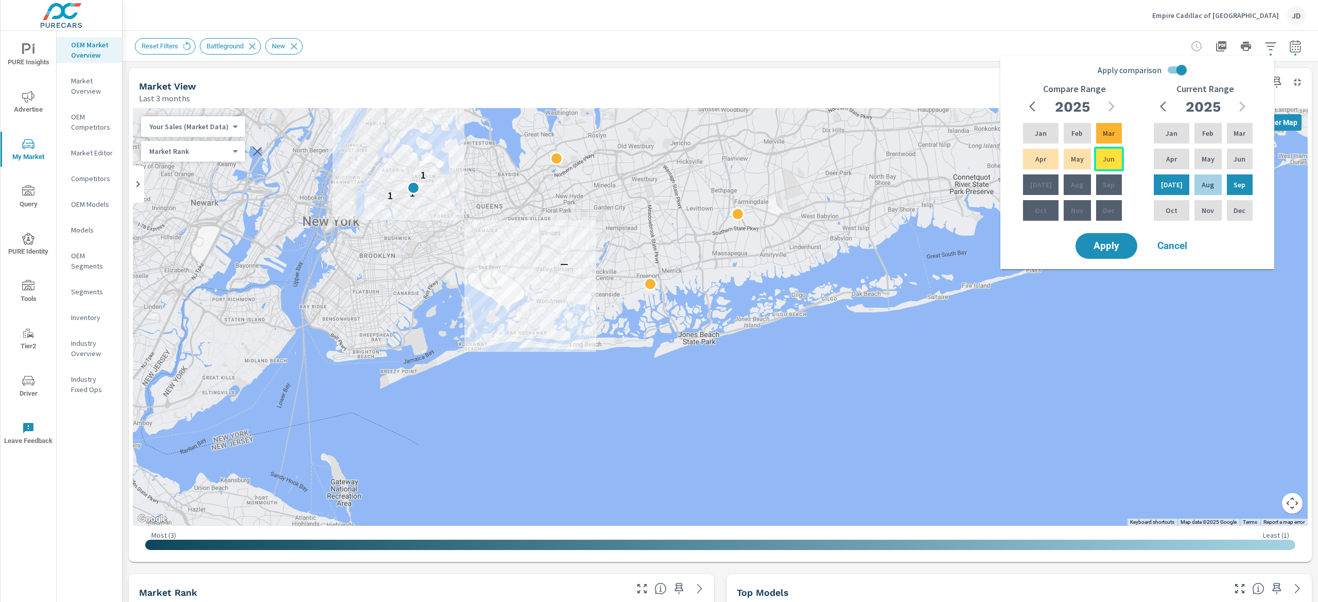
click at [1106, 162] on p "Jun" at bounding box center [1109, 159] width 12 height 10
click at [1020, 168] on div "Compare Range 2025 Jan Feb Mar Apr May Jun Jul Aug Sep Oct Nov Dec" at bounding box center [1074, 157] width 131 height 147
click at [1027, 163] on div "Apr" at bounding box center [1041, 159] width 40 height 25
drag, startPoint x: 1103, startPoint y: 161, endPoint x: 1127, endPoint y: 197, distance: 43.1
click at [1103, 162] on p "Jun" at bounding box center [1109, 159] width 12 height 10
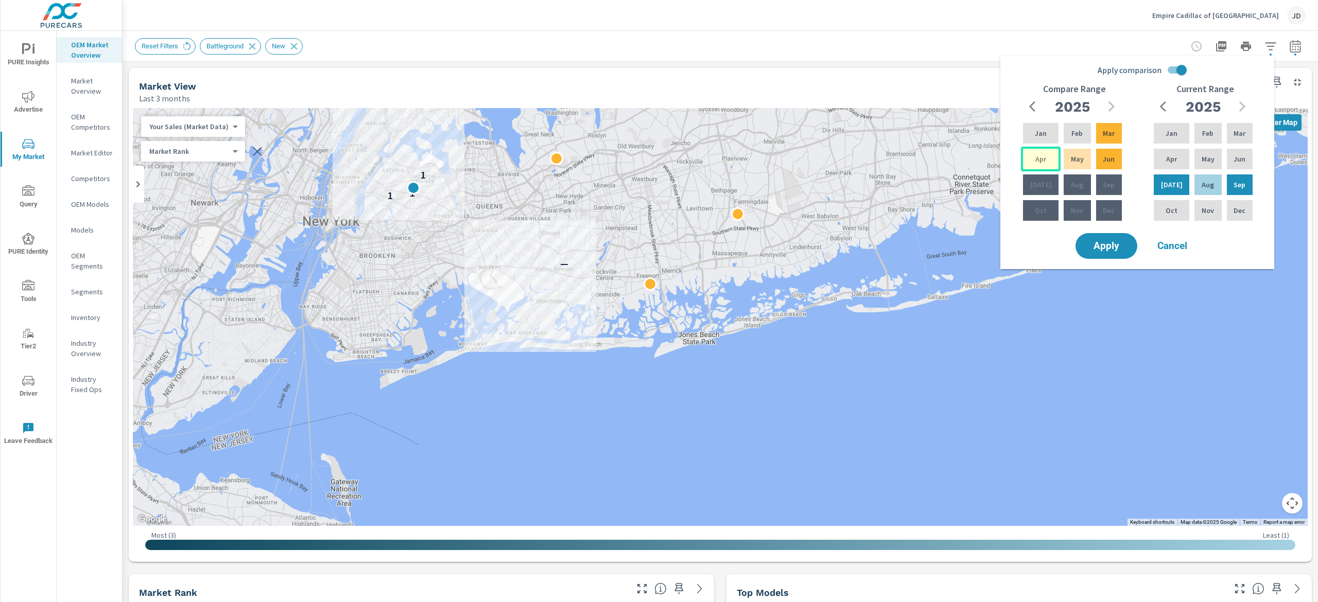
click at [1042, 160] on p "Apr" at bounding box center [1040, 159] width 11 height 10
click at [1098, 162] on div "Jun" at bounding box center [1109, 159] width 30 height 25
click at [1104, 248] on span "Apply" at bounding box center [1106, 246] width 42 height 10
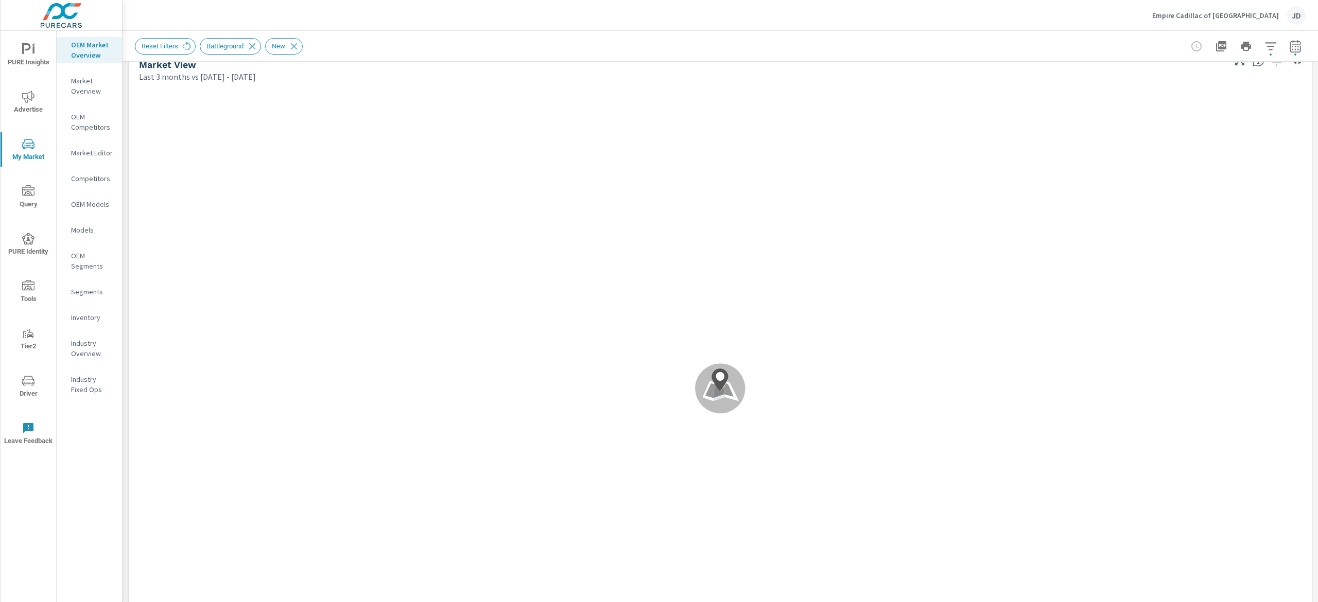
scroll to position [49, 0]
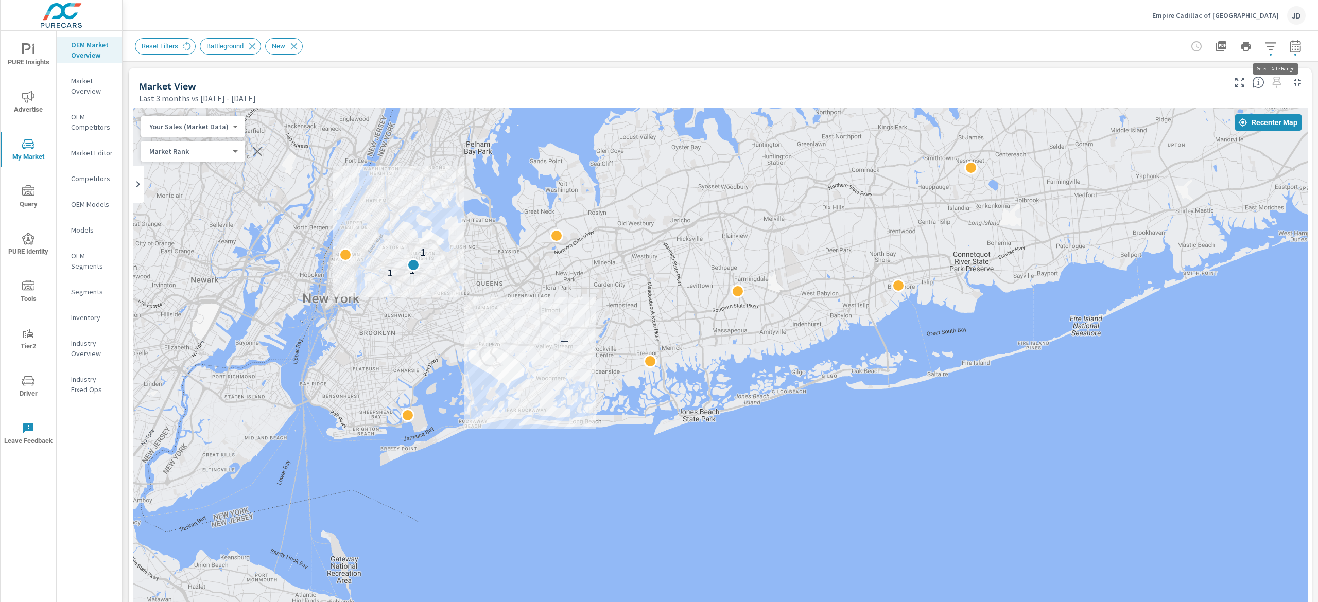
click at [1286, 49] on button "button" at bounding box center [1295, 46] width 21 height 21
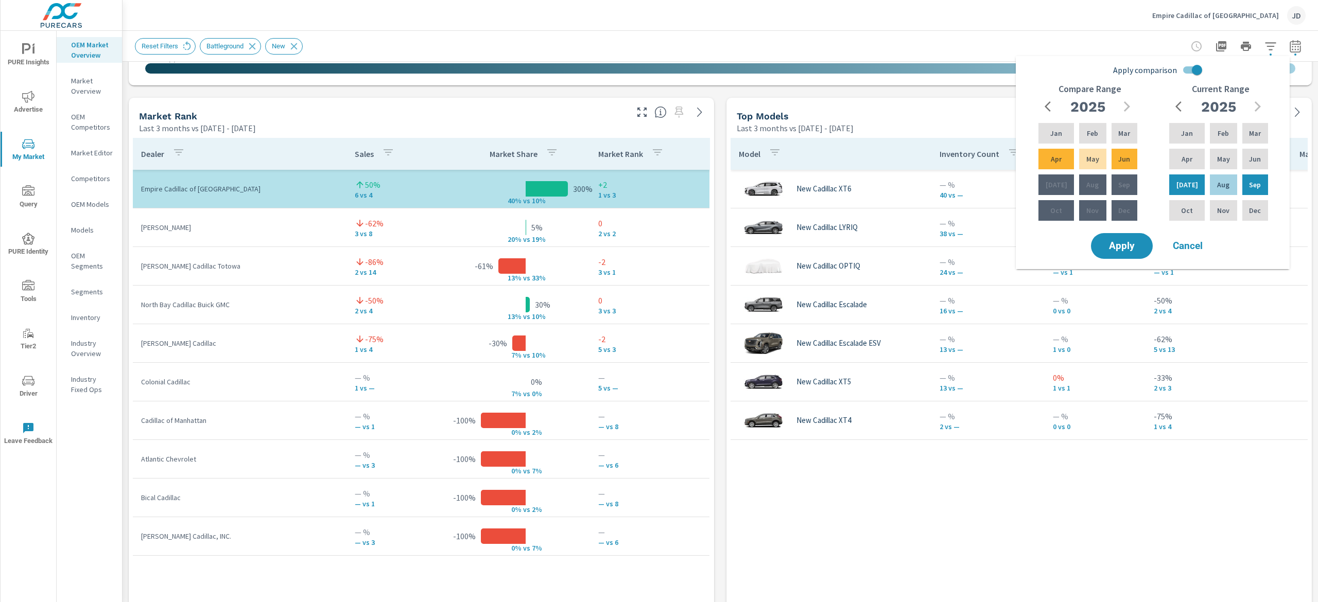
scroll to position [645, 0]
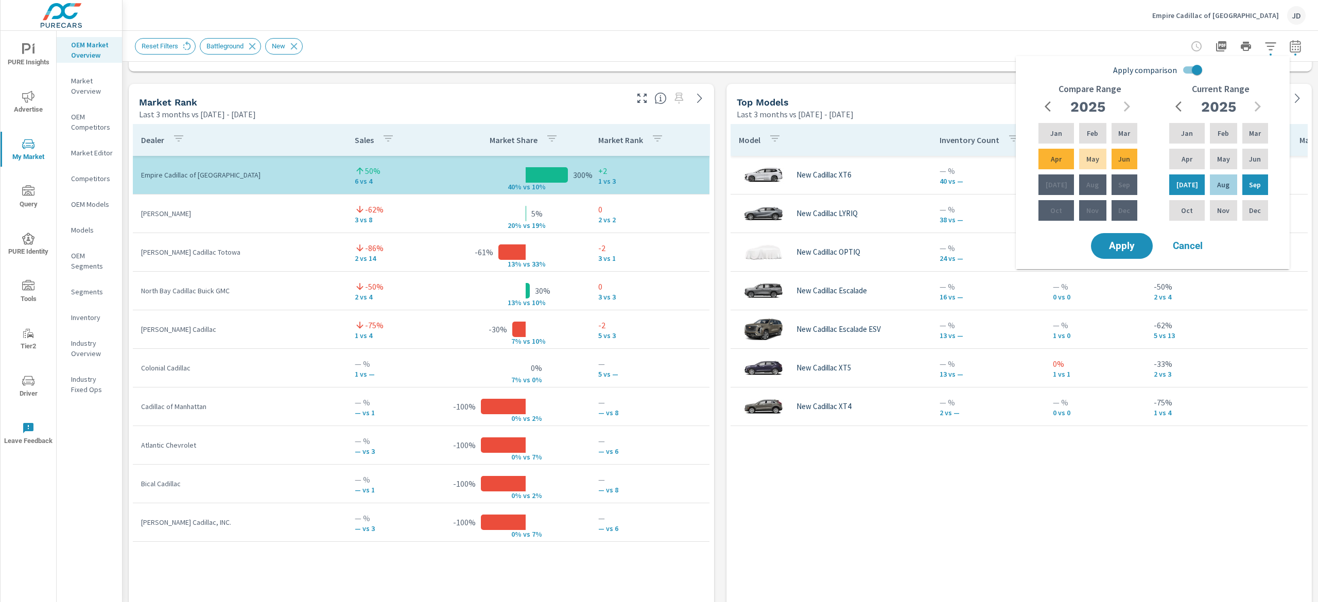
drag, startPoint x: 973, startPoint y: 13, endPoint x: 991, endPoint y: 22, distance: 19.8
click at [973, 15] on div "Empire Cadillac of Long Island City JD" at bounding box center [720, 15] width 1171 height 30
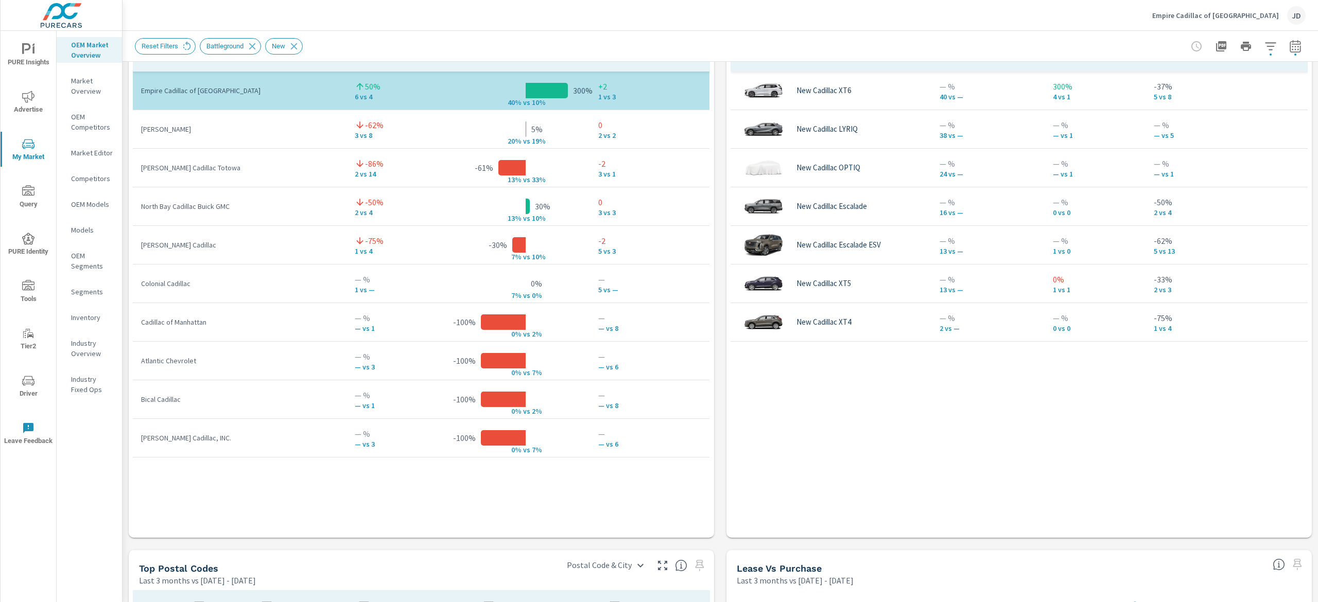
scroll to position [713, 0]
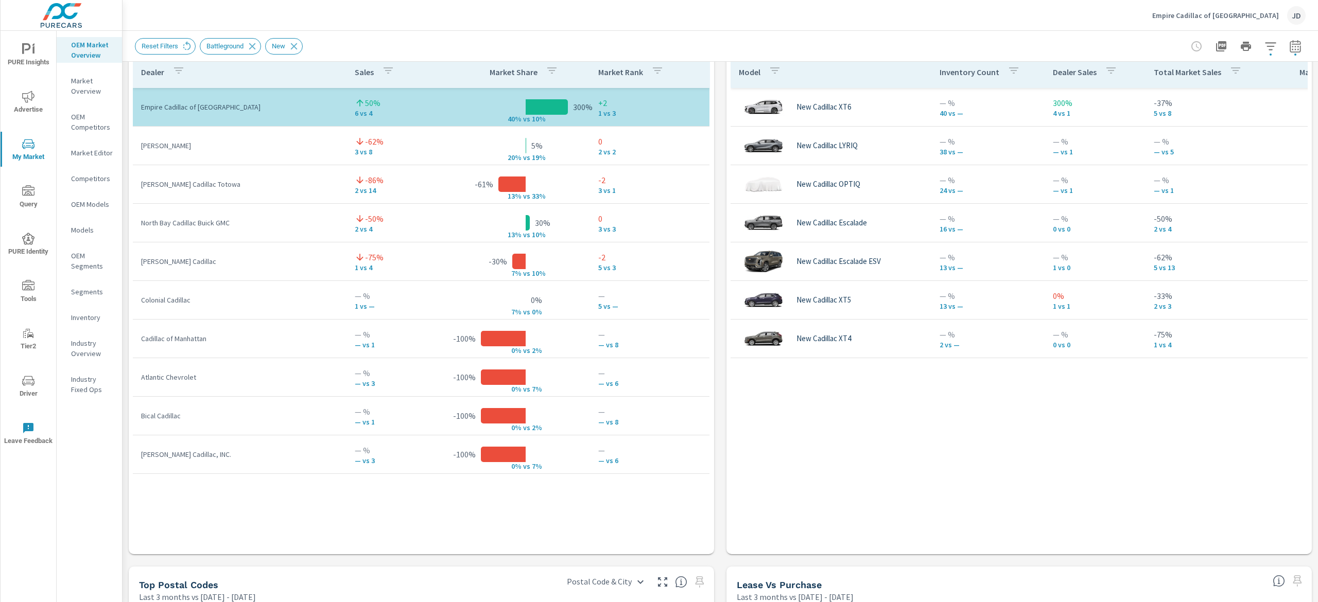
drag, startPoint x: 1317, startPoint y: 276, endPoint x: 1317, endPoint y: 297, distance: 20.6
click at [1317, 297] on div "Market Overview Empire Cadillac of Long Island City Report date range: Jul 01, …" at bounding box center [721, 317] width 1196 height 572
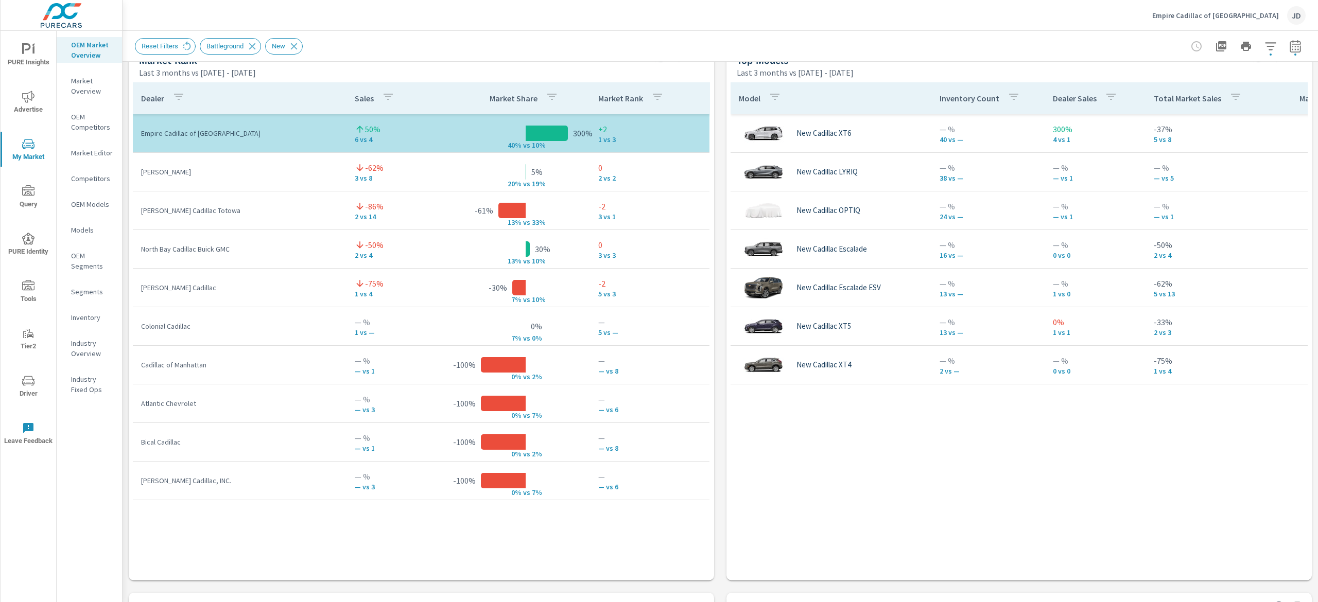
click at [1290, 45] on icon "button" at bounding box center [1295, 46] width 11 height 12
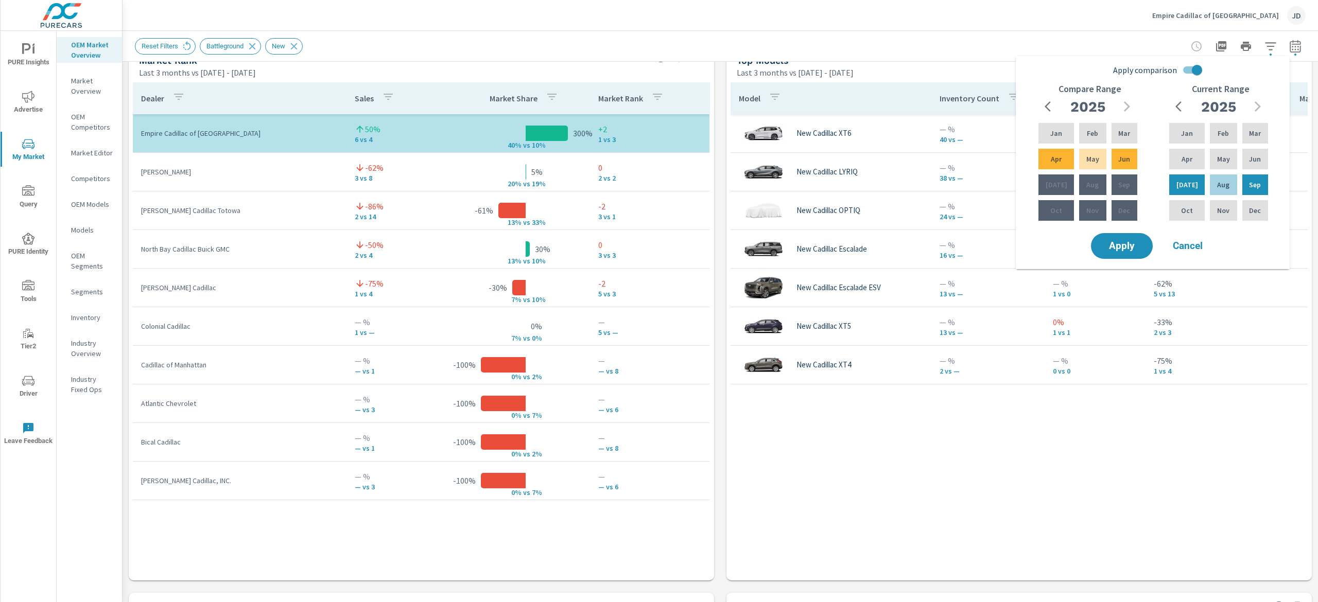
click at [980, 45] on div "Reset Filters Battleground New" at bounding box center [648, 46] width 1027 height 16
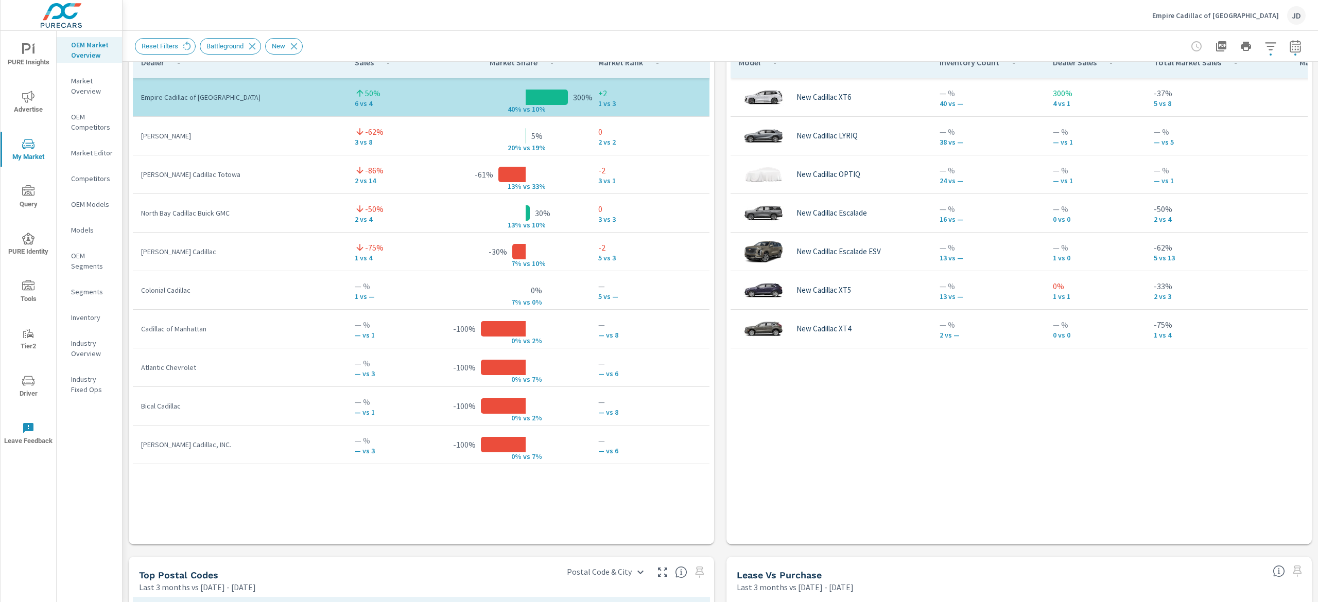
scroll to position [699, 0]
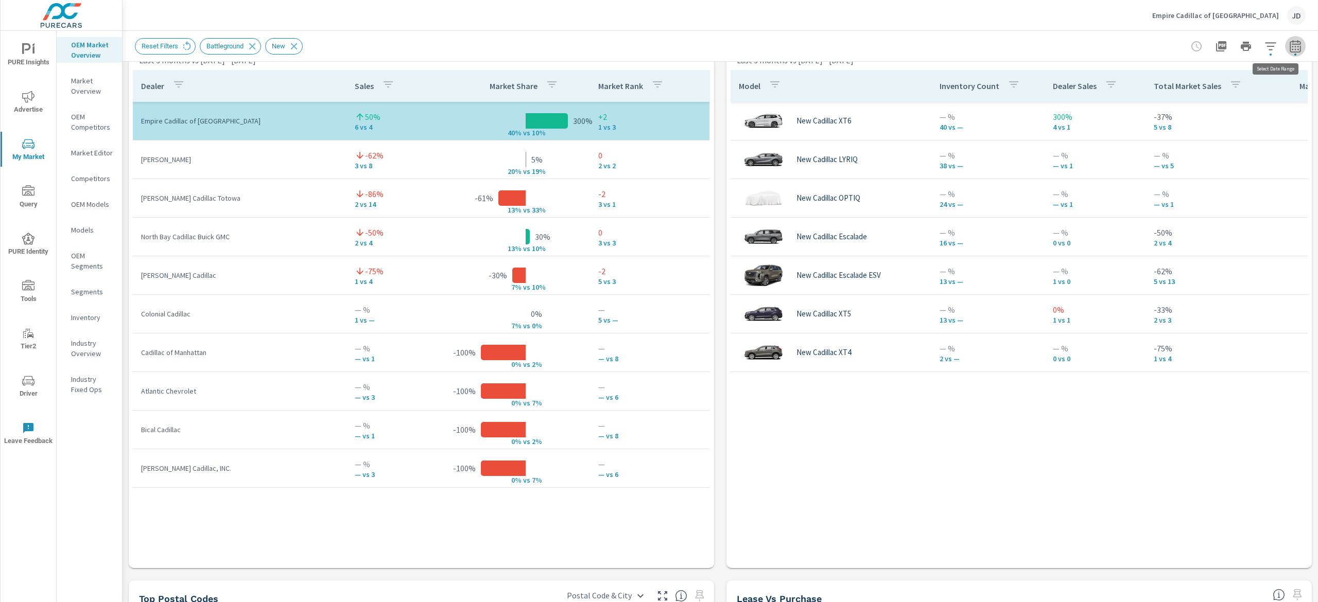
click at [1289, 46] on icon "button" at bounding box center [1295, 46] width 12 height 12
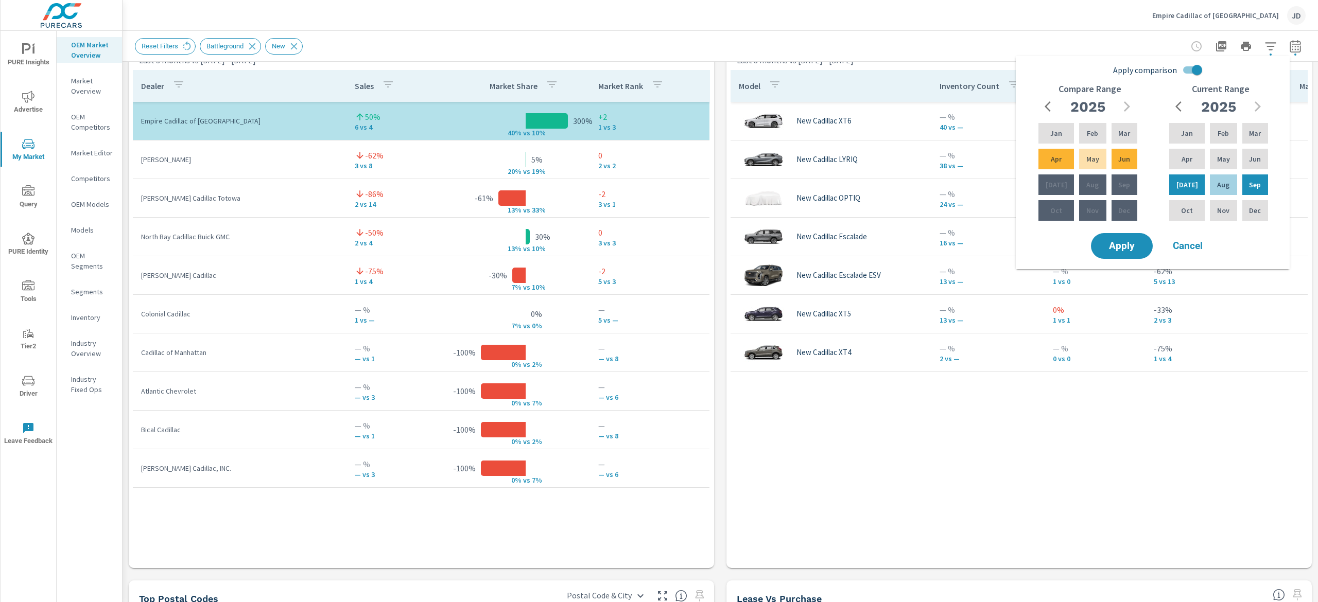
click at [911, 440] on div "Model Inventory Count Dealer Sales Total Market Sales Market Share Market Rank …" at bounding box center [1019, 309] width 577 height 479
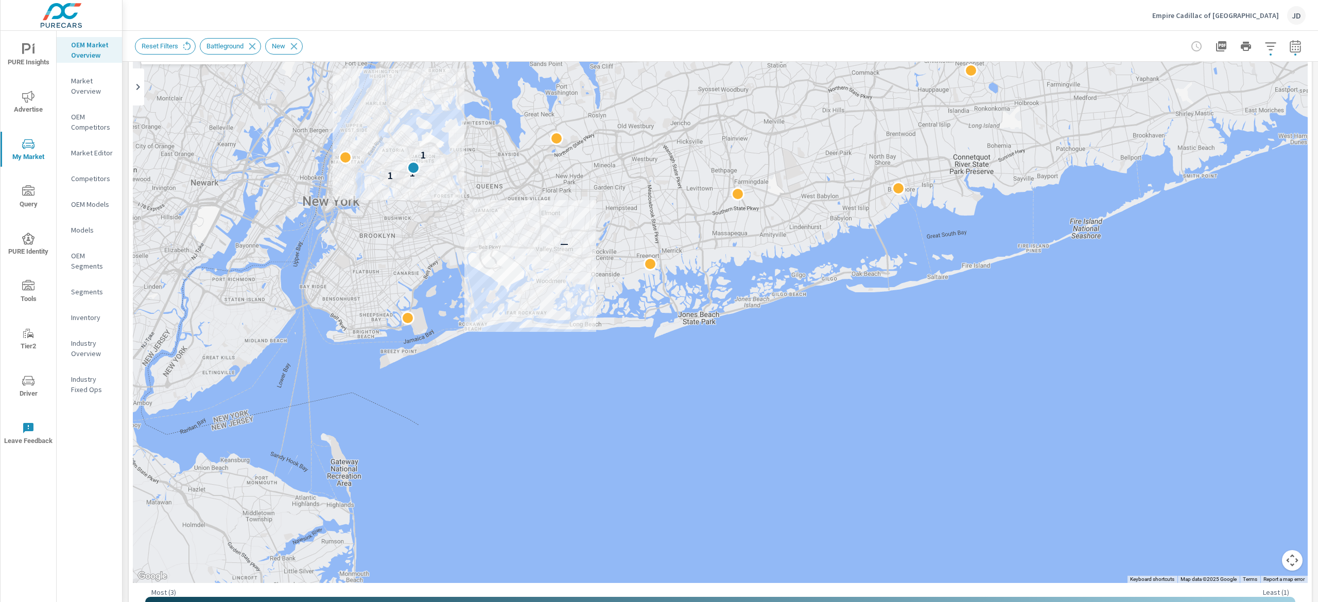
scroll to position [0, 0]
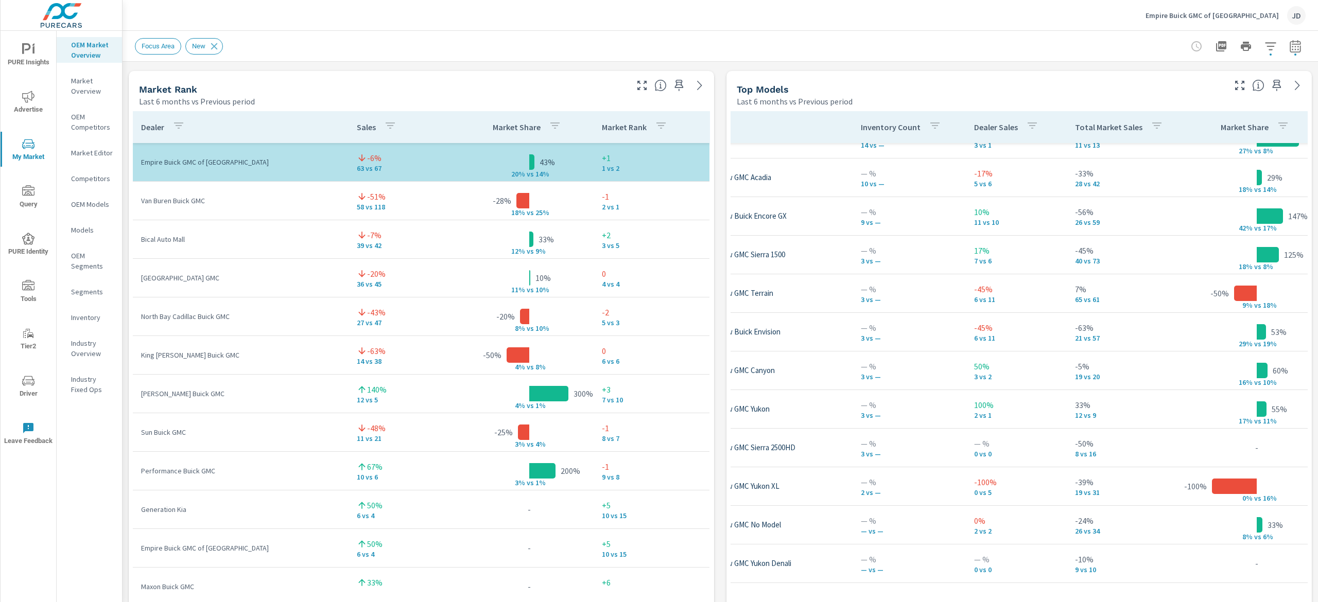
scroll to position [667, 0]
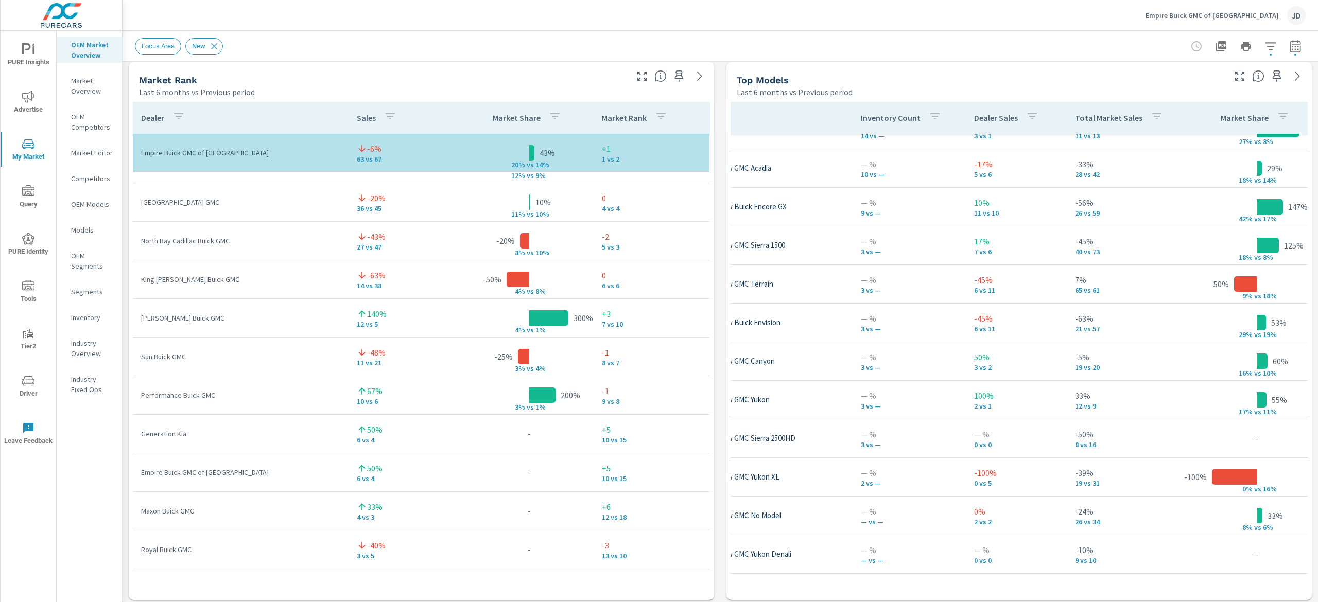
scroll to position [39, 0]
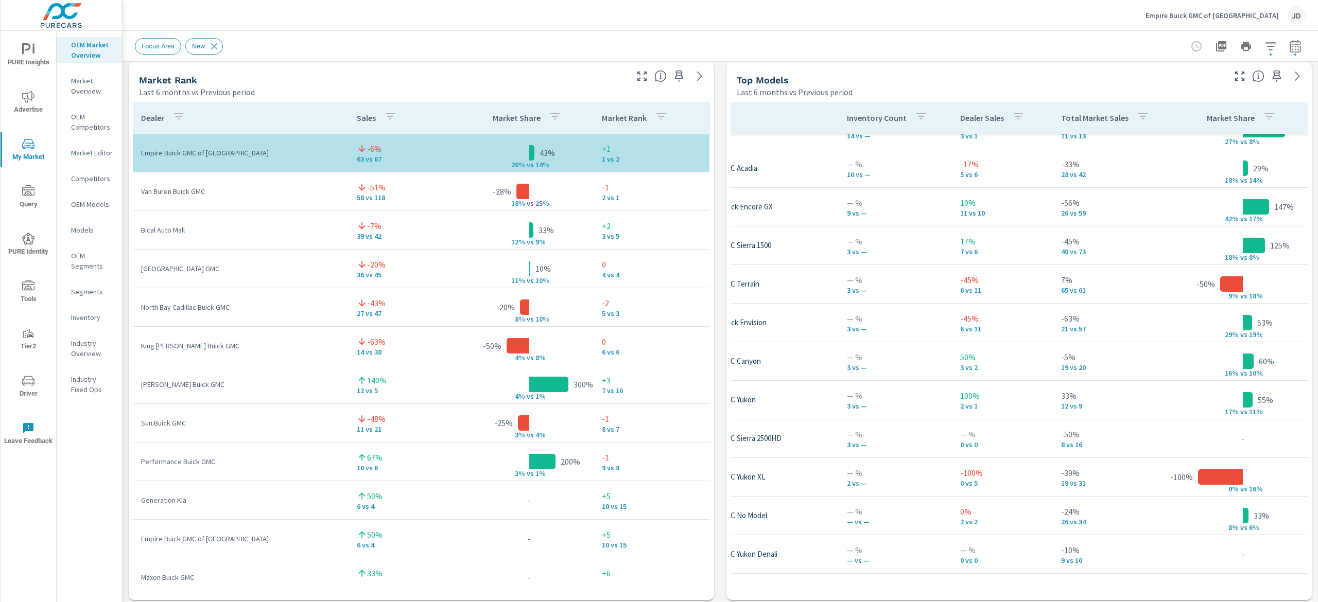
scroll to position [62, 95]
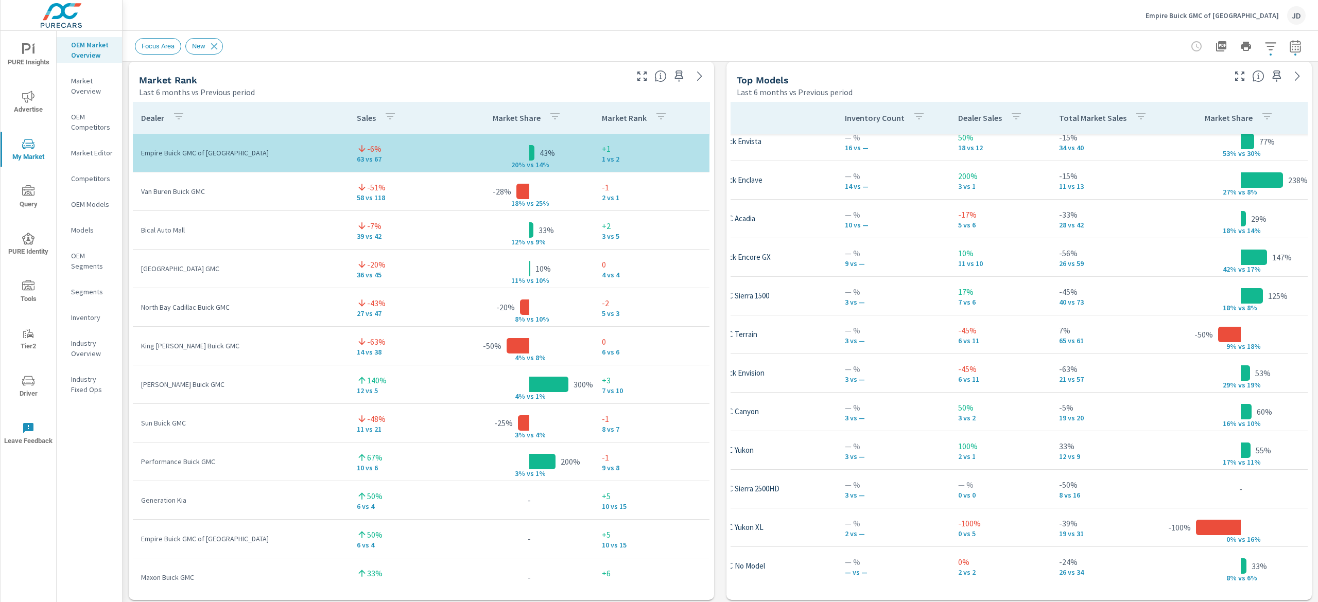
scroll to position [0, 95]
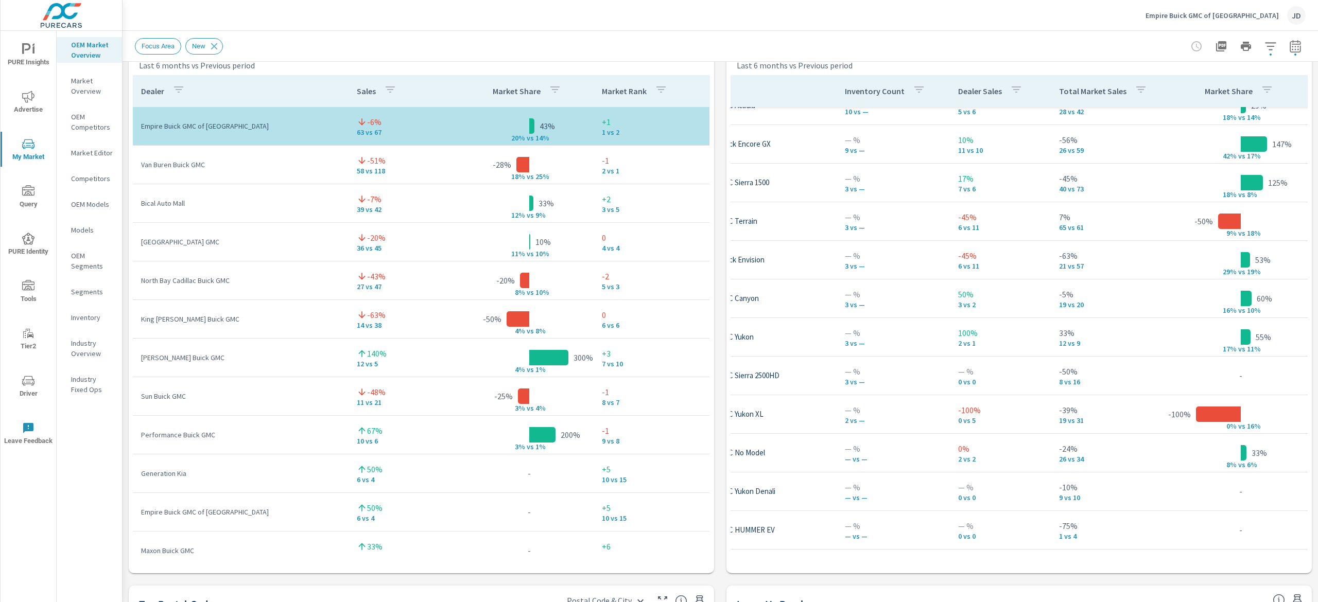
scroll to position [703, 0]
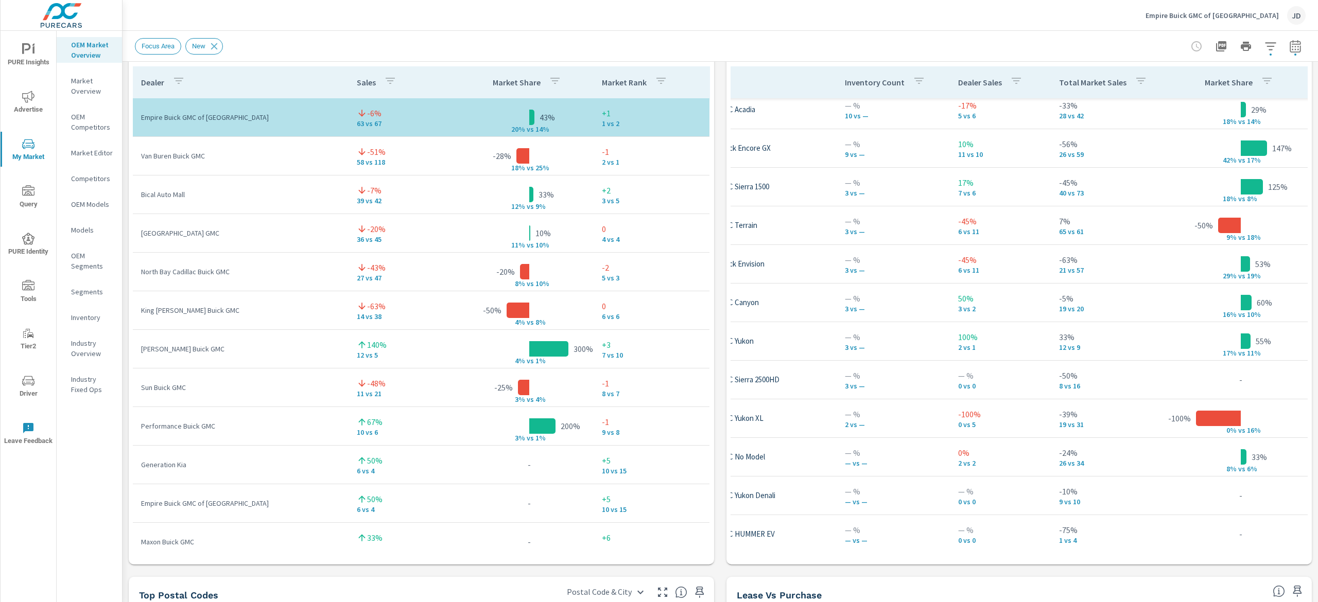
scroll to position [18, 95]
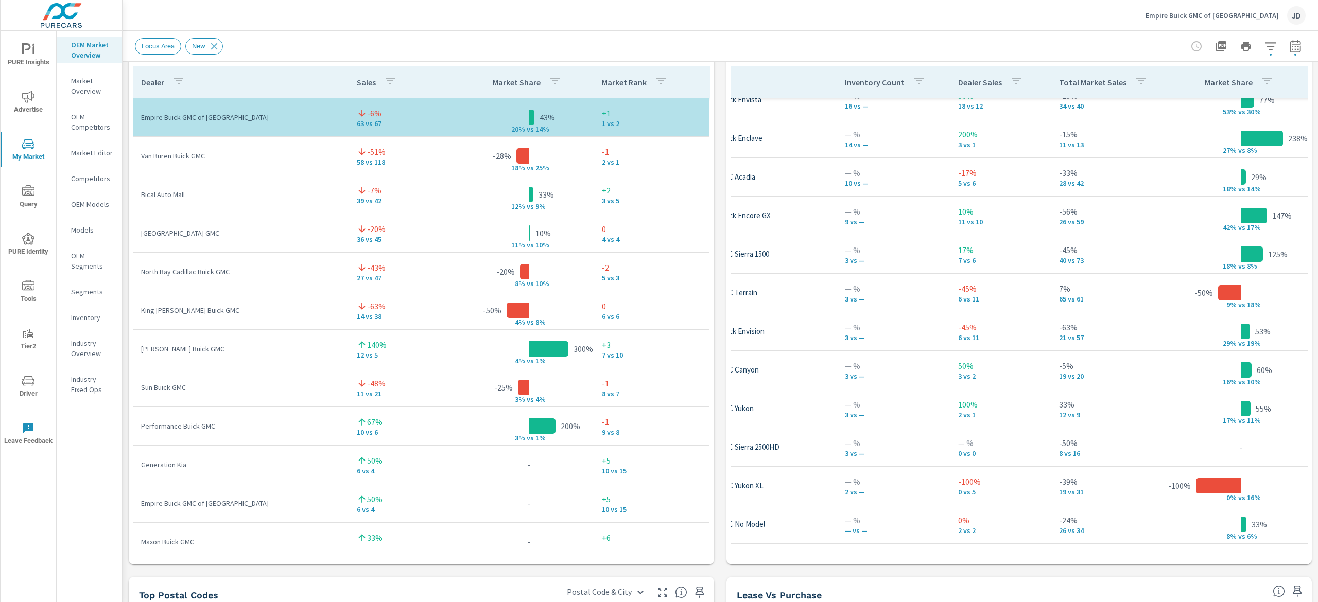
scroll to position [0, 95]
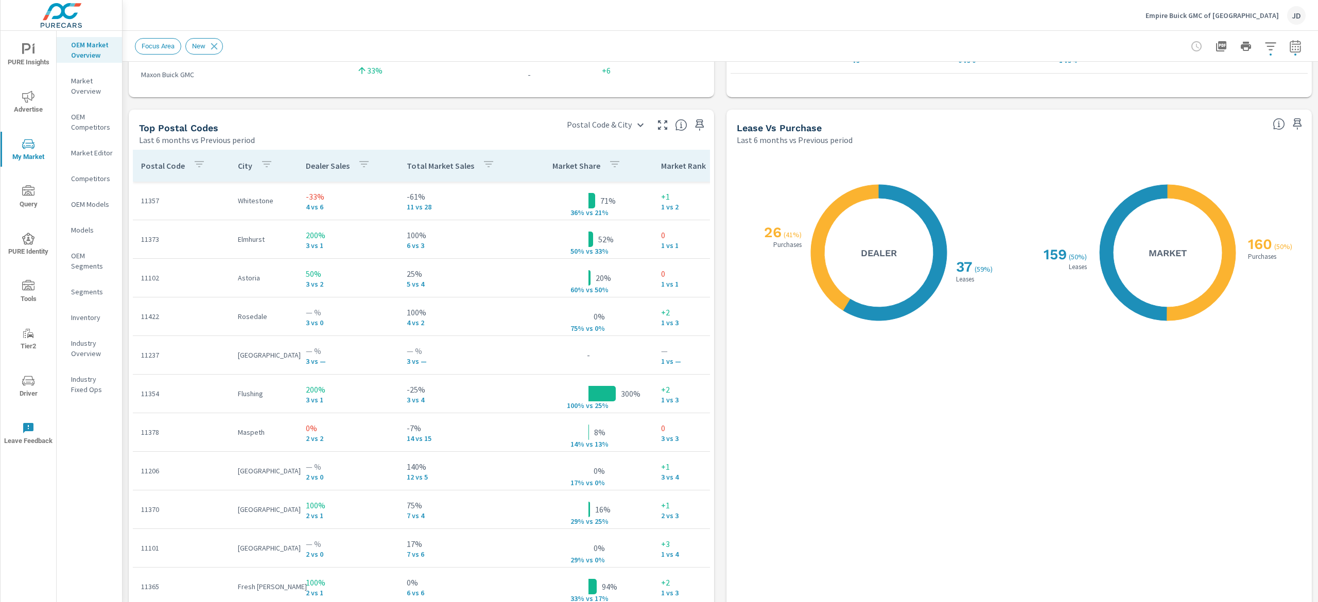
scroll to position [1222, 0]
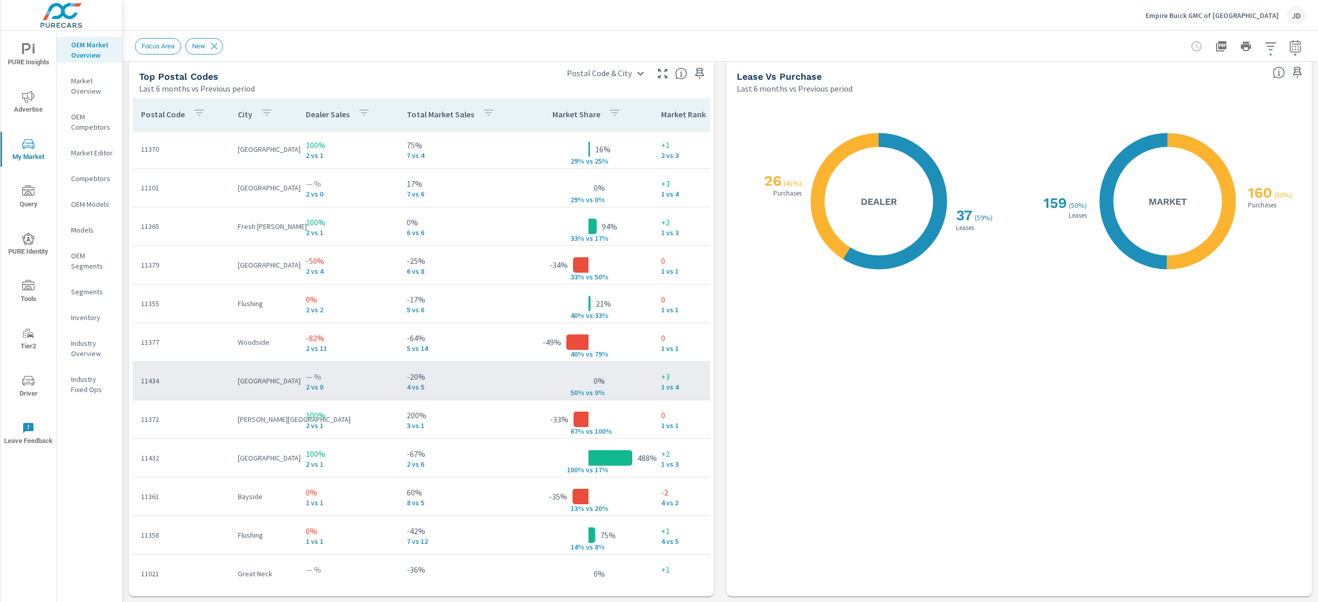
scroll to position [412, 0]
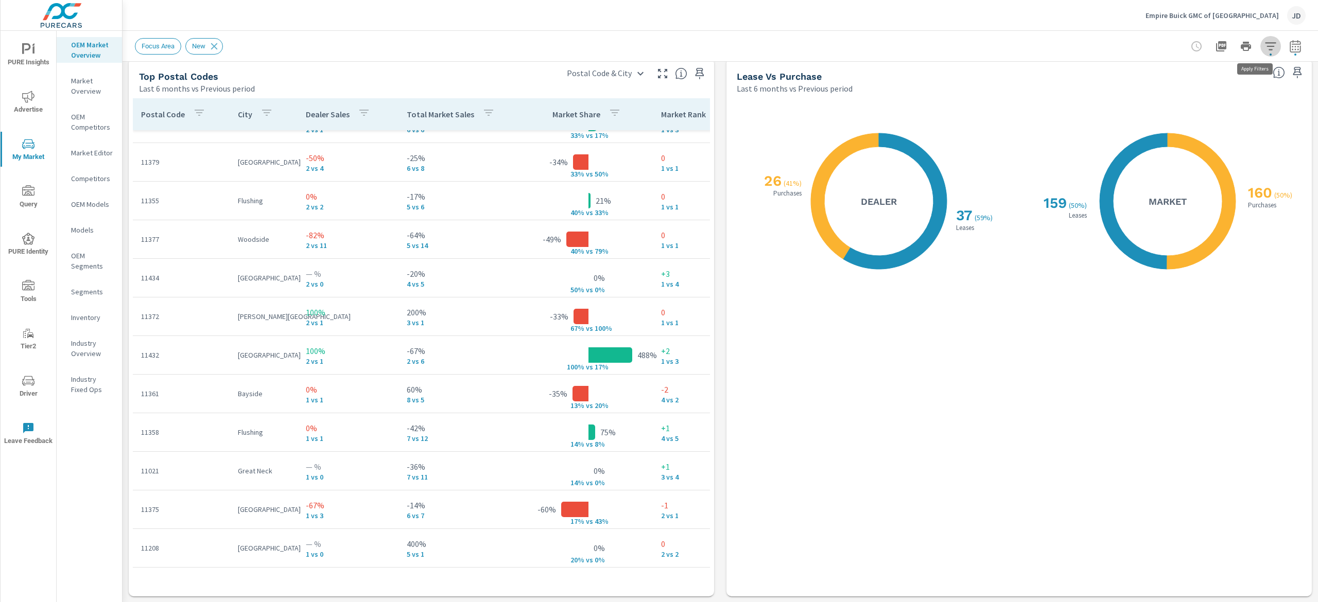
click at [1265, 51] on icon "button" at bounding box center [1271, 46] width 12 height 12
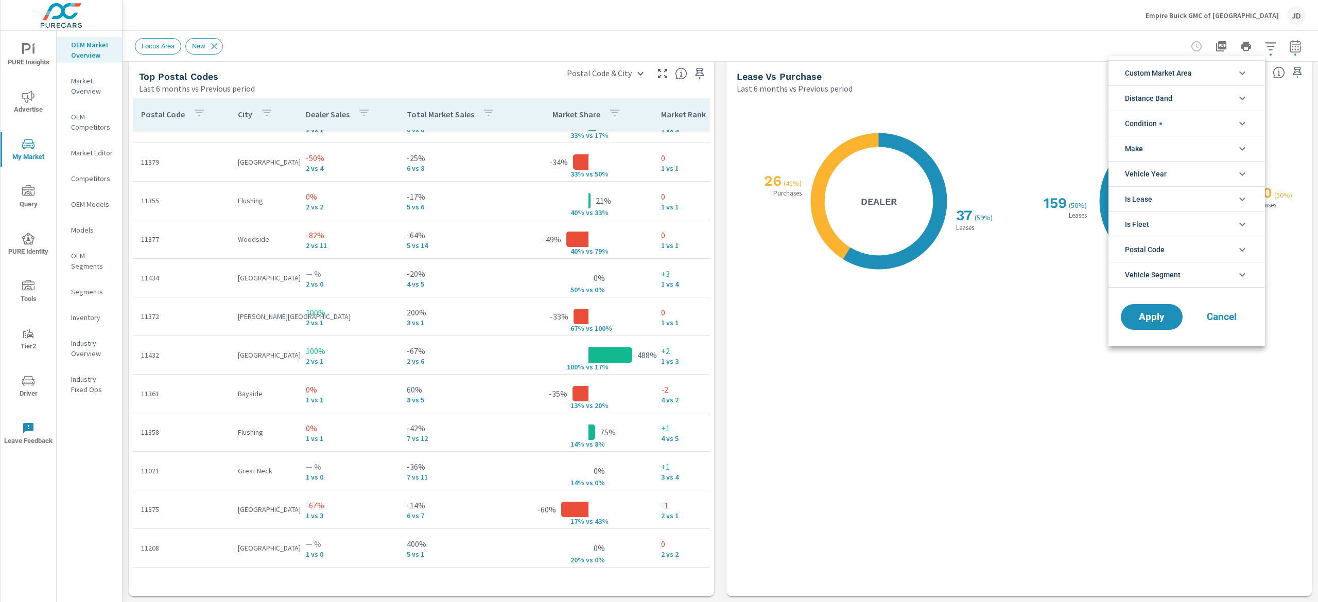
click at [1259, 76] on li "Custom Market Area" at bounding box center [1187, 72] width 157 height 25
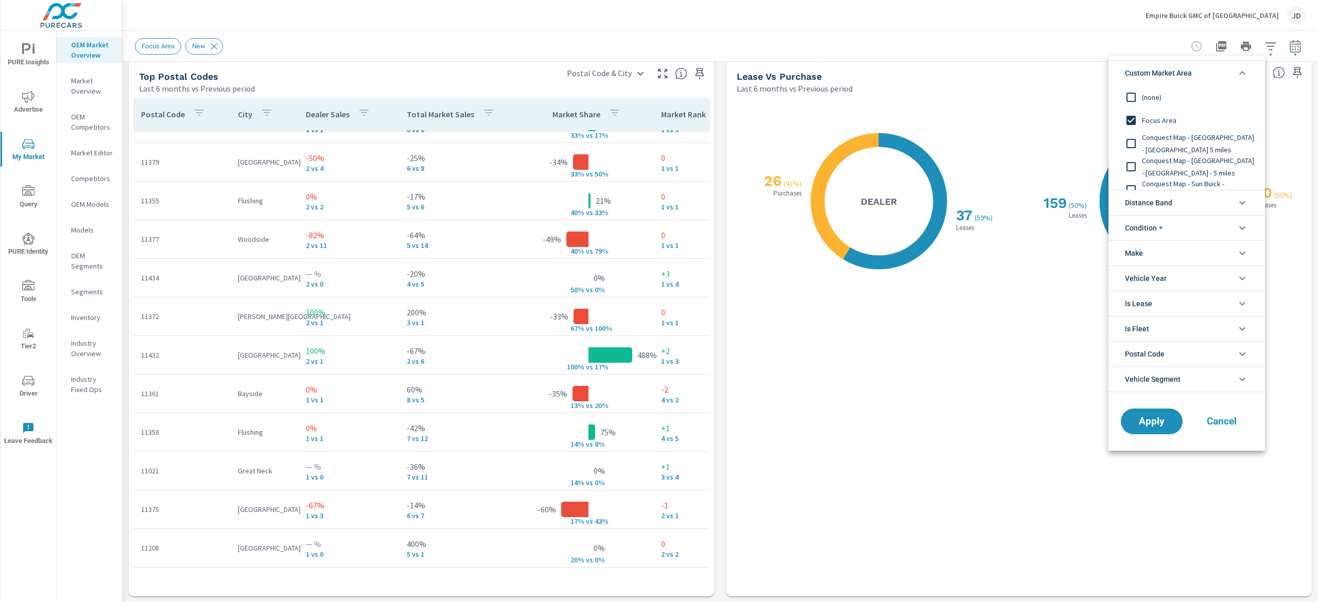
drag, startPoint x: 1054, startPoint y: 27, endPoint x: 938, endPoint y: 9, distance: 117.7
click at [1054, 30] on div at bounding box center [659, 301] width 1318 height 602
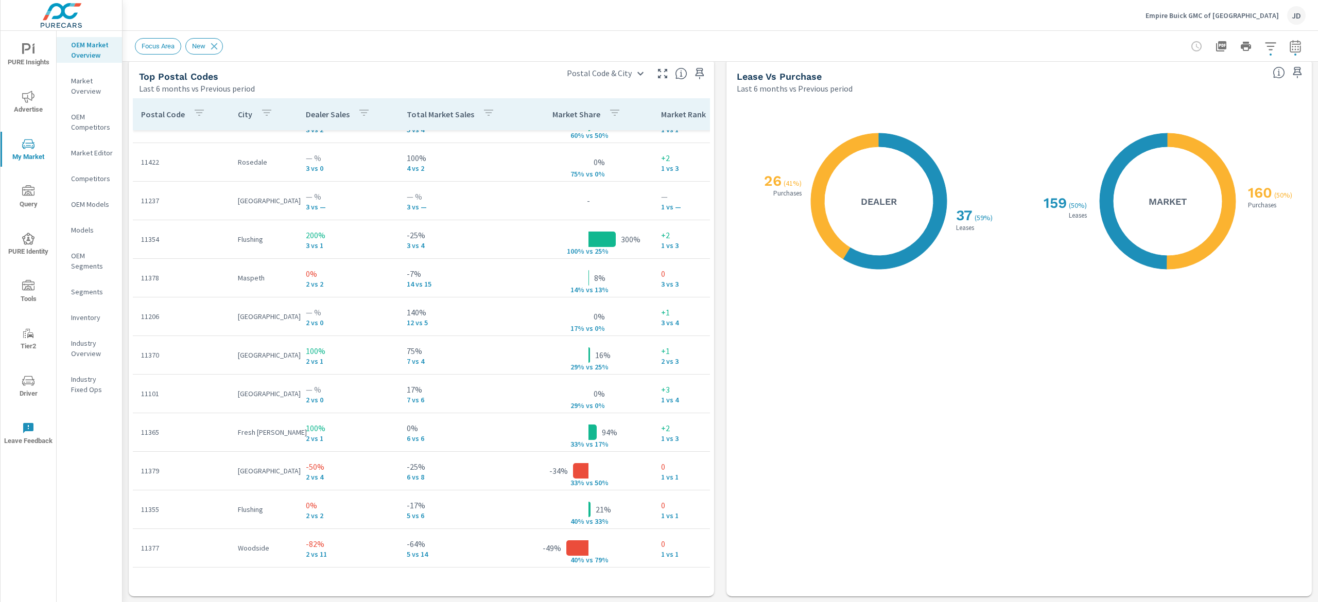
scroll to position [1016, 0]
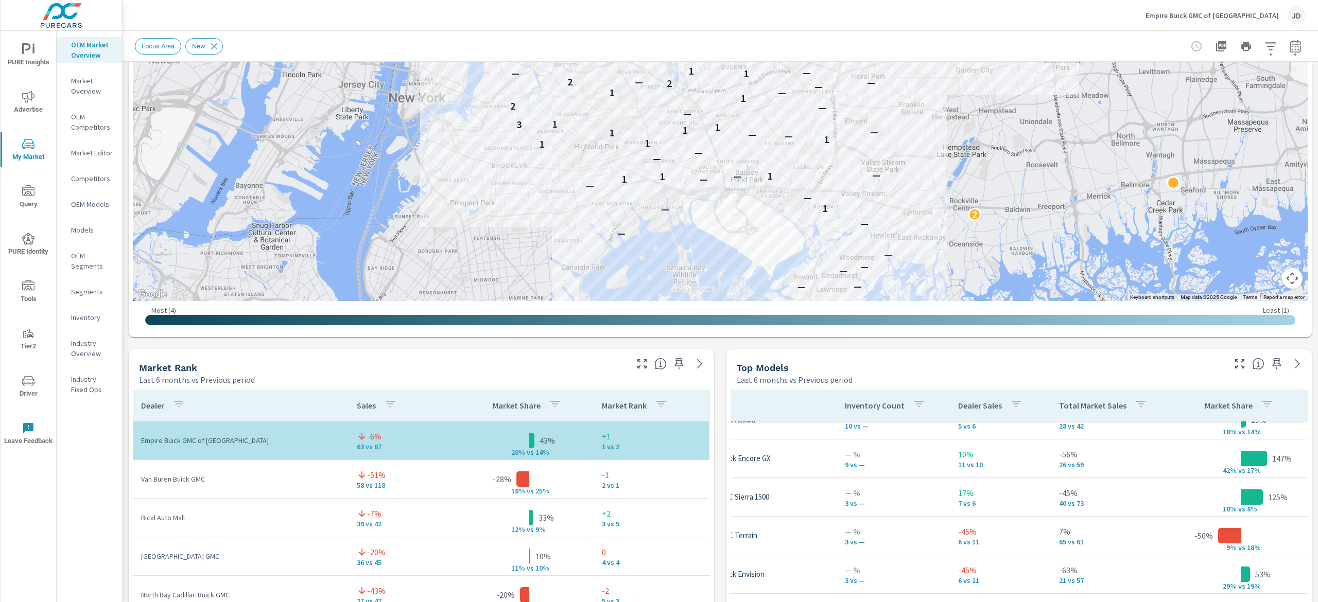
scroll to position [295, 0]
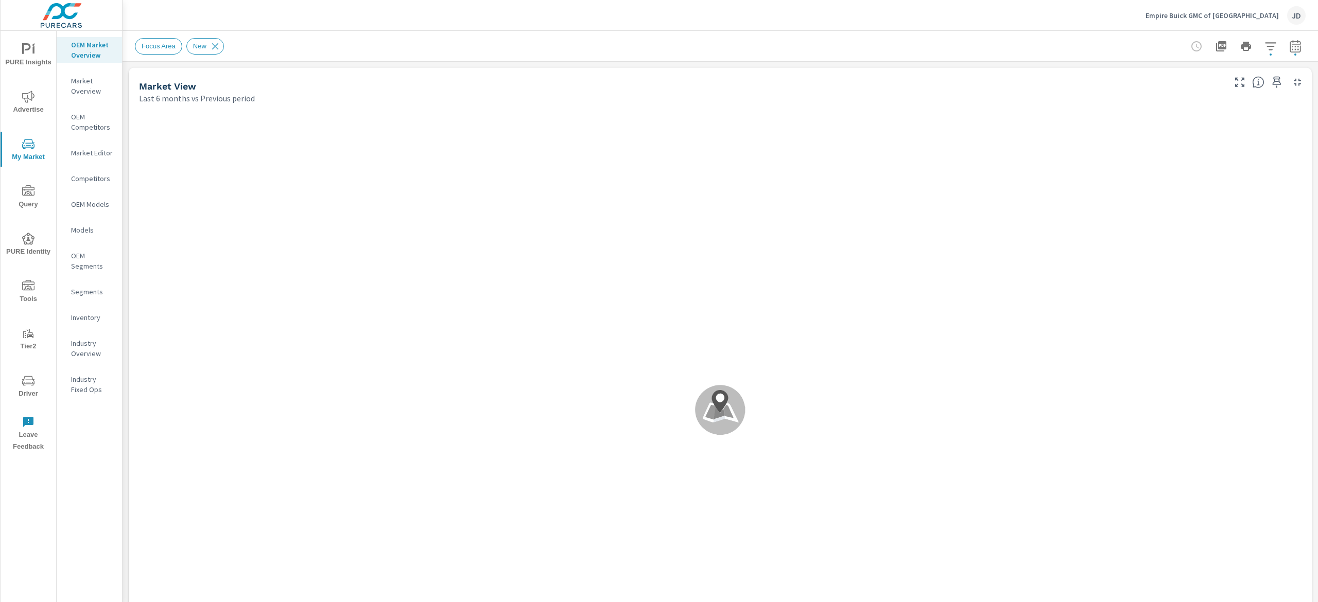
scroll to position [309, 0]
click at [97, 151] on p "Market Editor" at bounding box center [92, 153] width 43 height 10
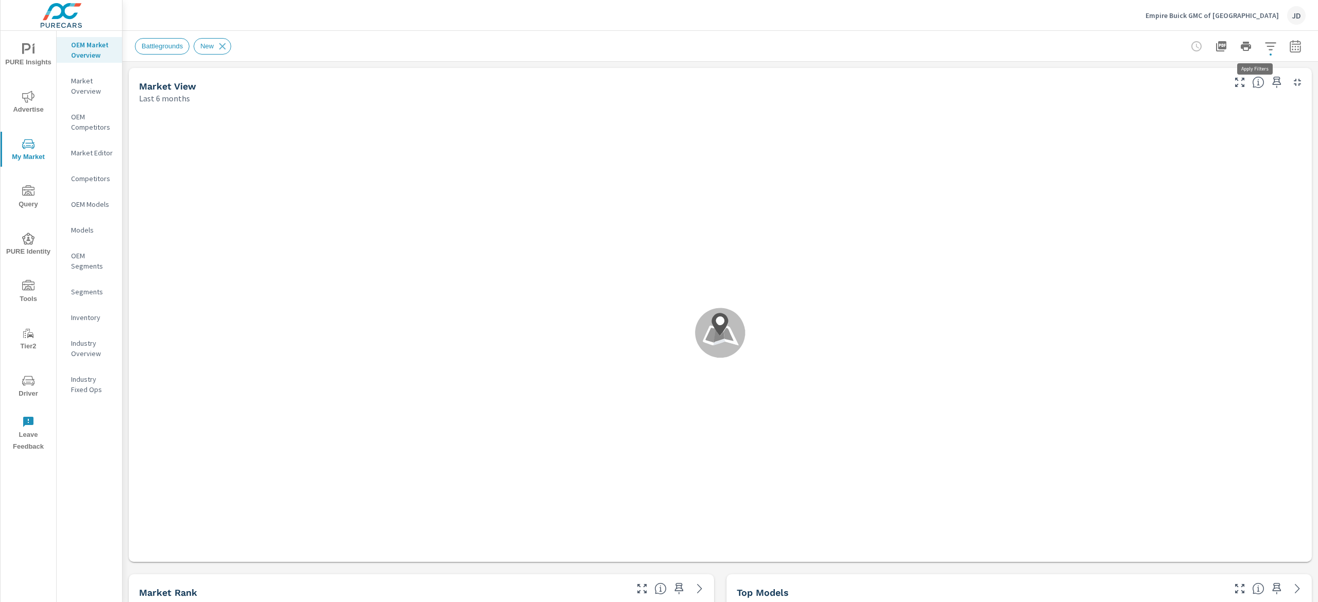
click at [1265, 49] on icon "button" at bounding box center [1271, 46] width 12 height 12
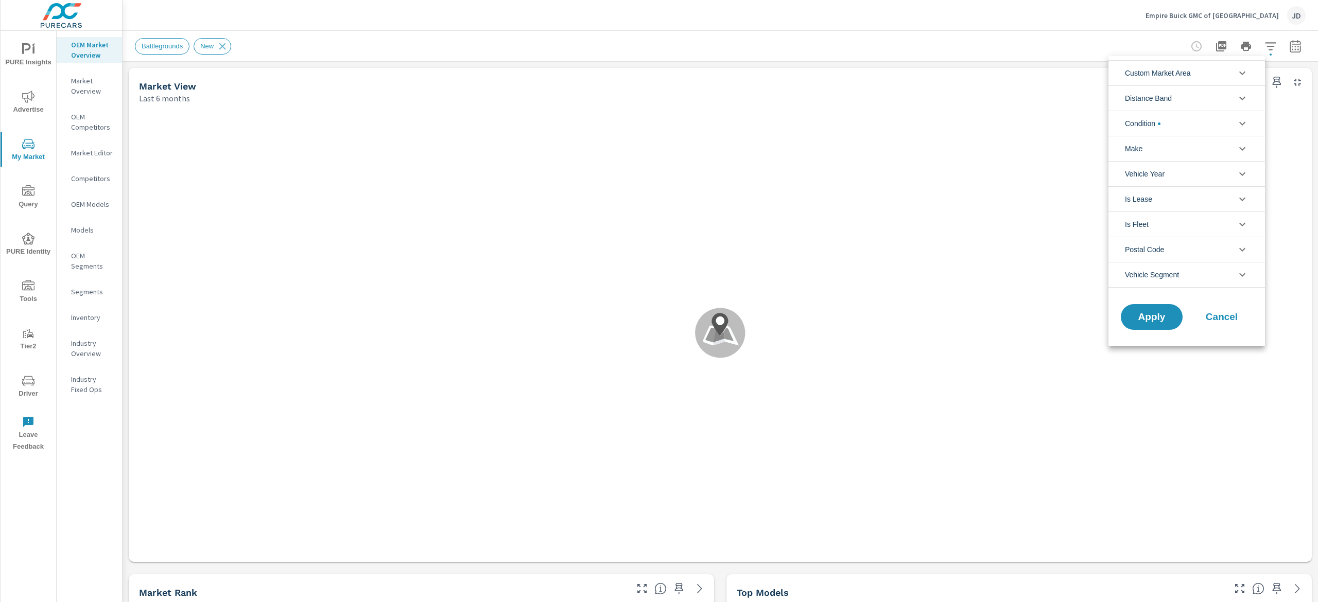
click at [1186, 74] on span "Custom Market Area" at bounding box center [1158, 73] width 66 height 25
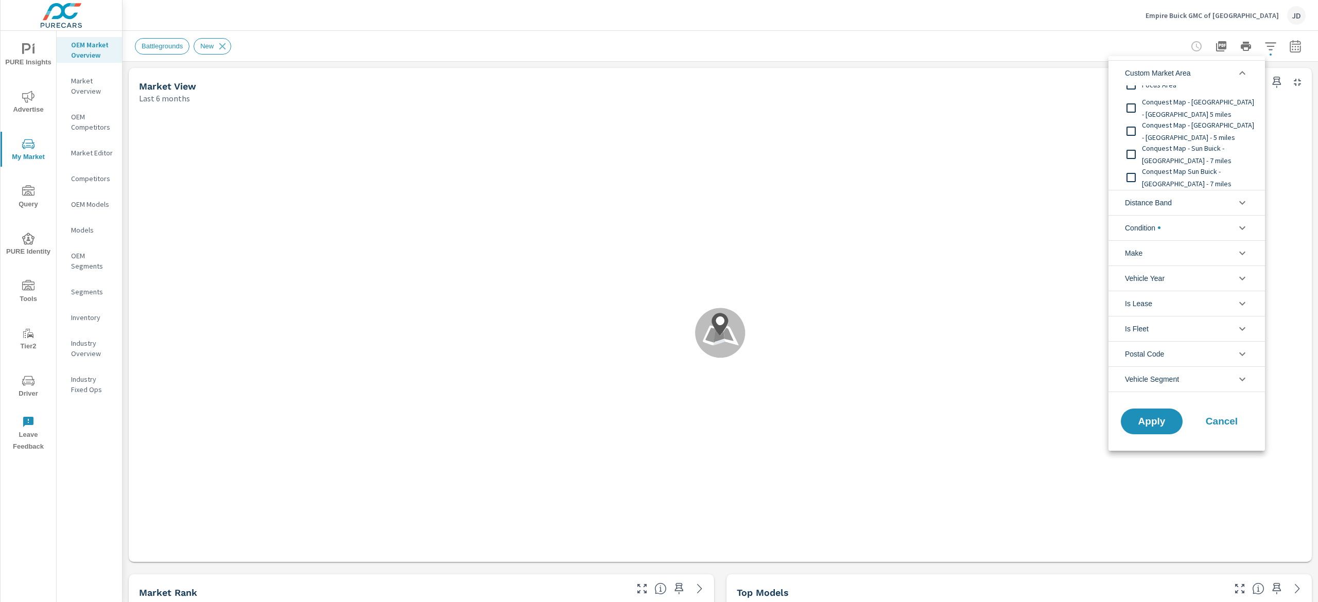
scroll to position [58, 0]
click at [1053, 307] on div at bounding box center [659, 301] width 1318 height 602
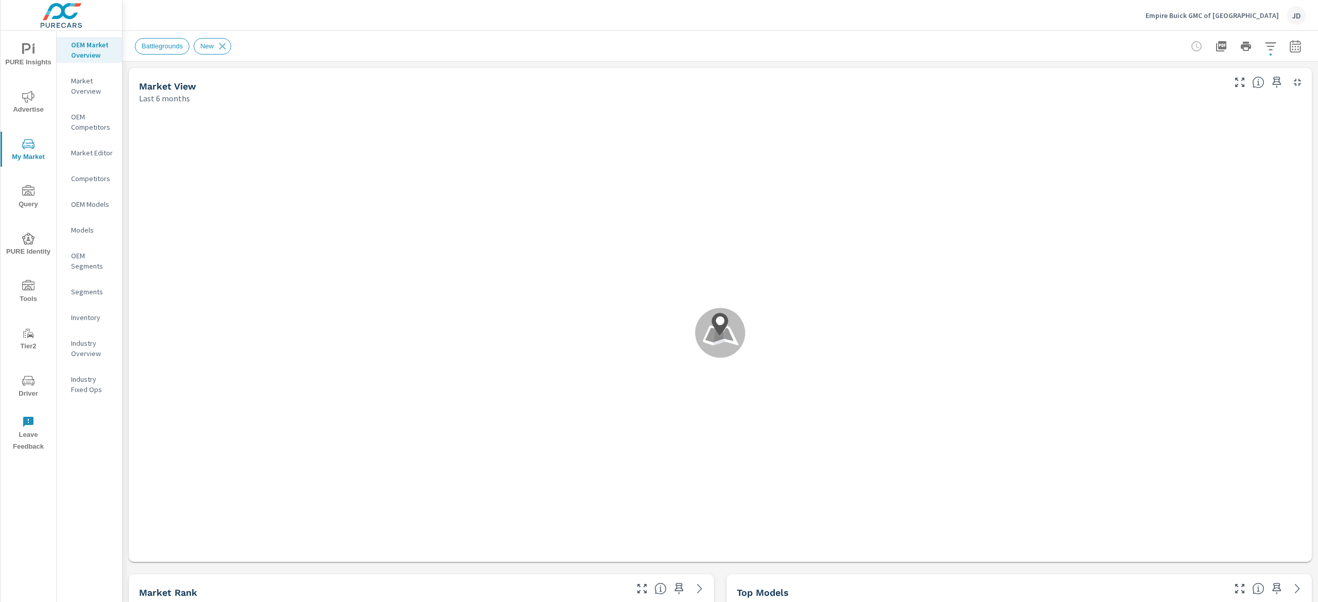
click at [1285, 38] on button "button" at bounding box center [1295, 46] width 21 height 21
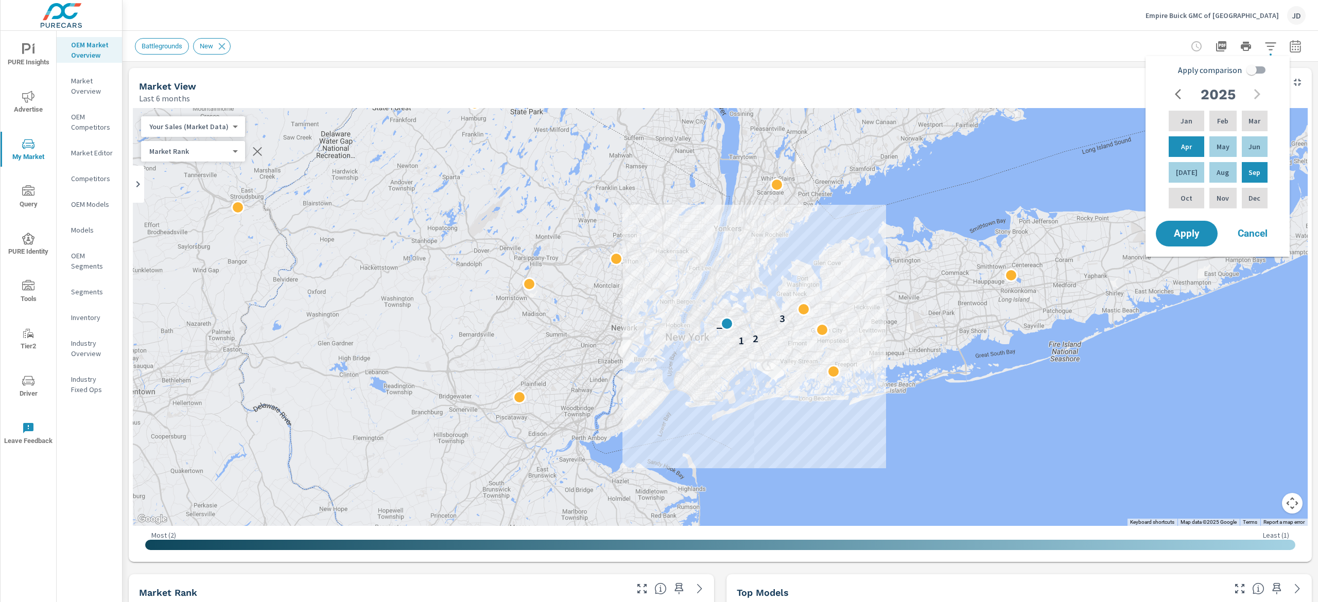
click at [1253, 72] on input "Apply comparison" at bounding box center [1251, 70] width 59 height 20
checkbox input "true"
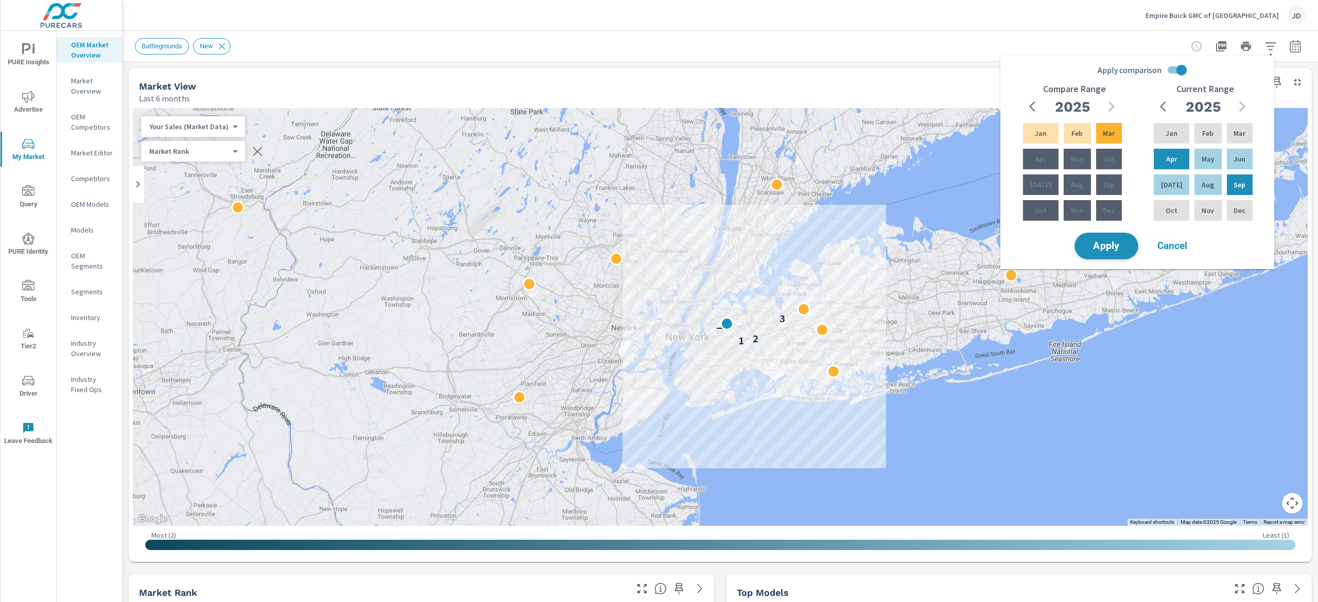
click at [1135, 249] on button "Apply" at bounding box center [1107, 246] width 64 height 27
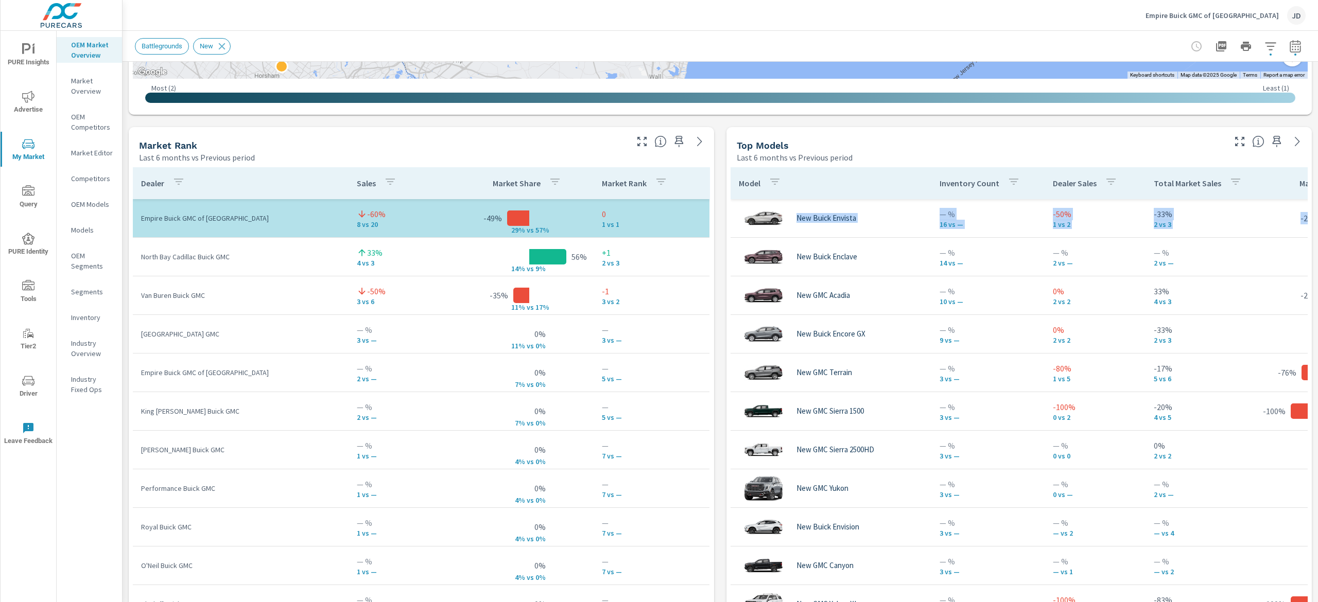
scroll to position [606, 0]
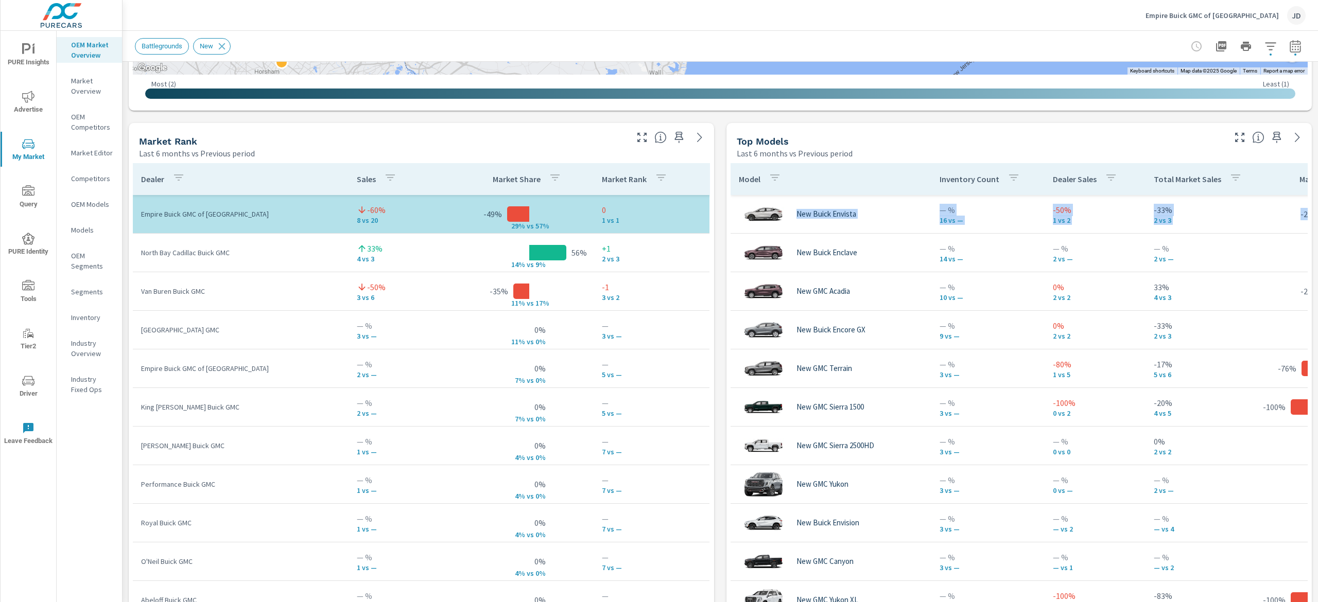
drag, startPoint x: 1317, startPoint y: 242, endPoint x: 1317, endPoint y: 257, distance: 15.4
click at [1317, 257] on div "Market Overview Empire Buick GMC of Long Island City Report date range: Apr 01,…" at bounding box center [721, 317] width 1196 height 572
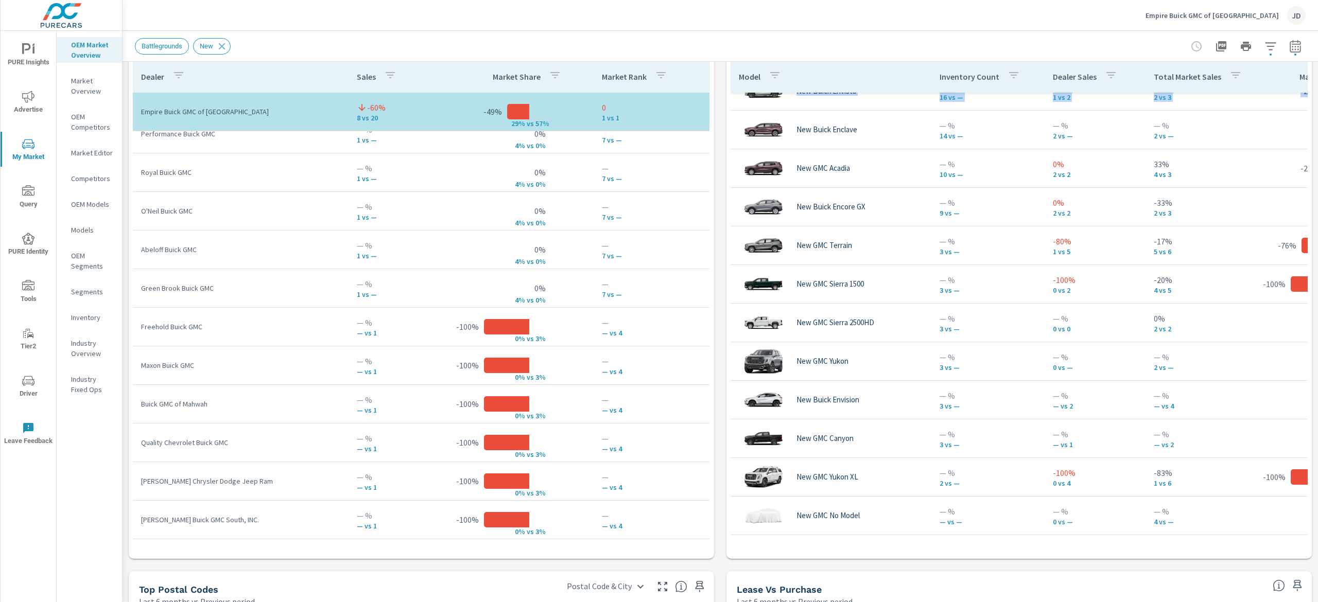
scroll to position [707, 0]
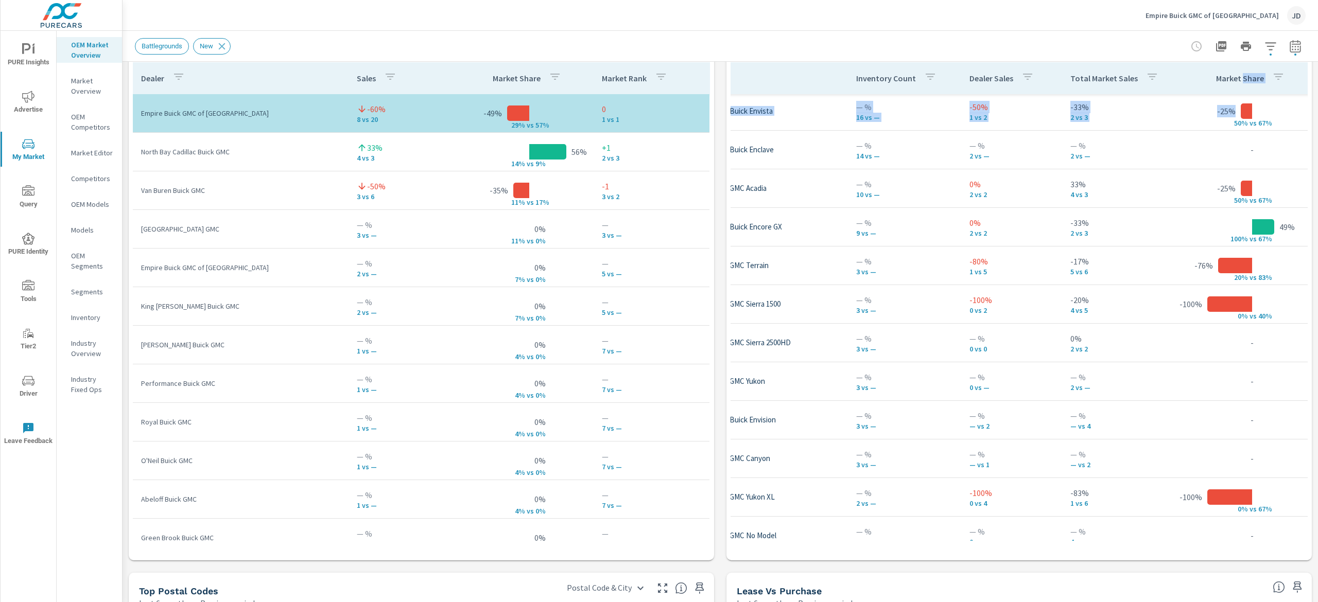
scroll to position [0, 83]
click at [843, 38] on div "Battlegrounds New" at bounding box center [648, 46] width 1027 height 16
click at [967, 12] on div "Empire Buick GMC of Long Island City JD" at bounding box center [720, 15] width 1171 height 30
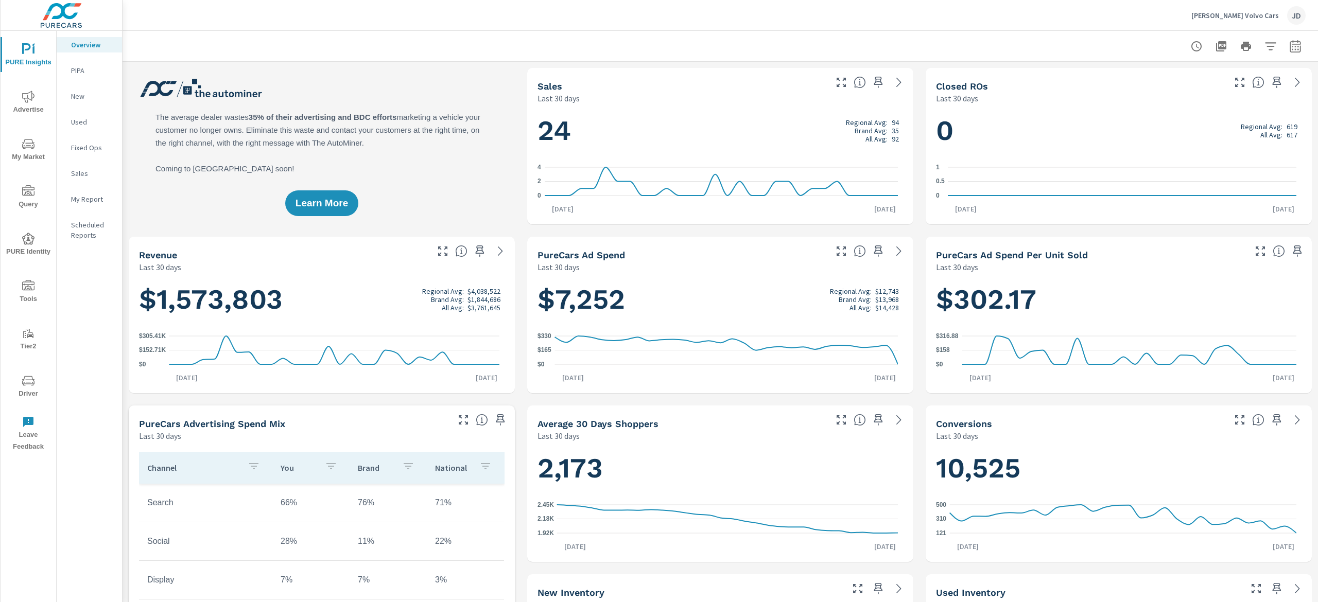
drag, startPoint x: 24, startPoint y: 107, endPoint x: 143, endPoint y: 90, distance: 120.7
click at [24, 107] on span "Advertise" at bounding box center [28, 103] width 49 height 25
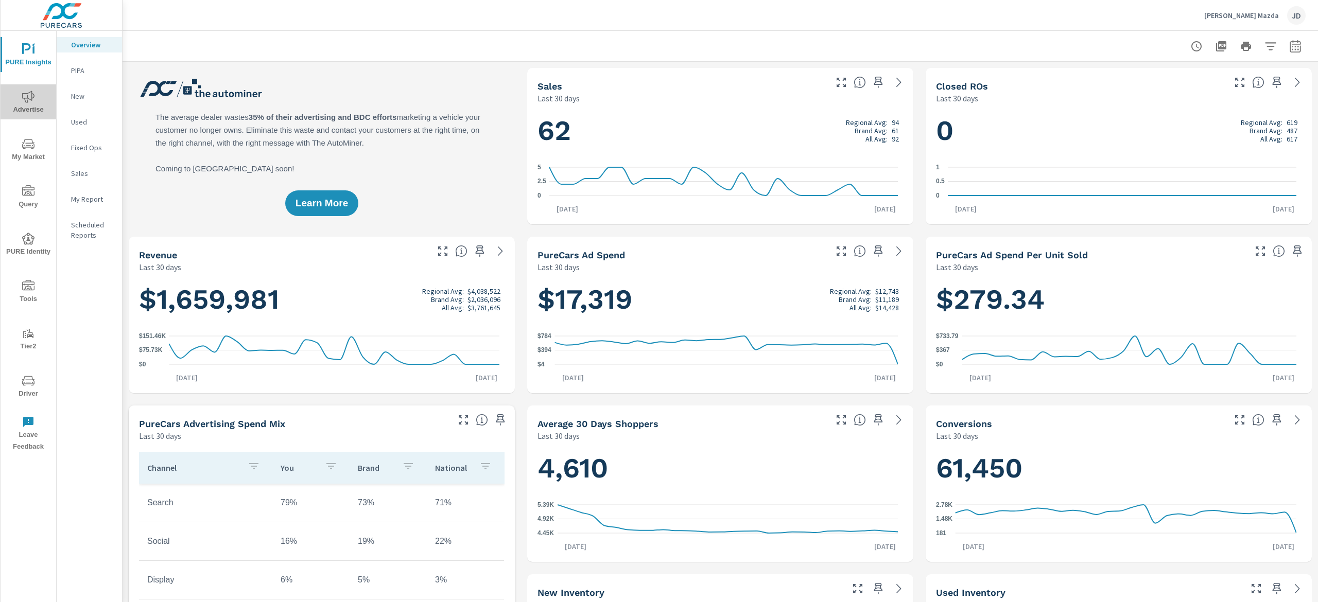
click at [32, 107] on span "Advertise" at bounding box center [28, 103] width 49 height 25
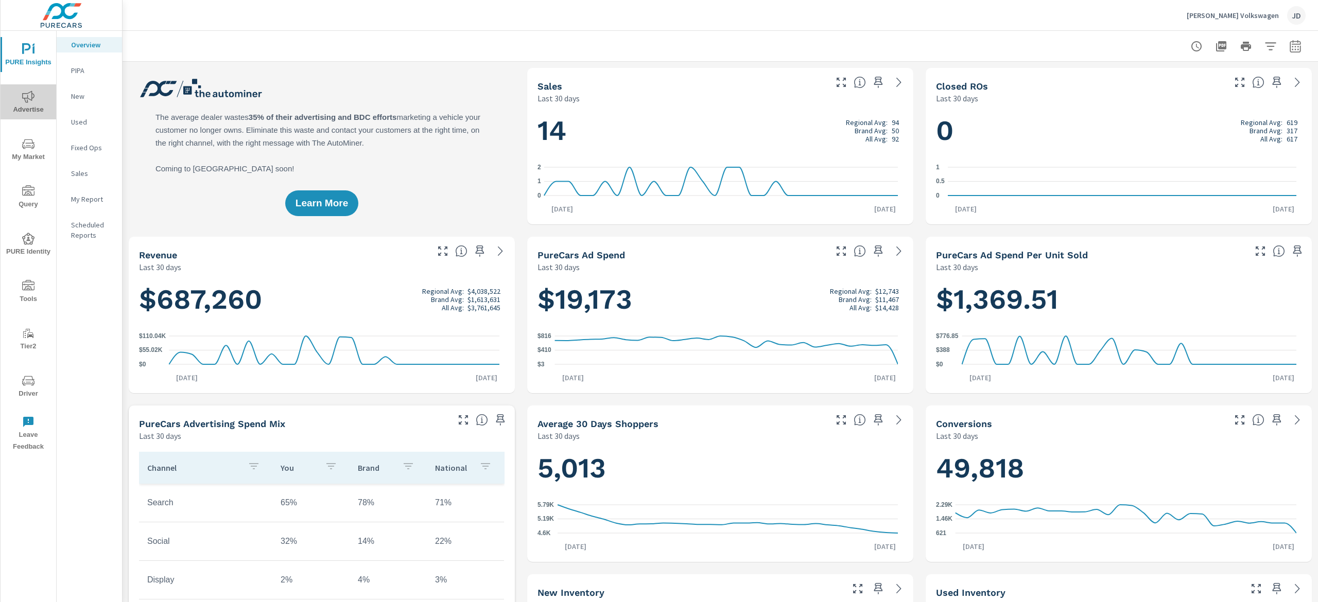
click at [15, 102] on span "Advertise" at bounding box center [28, 103] width 49 height 25
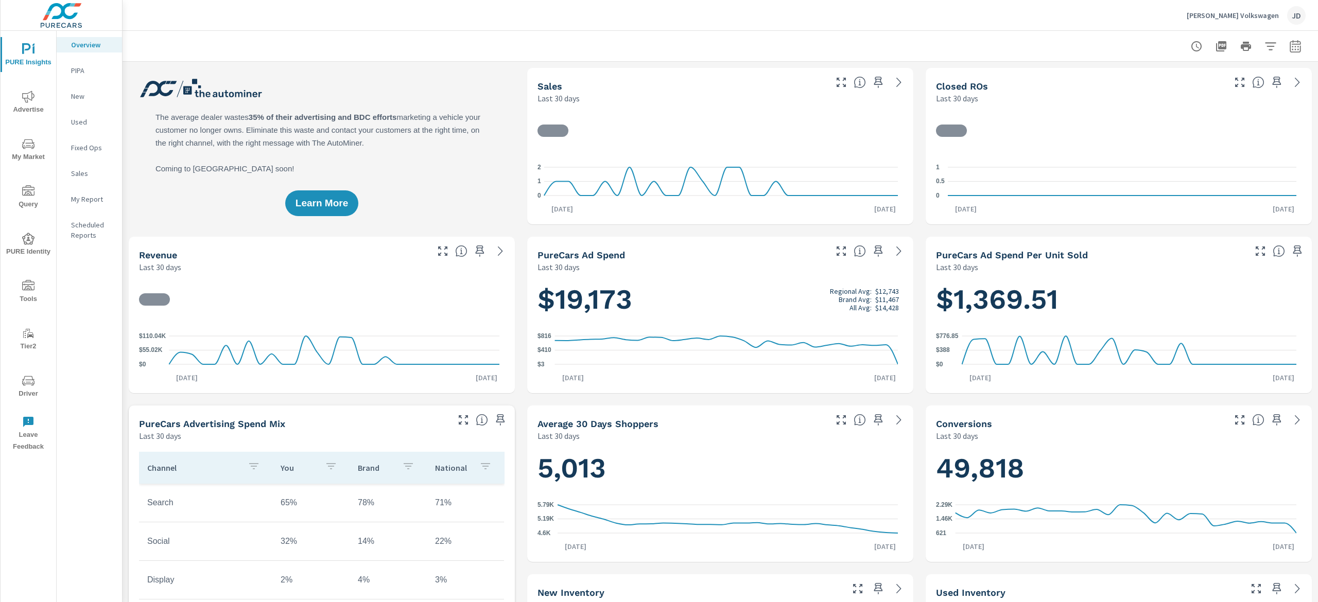
click at [33, 152] on span "My Market" at bounding box center [28, 150] width 49 height 25
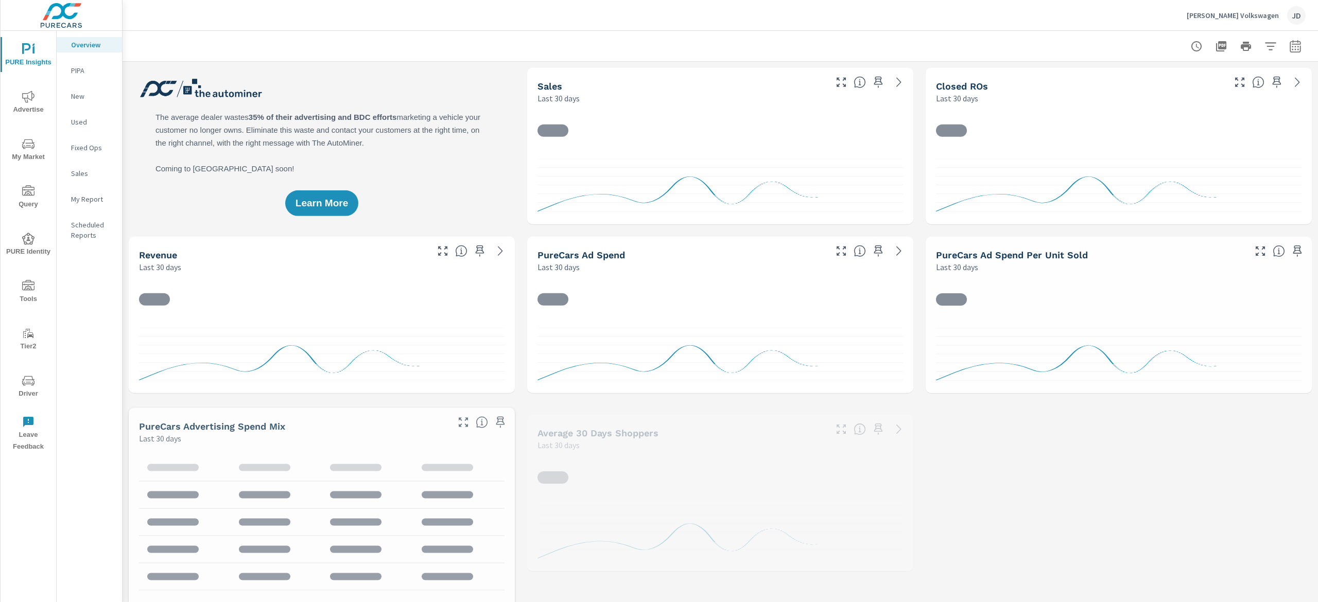
click at [89, 100] on p "New" at bounding box center [92, 96] width 43 height 10
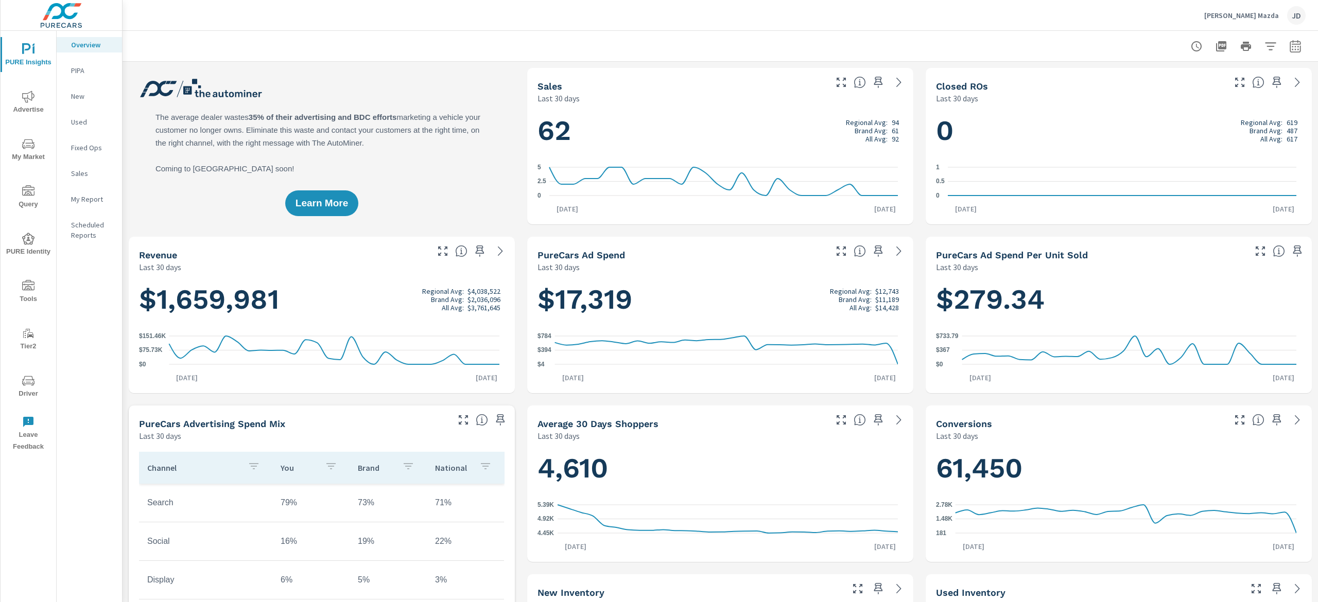
click at [34, 152] on span "My Market" at bounding box center [28, 150] width 49 height 25
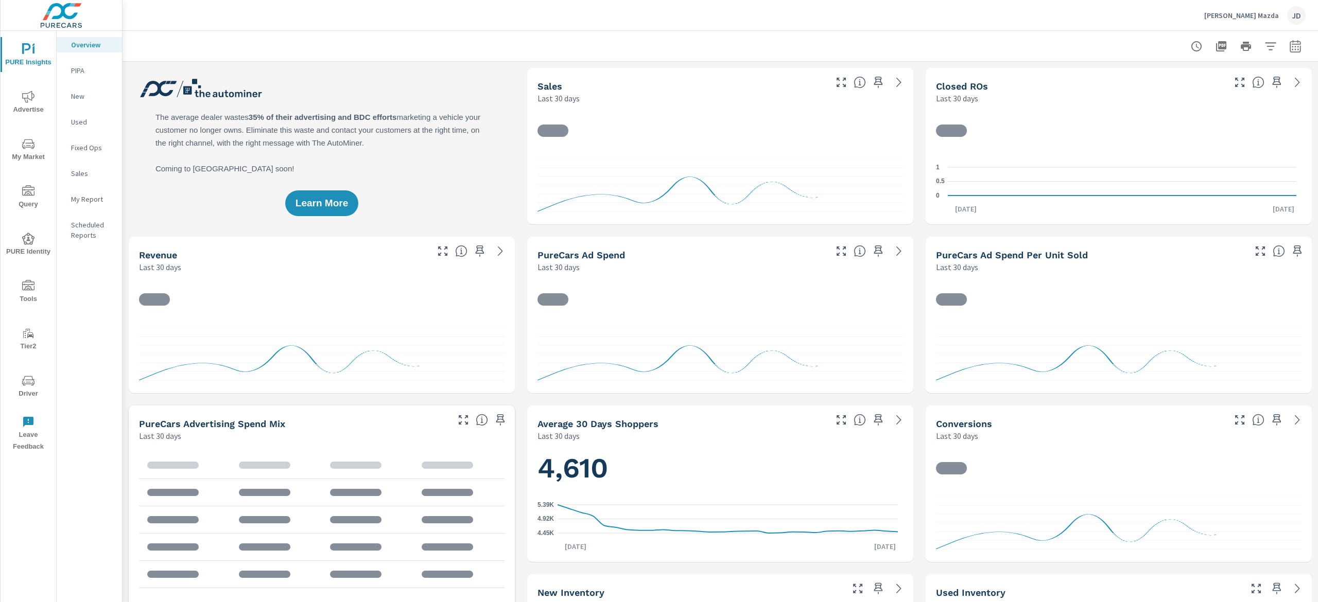
click at [94, 100] on p "New" at bounding box center [92, 96] width 43 height 10
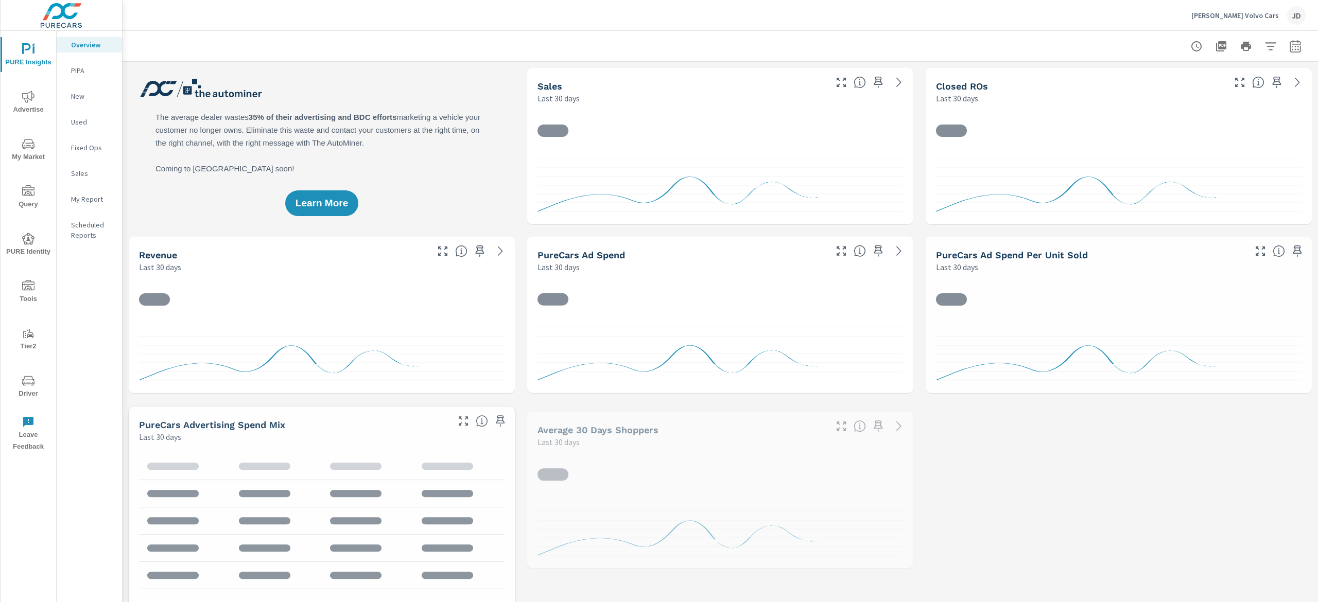
click at [25, 135] on button "My Market" at bounding box center [29, 149] width 56 height 35
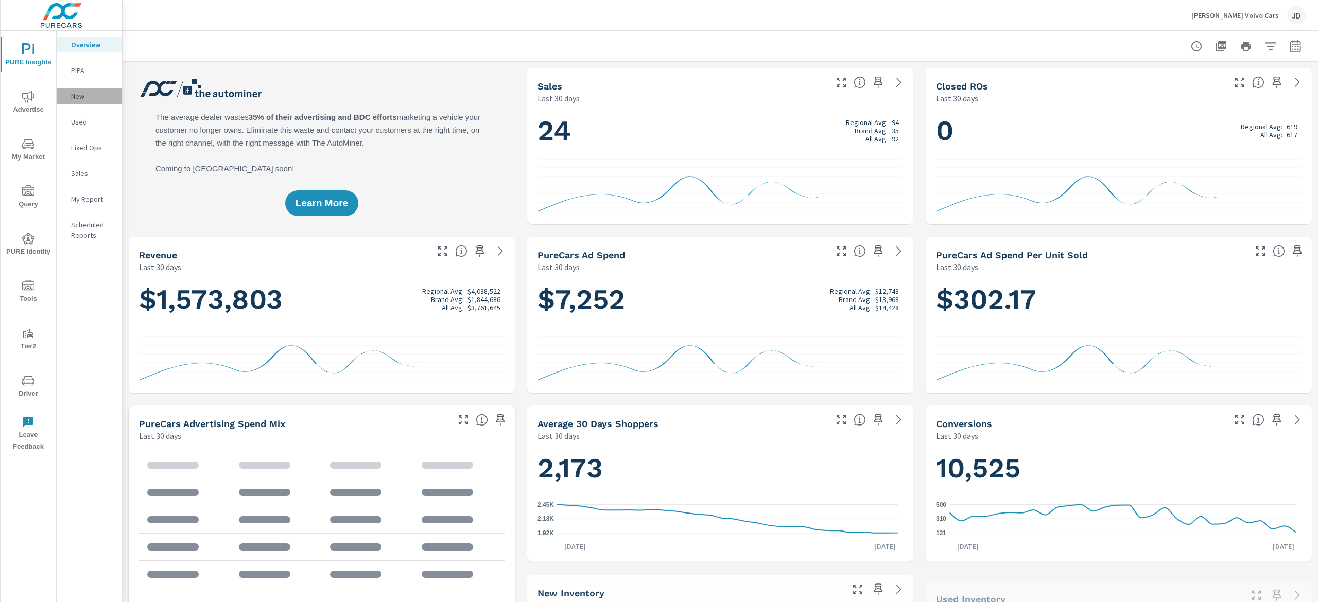
click at [91, 93] on p "New" at bounding box center [92, 96] width 43 height 10
